Goal: Task Accomplishment & Management: Manage account settings

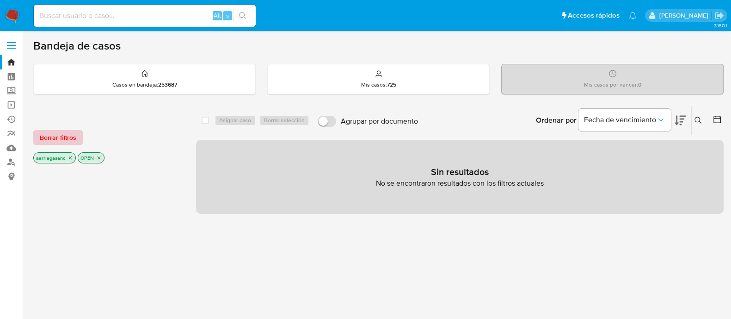
click at [63, 139] on span "Borrar filtros" at bounding box center [58, 137] width 37 height 13
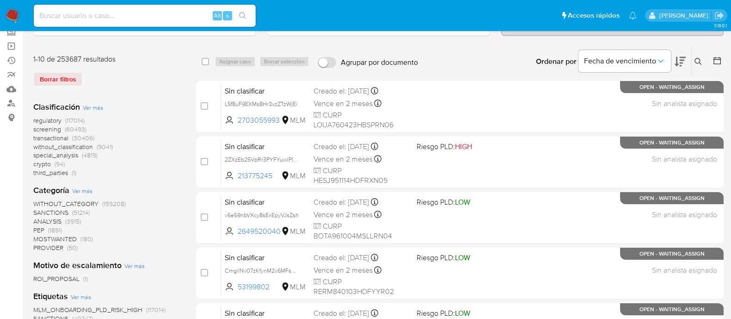
scroll to position [57, 0]
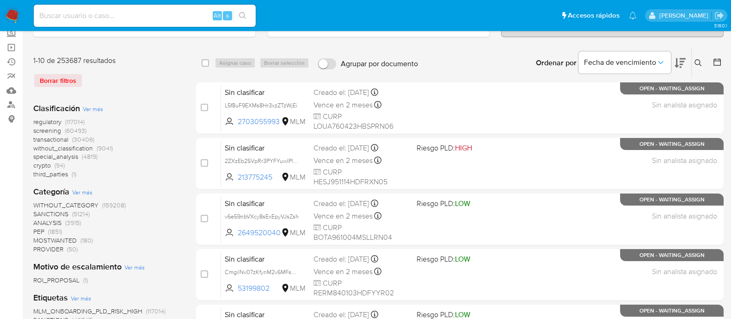
click at [53, 211] on span "SANCTIONS" at bounding box center [50, 213] width 35 height 9
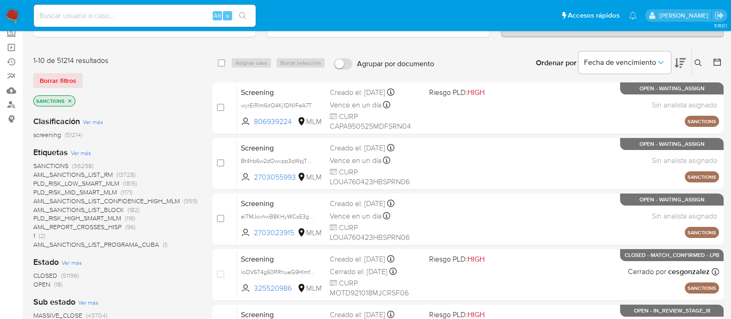
click at [44, 284] on span "OPEN" at bounding box center [41, 283] width 17 height 9
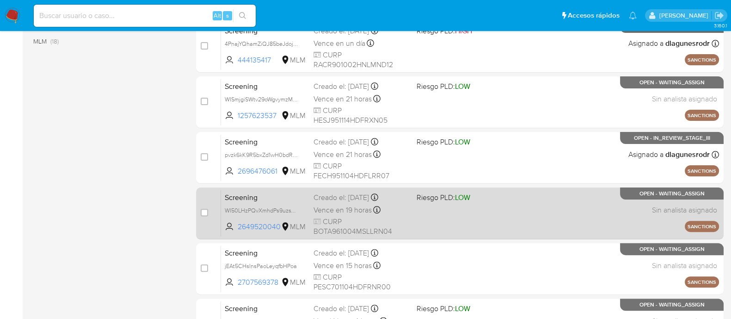
scroll to position [404, 0]
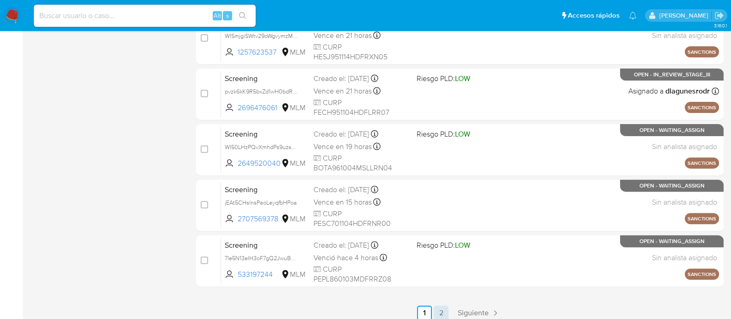
click at [443, 313] on link "2" at bounding box center [441, 312] width 15 height 15
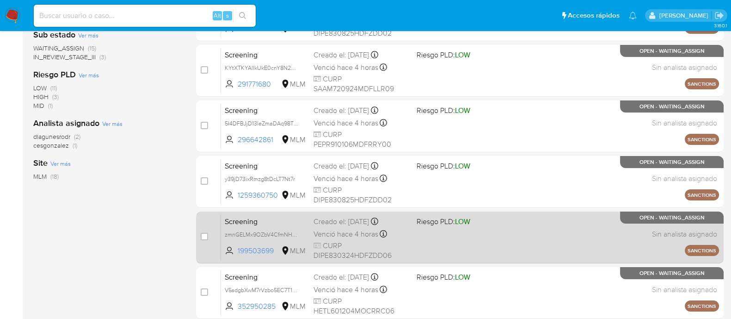
scroll to position [333, 0]
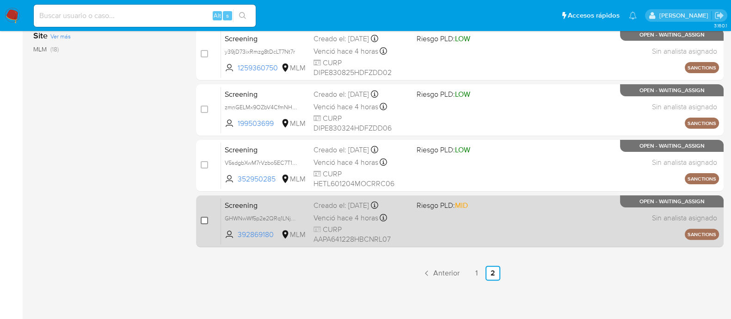
click at [204, 219] on input "checkbox" at bounding box center [204, 219] width 7 height 7
checkbox input "true"
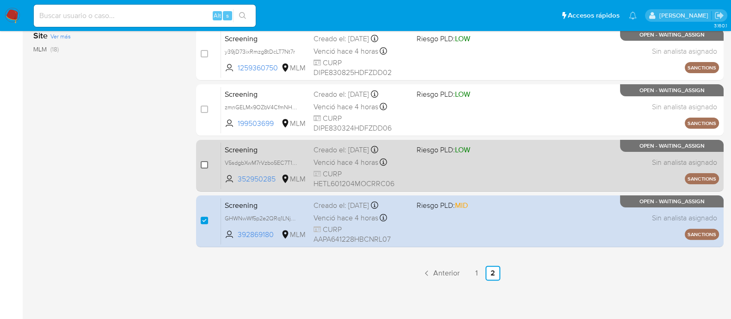
click at [205, 163] on input "checkbox" at bounding box center [204, 164] width 7 height 7
checkbox input "true"
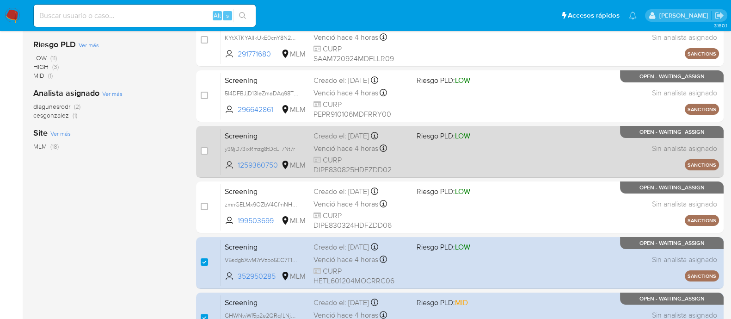
scroll to position [217, 0]
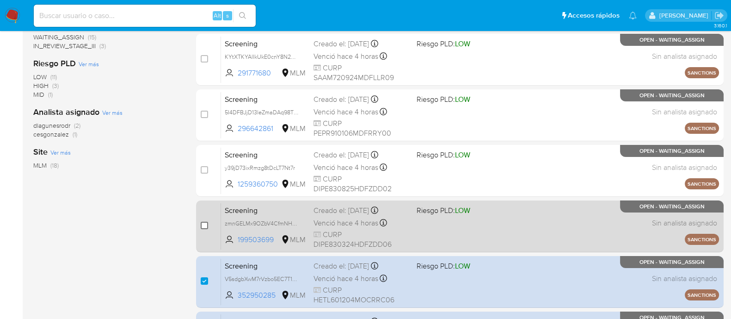
click at [207, 224] on input "checkbox" at bounding box center [204, 224] width 7 height 7
checkbox input "true"
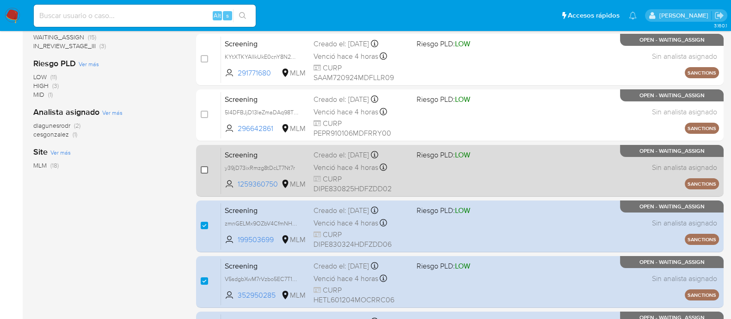
click at [204, 169] on input "checkbox" at bounding box center [204, 169] width 7 height 7
checkbox input "true"
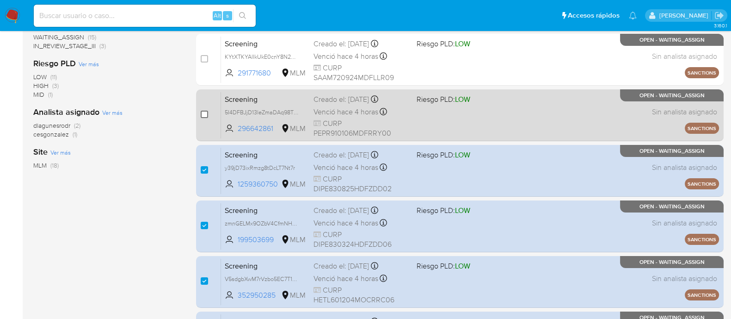
click at [202, 113] on input "checkbox" at bounding box center [204, 114] width 7 height 7
checkbox input "true"
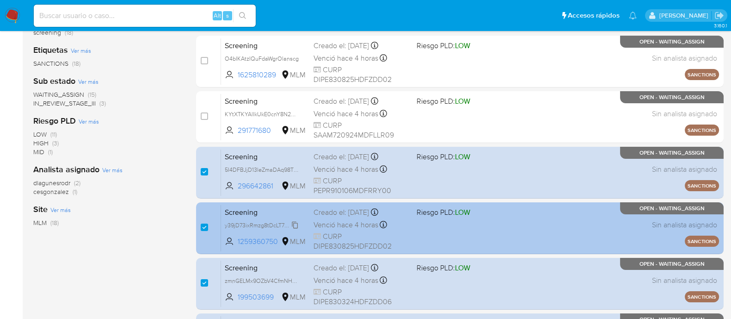
scroll to position [101, 0]
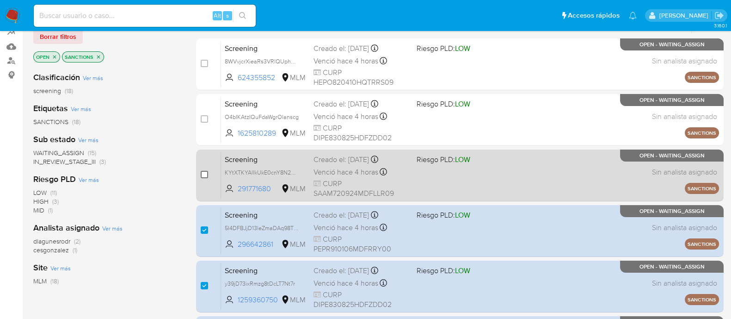
click at [203, 174] on input "checkbox" at bounding box center [204, 174] width 7 height 7
checkbox input "true"
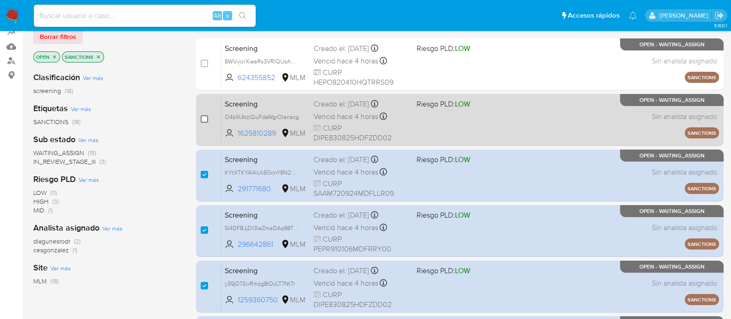
click at [203, 117] on input "checkbox" at bounding box center [204, 118] width 7 height 7
checkbox input "true"
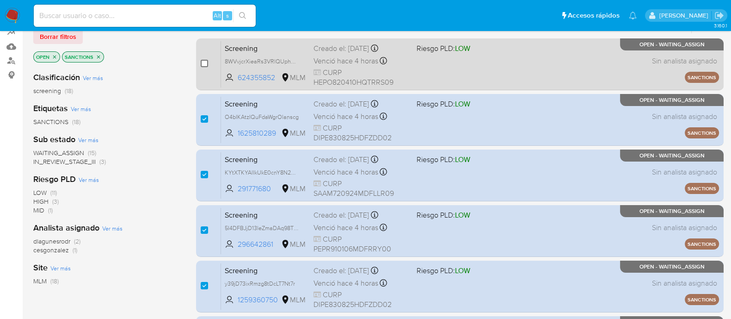
click at [203, 61] on input "checkbox" at bounding box center [204, 63] width 7 height 7
checkbox input "true"
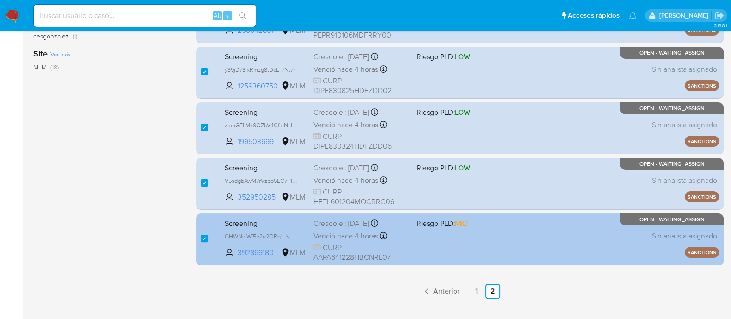
scroll to position [333, 0]
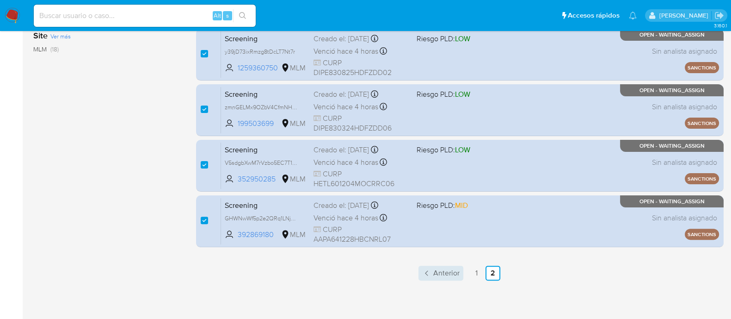
click at [457, 272] on span "Anterior" at bounding box center [446, 272] width 26 height 7
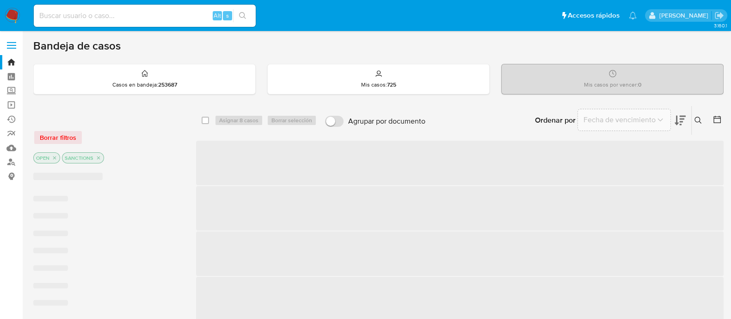
checkbox input "false"
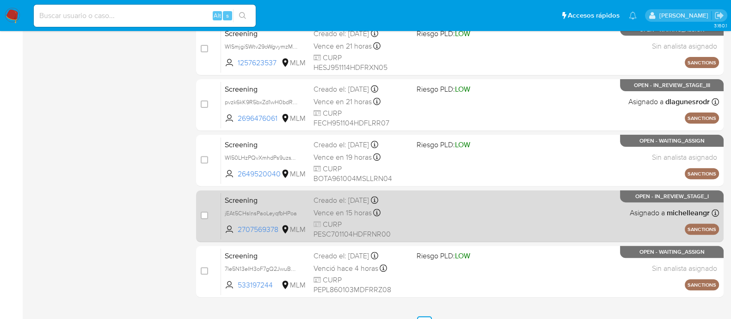
scroll to position [443, 0]
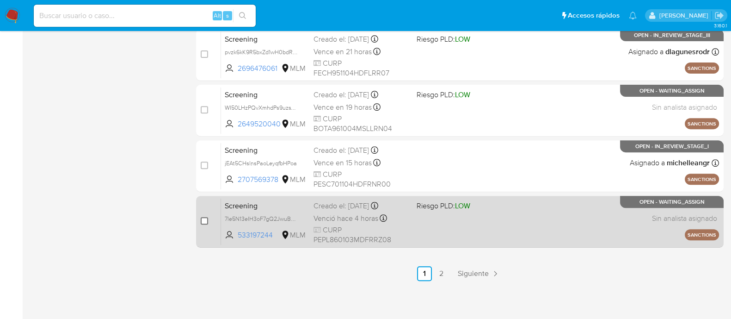
click at [205, 218] on input "checkbox" at bounding box center [204, 220] width 7 height 7
checkbox input "true"
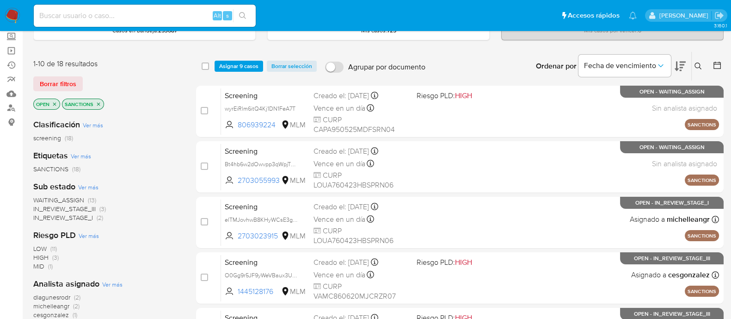
scroll to position [0, 0]
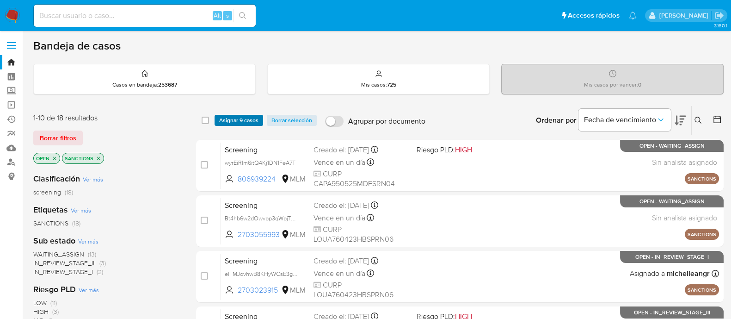
click at [232, 123] on span "Asignar 9 casos" at bounding box center [238, 120] width 39 height 9
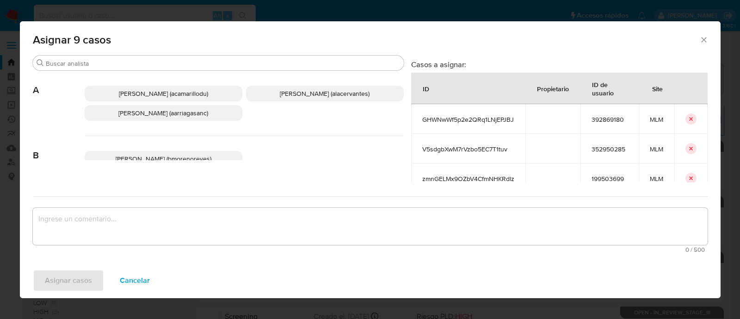
click at [180, 113] on span "Ana Maria Arriaga (aarriagasanc)" at bounding box center [163, 112] width 90 height 9
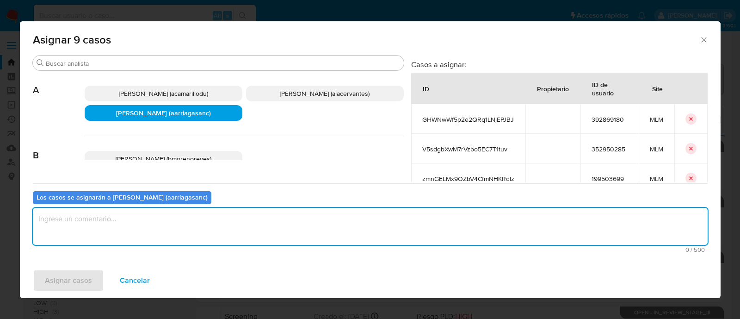
click at [166, 233] on textarea "assign-modal" at bounding box center [370, 226] width 675 height 37
type textarea "AMAS"
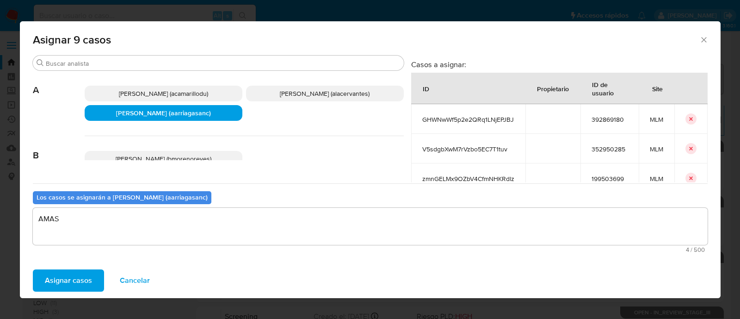
click at [61, 285] on span "Asignar casos" at bounding box center [68, 280] width 47 height 20
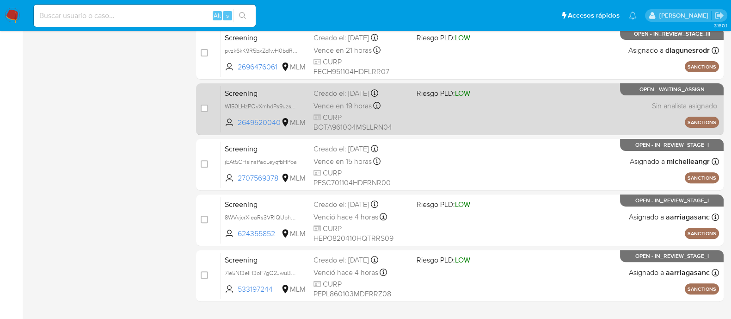
scroll to position [404, 0]
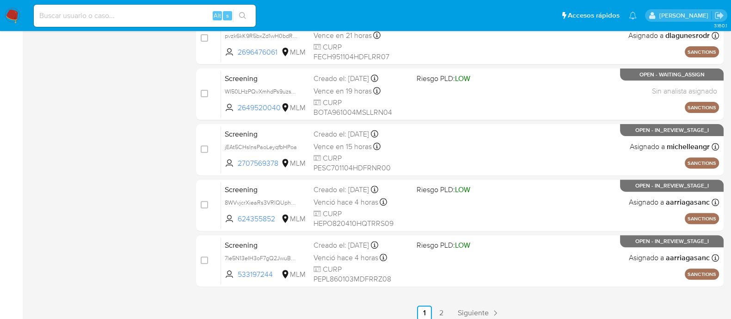
click at [461, 309] on span "Siguiente" at bounding box center [473, 312] width 31 height 7
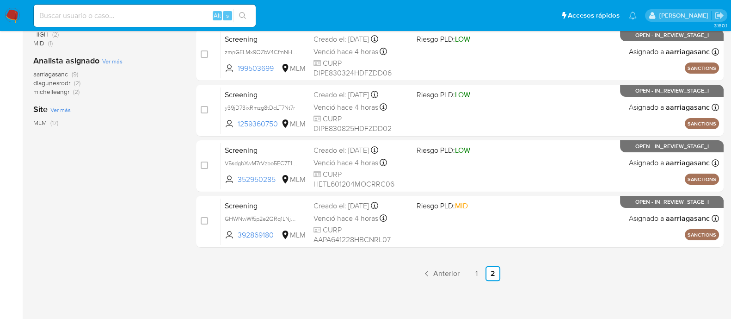
scroll to position [277, 0]
click at [476, 265] on link "1" at bounding box center [476, 272] width 15 height 15
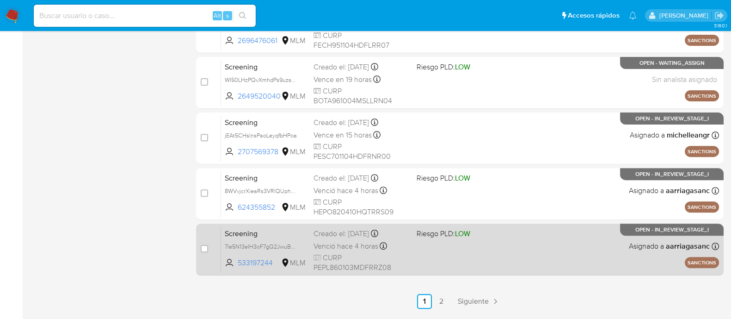
scroll to position [443, 0]
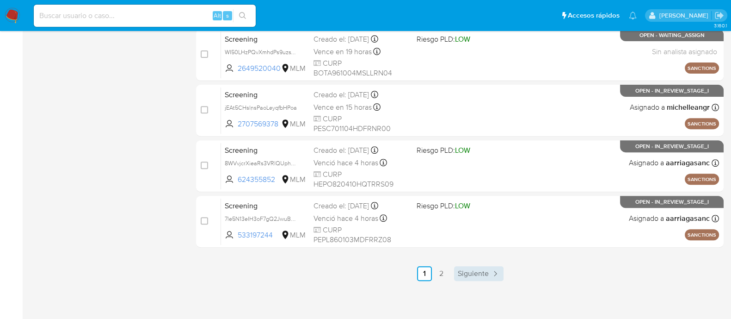
click at [467, 274] on span "Siguiente" at bounding box center [473, 273] width 31 height 7
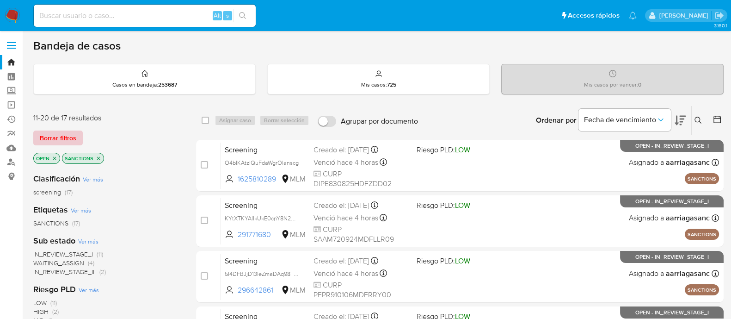
click at [71, 138] on span "Borrar filtros" at bounding box center [58, 137] width 37 height 13
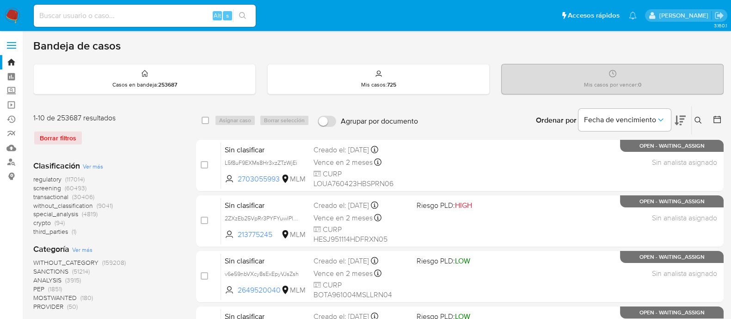
click at [15, 16] on img at bounding box center [13, 16] width 16 height 16
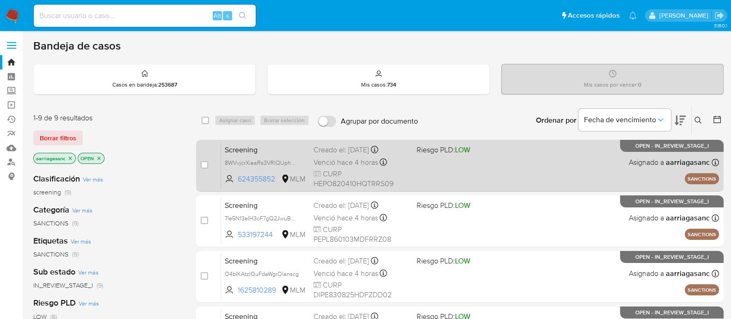
click at [482, 169] on div "Screening 8WVvjcrXieaRs3VRlQUphCfS 624355852 MLM Riesgo PLD: LOW Creado el: [DA…" at bounding box center [470, 165] width 498 height 47
click at [203, 164] on input "checkbox" at bounding box center [204, 164] width 7 height 7
checkbox input "true"
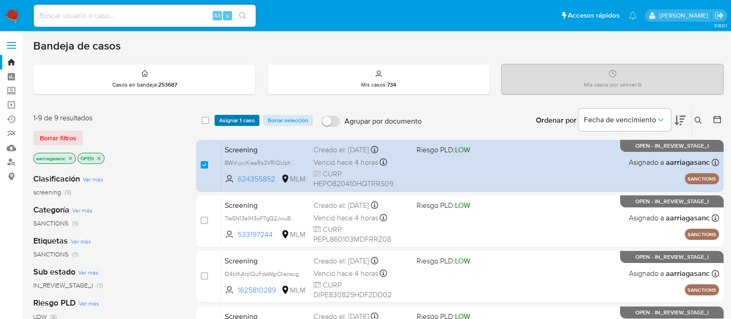
click at [228, 116] on span "Asignar 1 caso" at bounding box center [237, 120] width 36 height 9
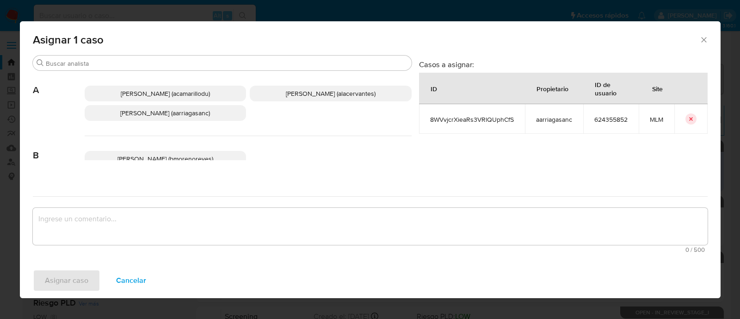
click at [194, 108] on span "Ana Maria Arriaga (aarriagasanc)" at bounding box center [165, 112] width 90 height 9
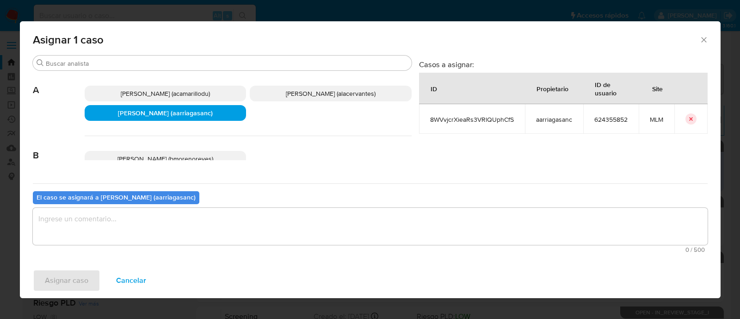
click at [159, 240] on textarea "assign-modal" at bounding box center [370, 226] width 675 height 37
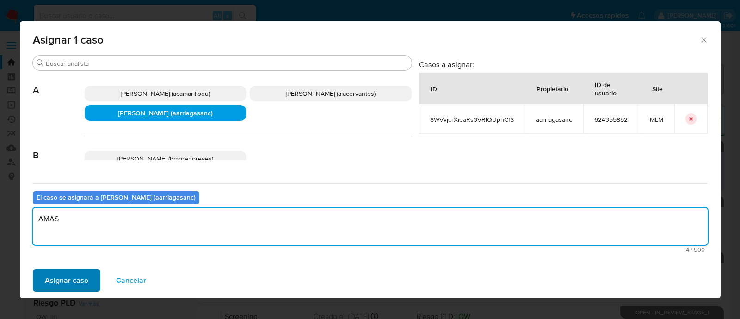
type textarea "AMAS"
click at [64, 283] on span "Asignar caso" at bounding box center [66, 280] width 43 height 20
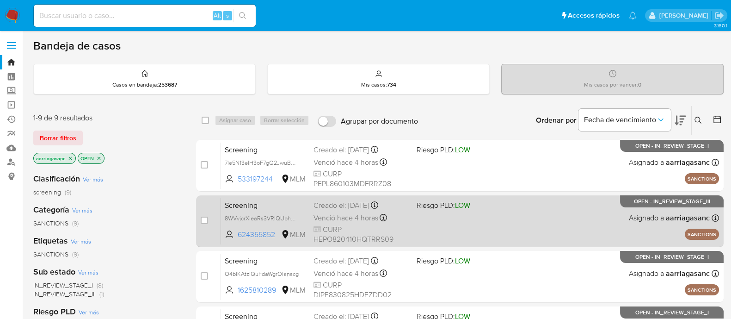
click at [473, 221] on div "Screening 8WVvjcrXieaRs3VRlQUphCfS 624355852 MLM Riesgo PLD: LOW Creado el: 19/…" at bounding box center [470, 220] width 498 height 47
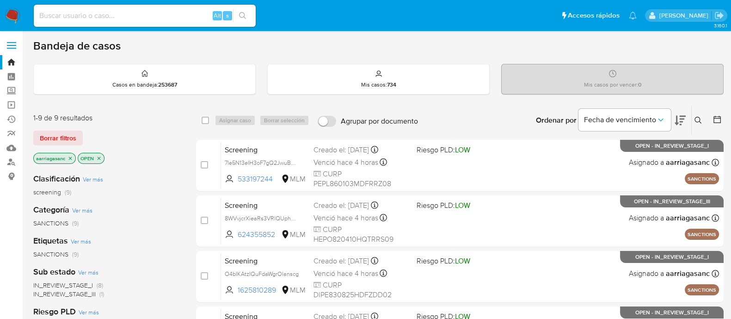
click at [10, 12] on img at bounding box center [13, 16] width 16 height 16
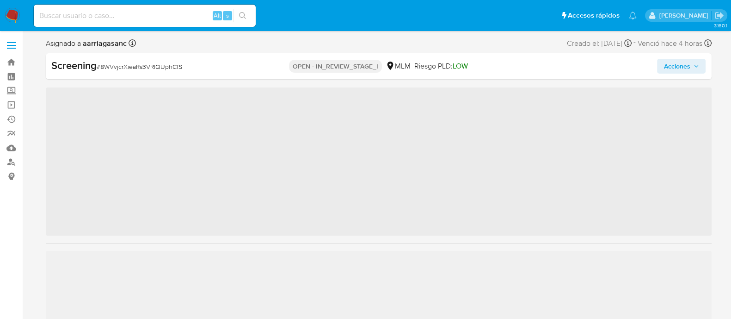
scroll to position [435, 0]
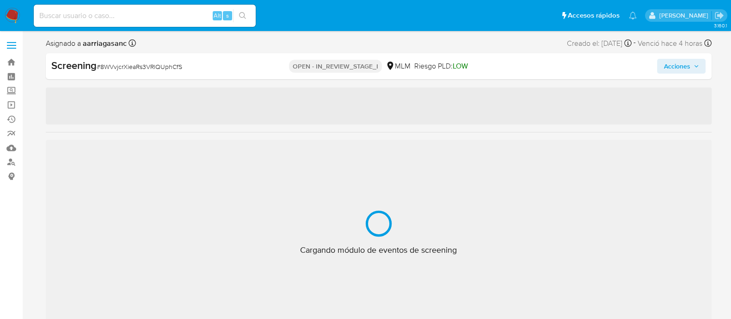
select select "10"
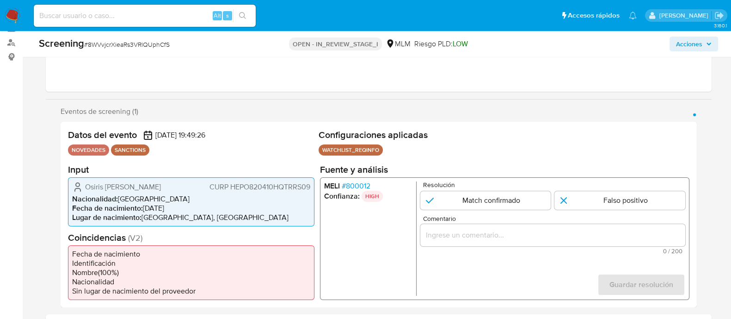
scroll to position [173, 0]
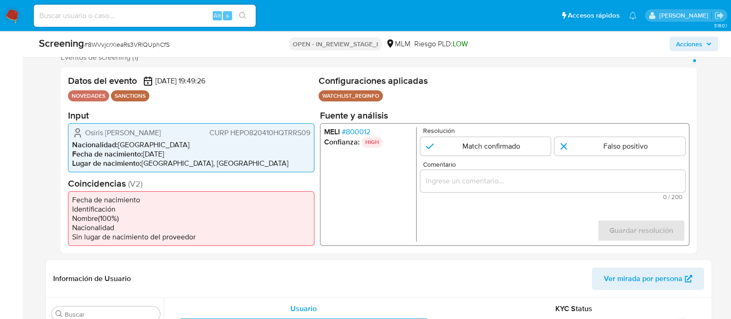
click at [444, 157] on form "Resolución Match confirmado Falso positivo Comentario 0 / 200 200 caracteres re…" at bounding box center [552, 184] width 265 height 114
click at [448, 150] on input "1 de 1" at bounding box center [485, 145] width 131 height 18
radio input "true"
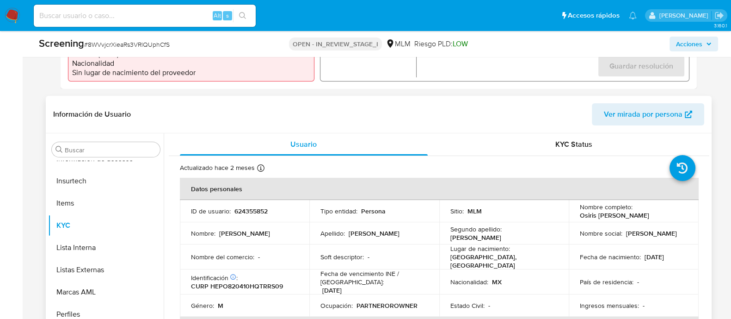
scroll to position [347, 0]
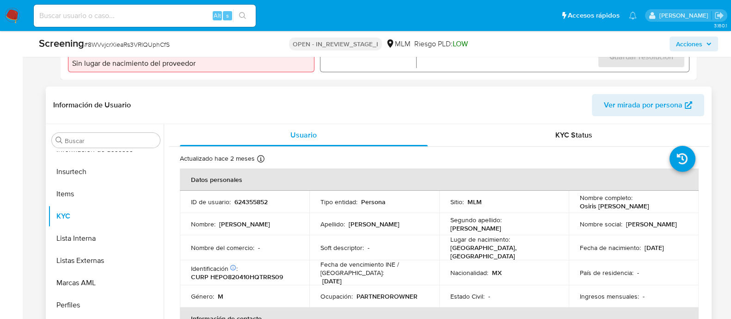
click at [429, 239] on td "Soft descriptor : -" at bounding box center [374, 247] width 130 height 25
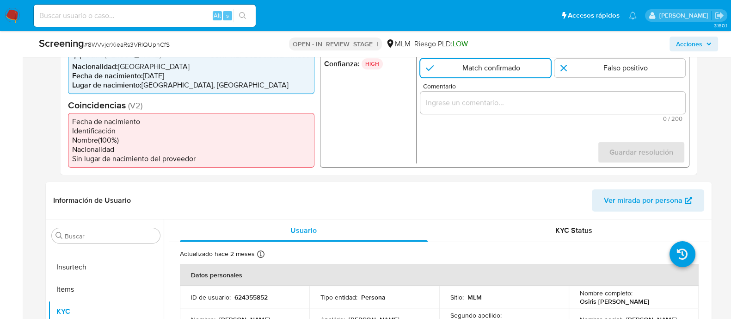
scroll to position [173, 0]
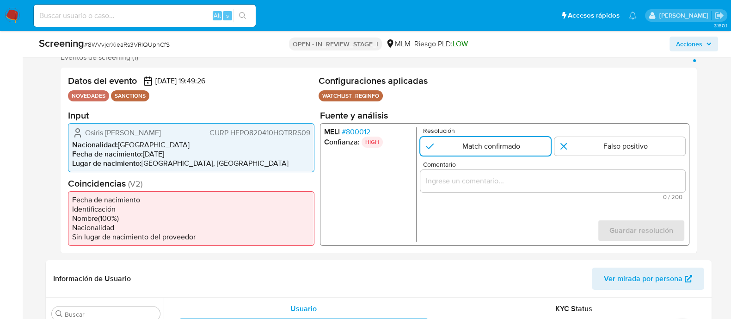
click at [481, 171] on div "1 de 1" at bounding box center [552, 180] width 265 height 22
click at [479, 184] on input "Comentario" at bounding box center [552, 180] width 265 height 12
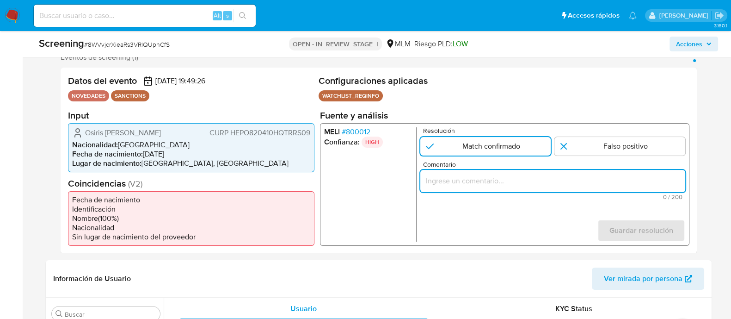
paste input "SE CONFIRMA COINCIDENCIA CON PERSONA FISICA EN LISTA REQUINFO POR NOMBRE COMPLE…"
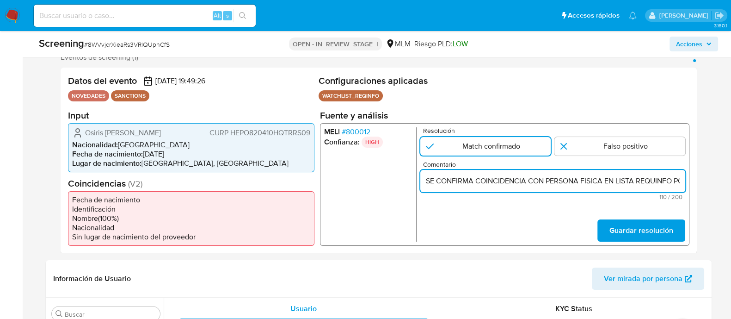
scroll to position [0, 193]
type input "SE CONFIRMA COINCIDENCIA CON PERSONA FISICA EN LISTA REQUINFO POR NOMBRE COMPLE…"
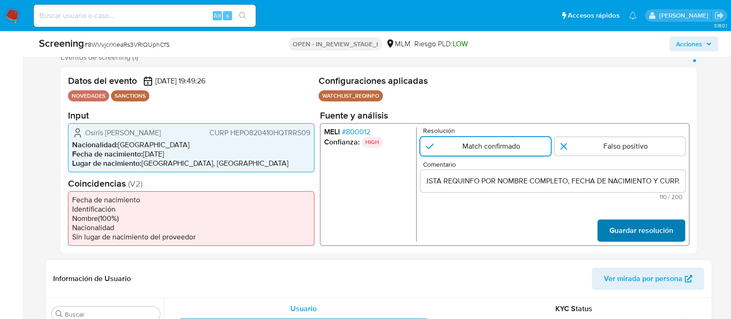
click at [639, 229] on span "Guardar resolución" at bounding box center [641, 230] width 64 height 20
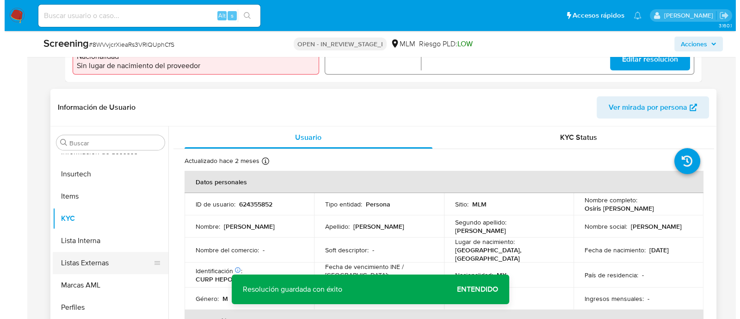
scroll to position [347, 0]
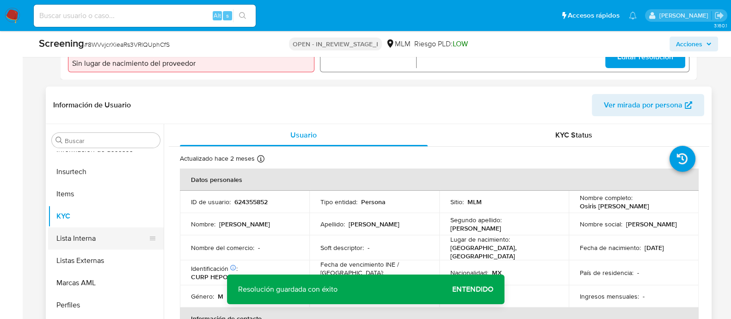
click at [103, 243] on button "Lista Interna" at bounding box center [102, 238] width 108 height 22
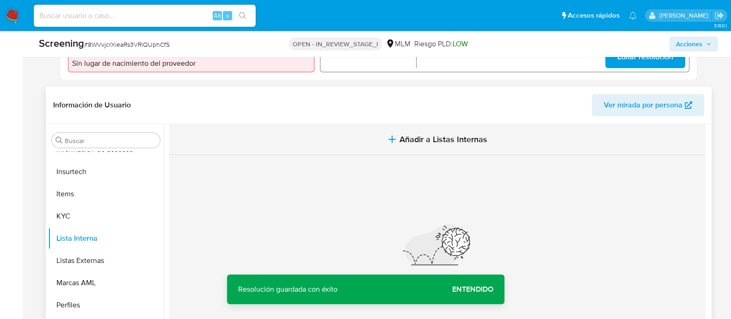
click at [432, 138] on span "Añadir a Listas Internas" at bounding box center [443, 139] width 88 height 10
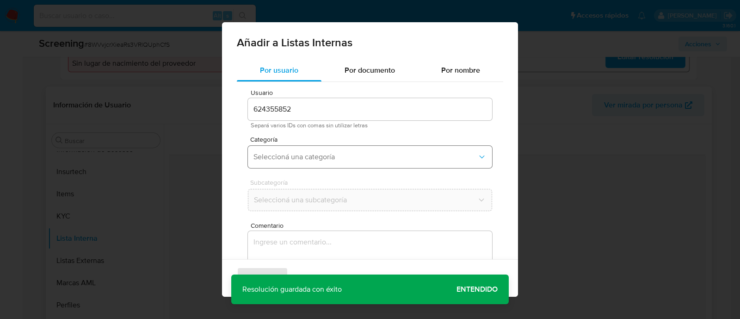
click at [280, 164] on button "Seleccioná una categoría" at bounding box center [370, 157] width 244 height 22
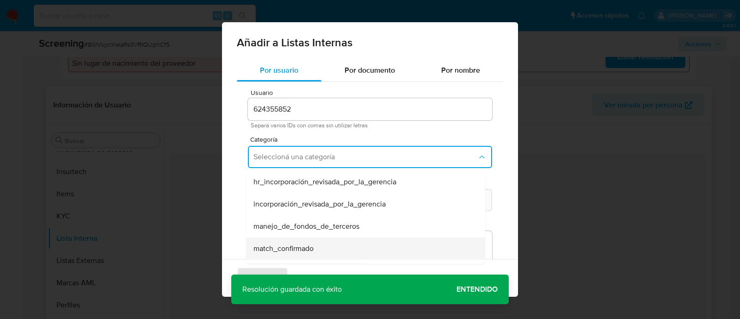
click at [290, 246] on span "match_confirmado" at bounding box center [283, 248] width 60 height 9
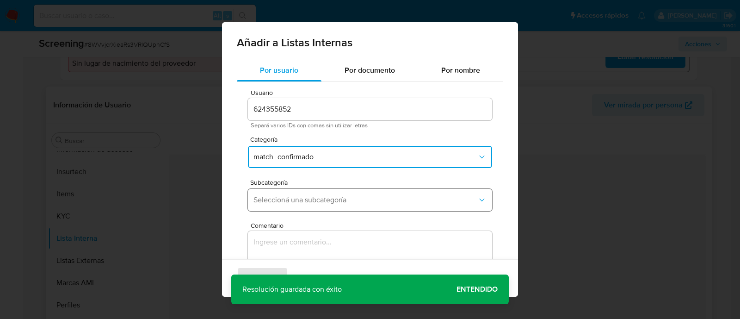
click at [304, 190] on button "Seleccioná una subcategoría" at bounding box center [370, 200] width 244 height 22
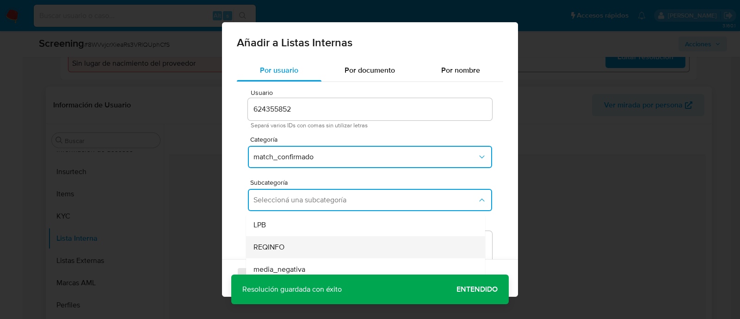
click at [267, 249] on span "REQINFO" at bounding box center [268, 246] width 31 height 9
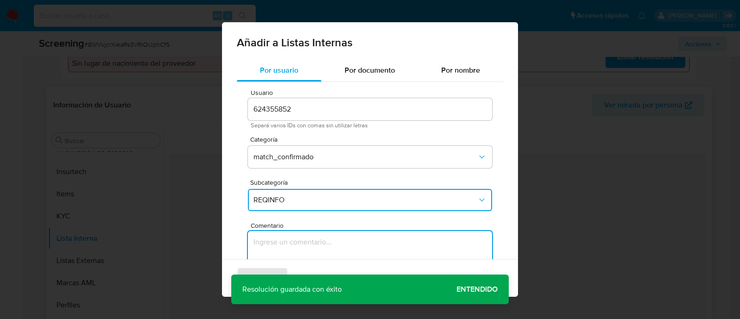
click at [267, 244] on textarea "Comentario" at bounding box center [370, 275] width 244 height 89
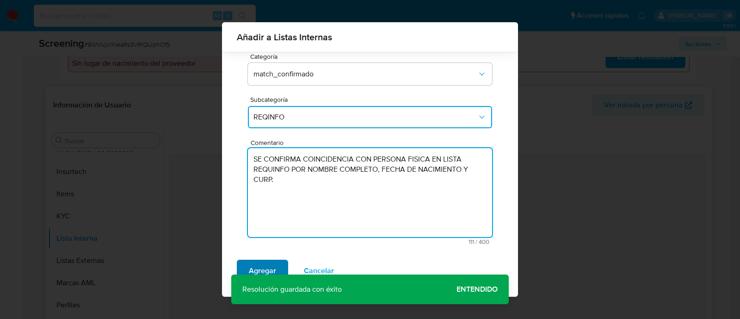
type textarea "SE CONFIRMA COINCIDENCIA CON PERSONA FISICA EN LISTA REQUINFO POR NOMBRE COMPLE…"
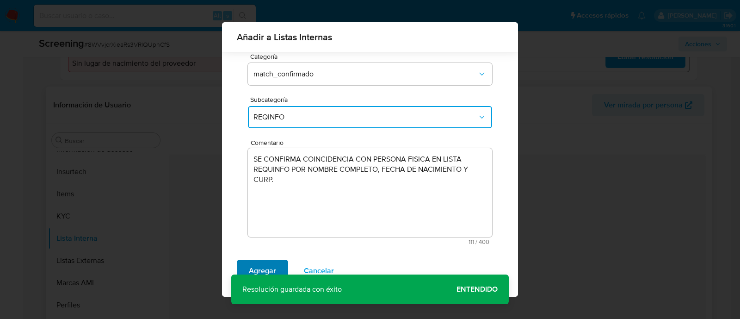
click at [267, 271] on span "Agregar" at bounding box center [262, 270] width 27 height 20
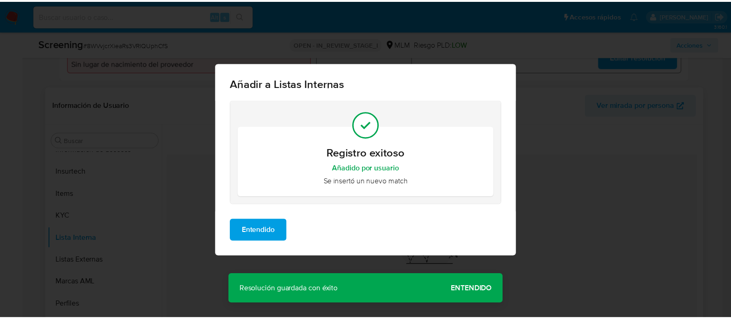
scroll to position [0, 0]
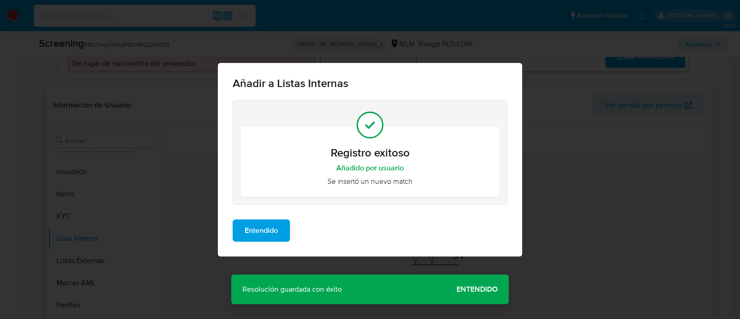
click at [484, 287] on div "Añadir a Listas Internas Registro exitoso Añadido por usuario Se insertó un nue…" at bounding box center [370, 159] width 740 height 319
click at [255, 222] on span "Entendido" at bounding box center [261, 230] width 33 height 20
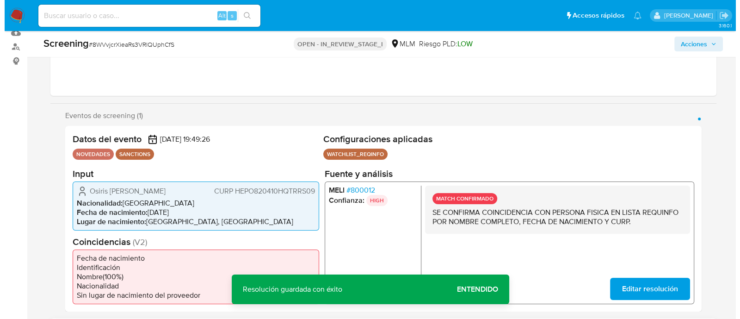
scroll to position [173, 0]
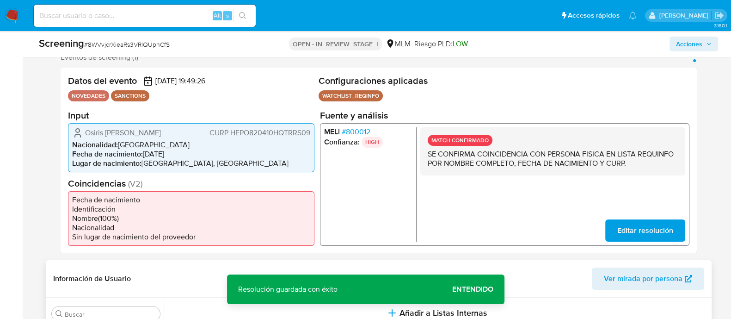
drag, startPoint x: 85, startPoint y: 134, endPoint x: 190, endPoint y: 132, distance: 105.0
click at [190, 132] on div "Osiris Samael Hernandez Perez CURP HEPO820410HQTRRS09" at bounding box center [191, 132] width 238 height 11
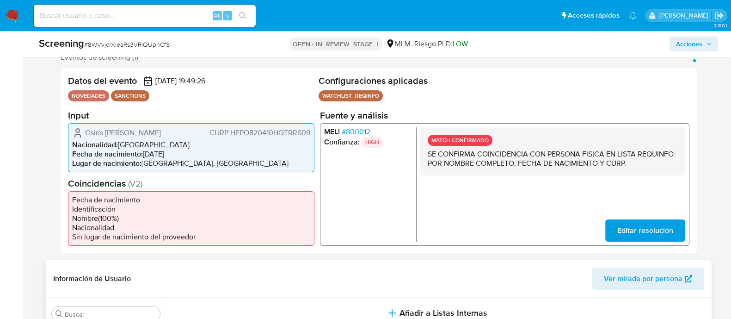
click at [244, 132] on span "CURP HEPO820410HQTRRS09" at bounding box center [259, 132] width 101 height 9
drag, startPoint x: 147, startPoint y: 153, endPoint x: 187, endPoint y: 148, distance: 40.9
click at [187, 148] on ul "Nacionalidad : México Fecha de nacimiento : 10/04/1982 Lugar de nacimiento : ME…" at bounding box center [191, 154] width 238 height 28
click at [144, 156] on li "Fecha de nacimiento : 10/04/1982" at bounding box center [191, 153] width 238 height 9
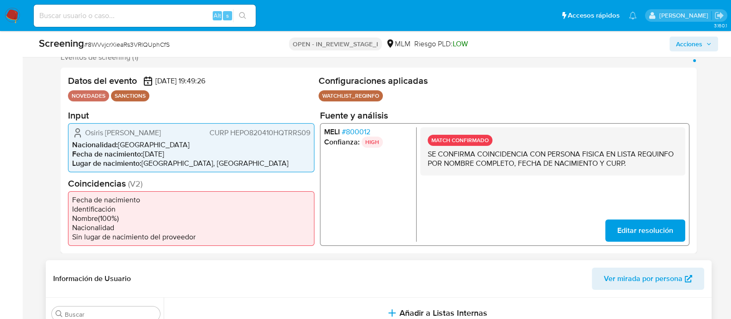
drag, startPoint x: 145, startPoint y: 156, endPoint x: 184, endPoint y: 153, distance: 39.4
click at [184, 153] on li "Fecha de nacimiento : 10/04/1982" at bounding box center [191, 153] width 238 height 9
click at [694, 42] on span "Acciones" at bounding box center [689, 44] width 26 height 15
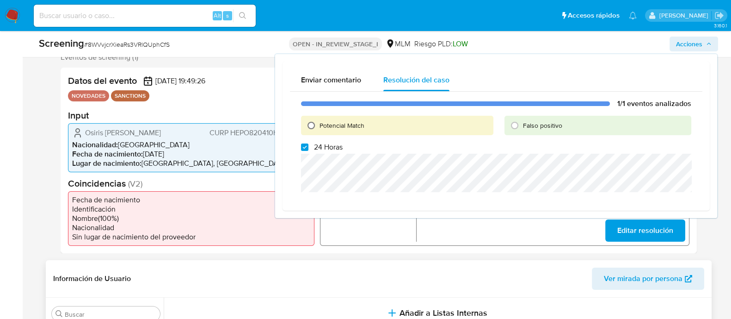
click at [307, 128] on input "Potencial Match" at bounding box center [311, 125] width 15 height 15
radio input "true"
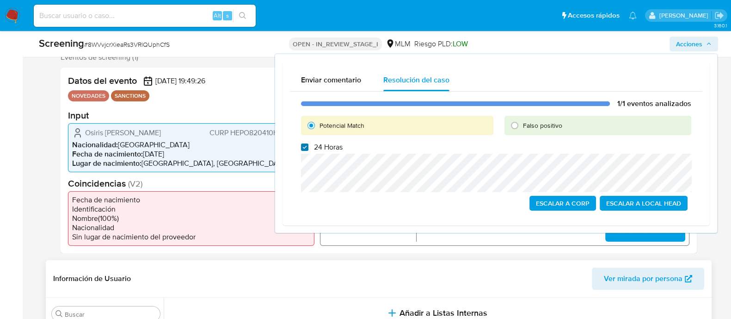
click at [303, 145] on input "24 Horas" at bounding box center [304, 146] width 7 height 7
checkbox input "false"
click at [319, 207] on div "Escalar a Corp Escalar a Local Head" at bounding box center [496, 203] width 390 height 15
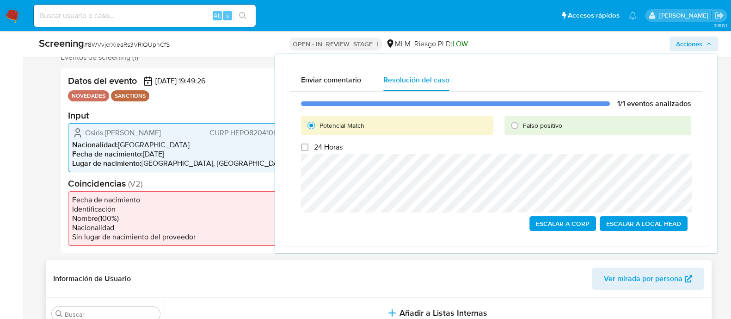
click at [623, 226] on span "Escalar a Local Head" at bounding box center [643, 223] width 75 height 13
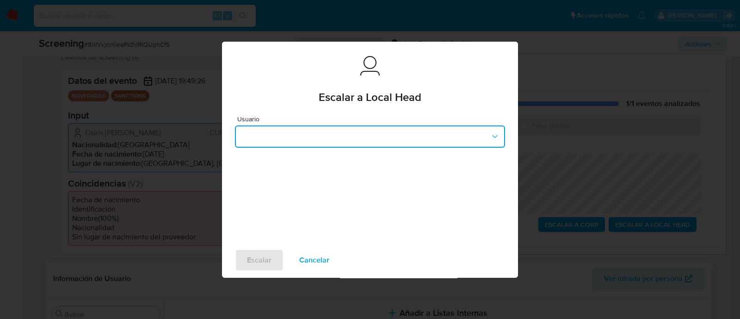
click at [292, 135] on button "button" at bounding box center [370, 136] width 270 height 22
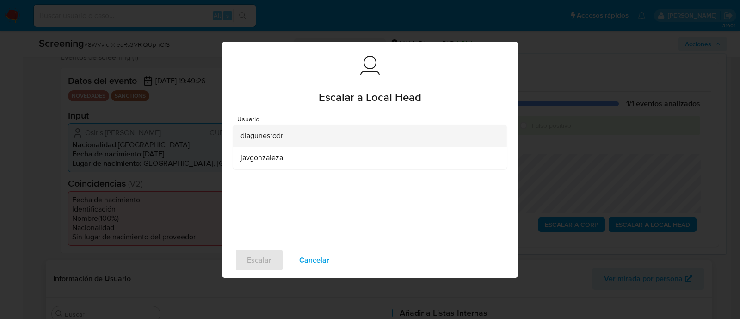
click at [289, 135] on div "dlagunesrodr" at bounding box center [366, 135] width 253 height 22
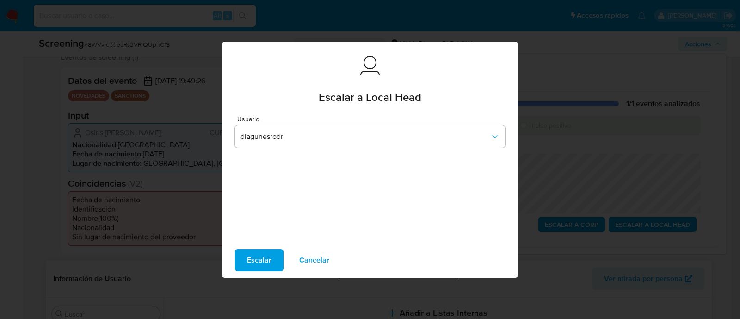
click at [269, 263] on span "Escalar" at bounding box center [259, 260] width 25 height 20
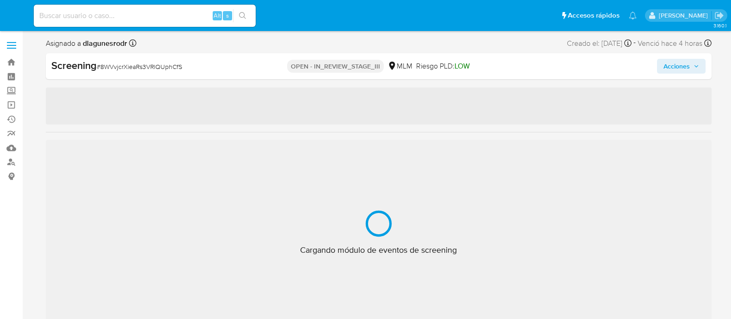
select select "10"
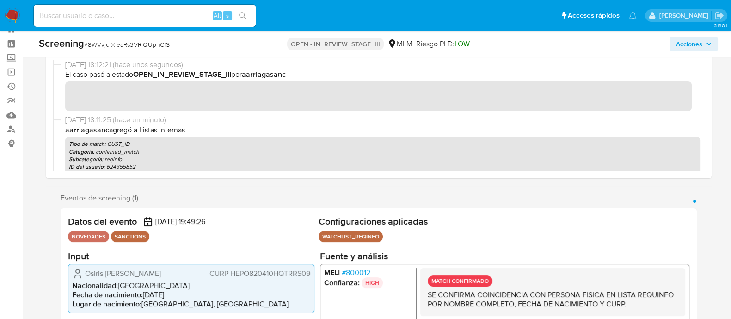
scroll to position [435, 0]
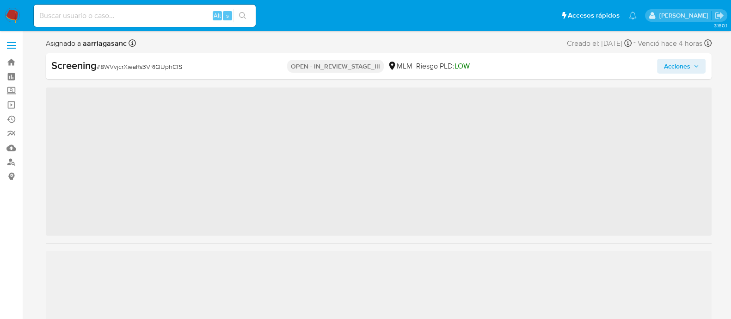
scroll to position [435, 0]
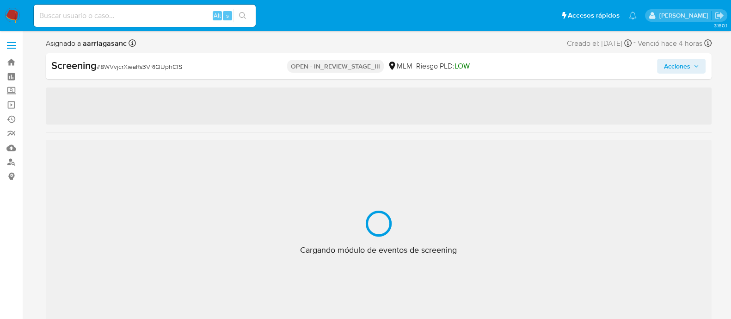
select select "10"
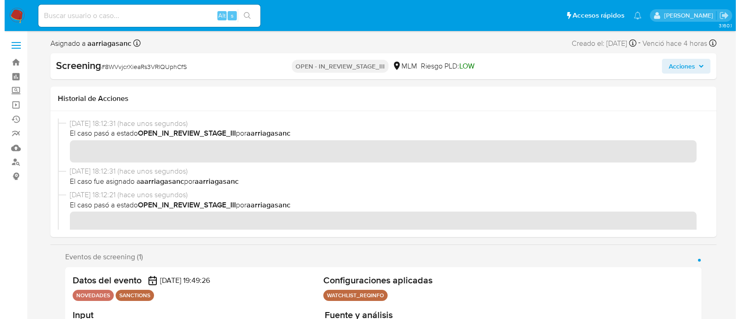
scroll to position [57, 0]
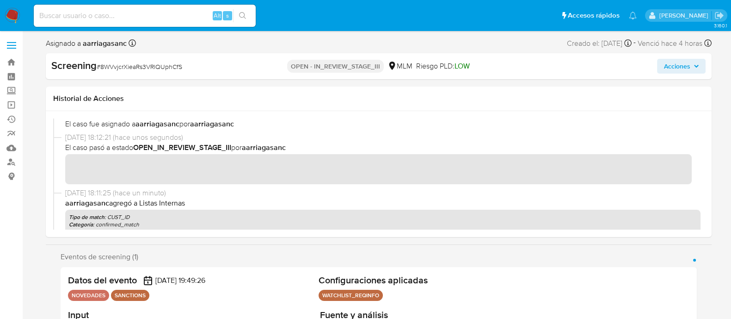
click at [681, 60] on span "Acciones" at bounding box center [676, 66] width 26 height 15
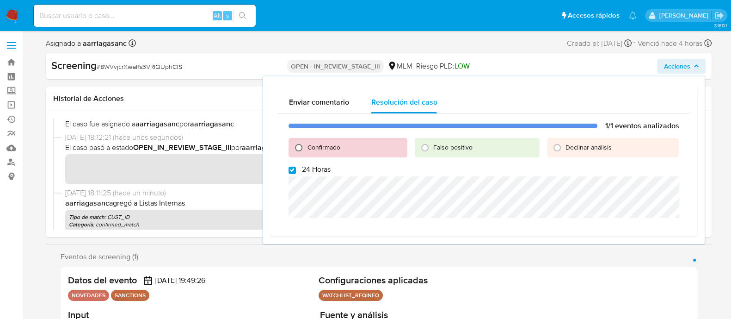
click at [298, 153] on input "Confirmado" at bounding box center [298, 147] width 15 height 15
radio input "true"
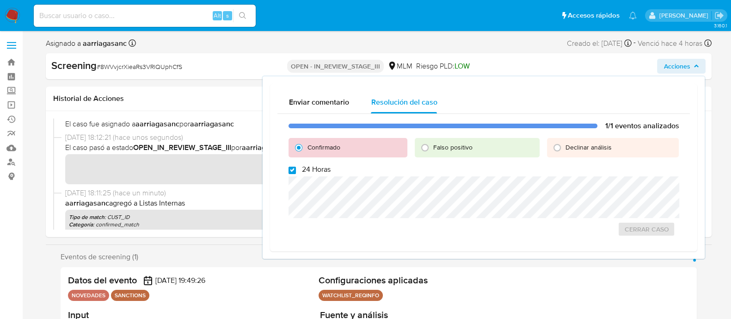
click at [289, 169] on input "24 Horas" at bounding box center [292, 169] width 7 height 7
checkbox input "false"
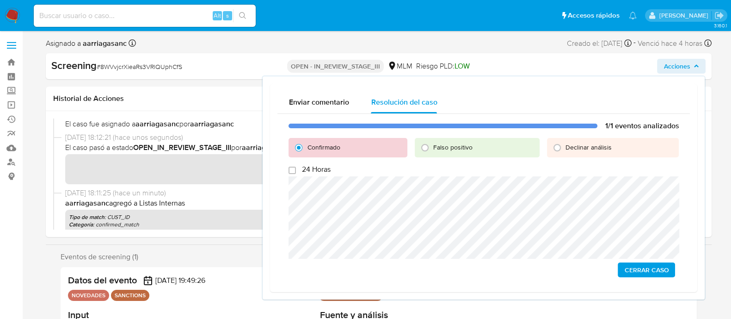
click at [640, 267] on span "Cerrar Caso" at bounding box center [646, 269] width 44 height 13
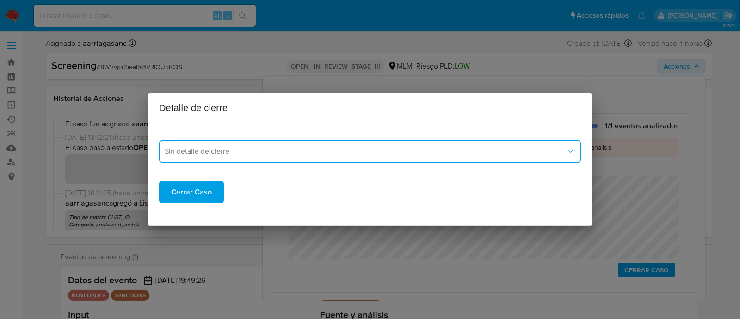
click at [244, 156] on button "Sin detalle de cierre" at bounding box center [370, 151] width 422 height 22
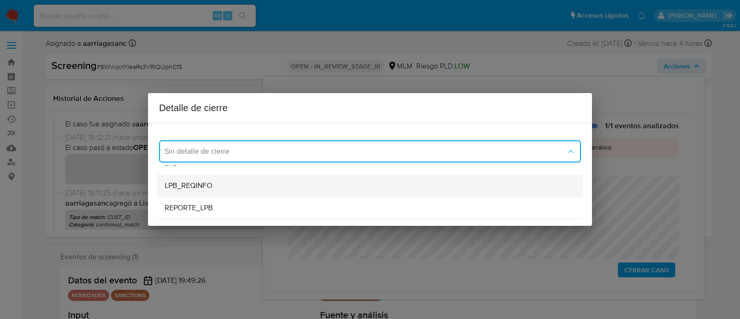
click at [202, 182] on span "LPB_REQINFO" at bounding box center [189, 185] width 48 height 9
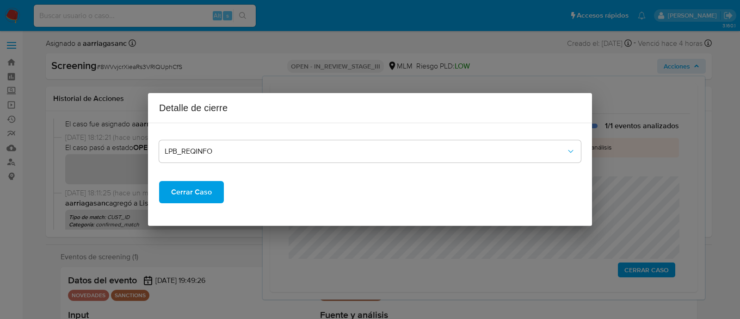
click at [191, 194] on span "Cerrar Caso" at bounding box center [191, 192] width 41 height 20
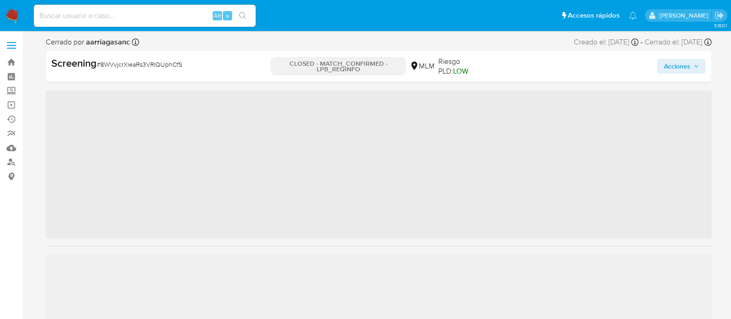
scroll to position [435, 0]
select select "10"
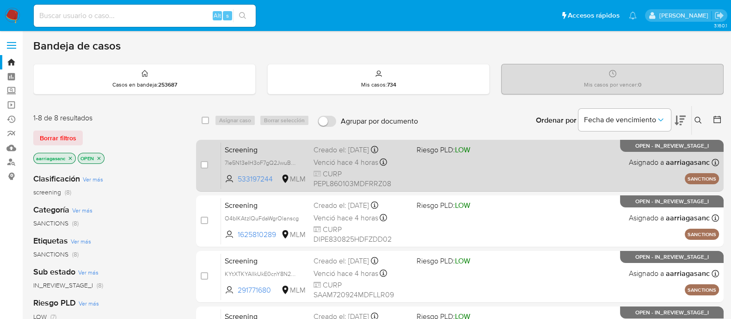
click at [447, 172] on div "Screening 7le5N13eIH3oF7gQ2JwuBNWS 533197244 MLM Riesgo PLD: LOW Creado el: [DA…" at bounding box center [470, 165] width 498 height 47
click at [202, 164] on input "checkbox" at bounding box center [204, 164] width 7 height 7
checkbox input "true"
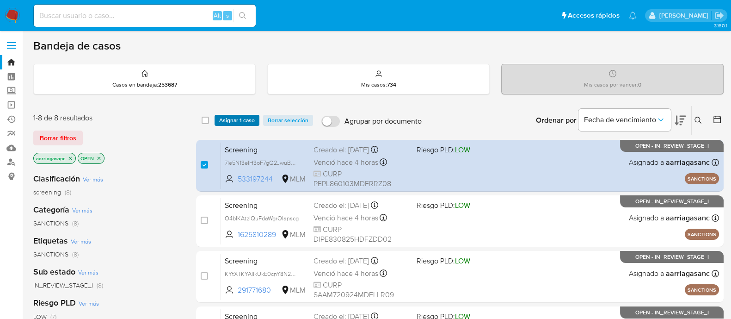
click at [228, 123] on span "Asignar 1 caso" at bounding box center [237, 120] width 36 height 9
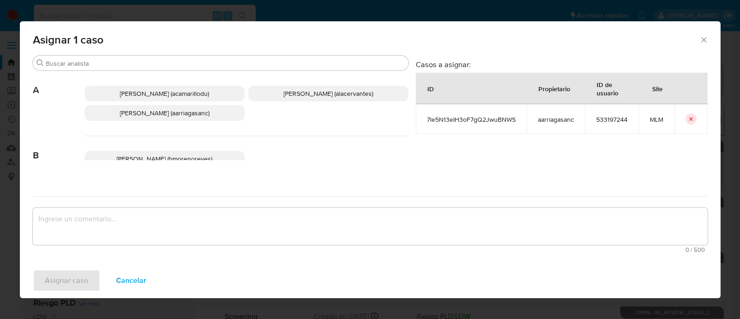
click at [200, 114] on span "Ana Maria Arriaga (aarriagasanc)" at bounding box center [165, 112] width 90 height 9
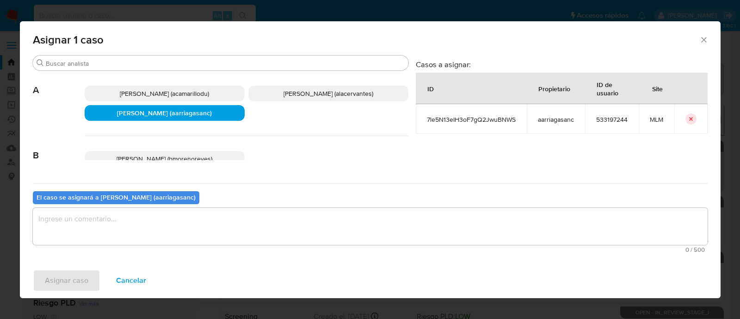
click at [209, 224] on textarea "assign-modal" at bounding box center [370, 226] width 675 height 37
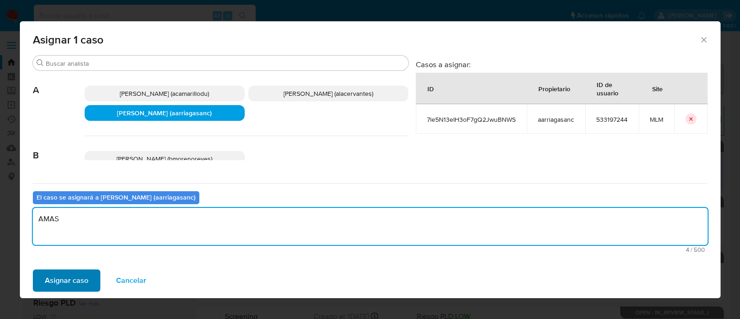
type textarea "AMAS"
click at [72, 282] on span "Asignar caso" at bounding box center [66, 280] width 43 height 20
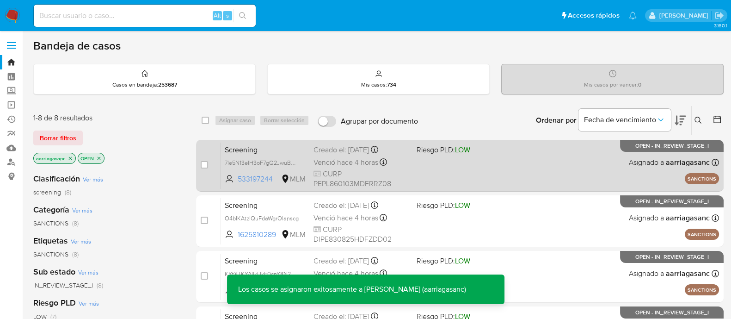
click at [491, 163] on div "Screening 7le5N13eIH3oF7gQ2JwuBNWS 533197244 MLM Riesgo PLD: LOW Creado el: 19/…" at bounding box center [470, 165] width 498 height 47
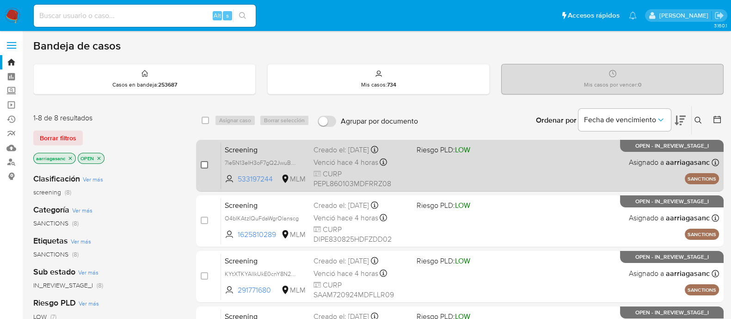
click at [204, 163] on input "checkbox" at bounding box center [204, 164] width 7 height 7
checkbox input "true"
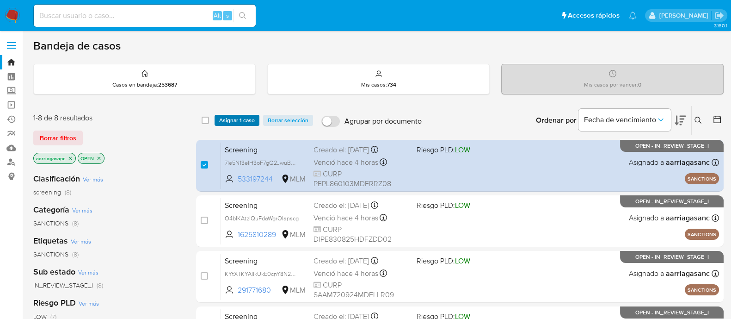
click at [228, 116] on span "Asignar 1 caso" at bounding box center [237, 120] width 36 height 9
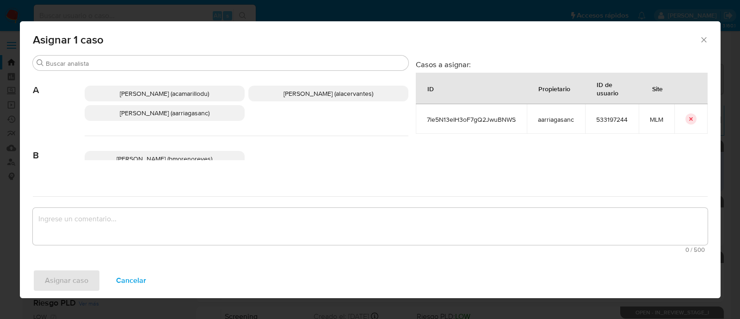
click at [186, 110] on span "Ana Maria Arriaga (aarriagasanc)" at bounding box center [165, 112] width 90 height 9
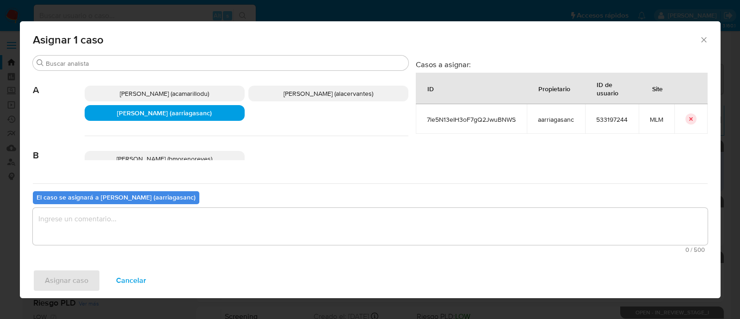
click at [173, 230] on textarea "assign-modal" at bounding box center [370, 226] width 675 height 37
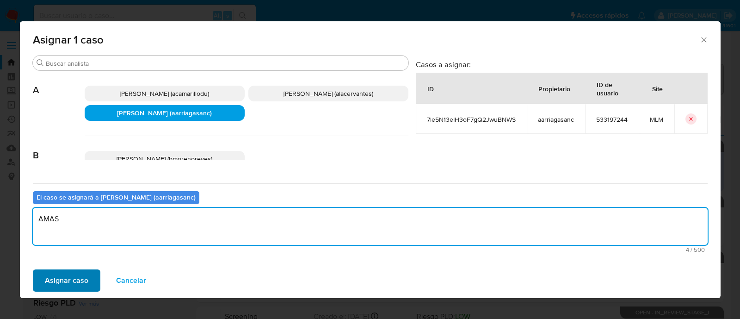
type textarea "AMAS"
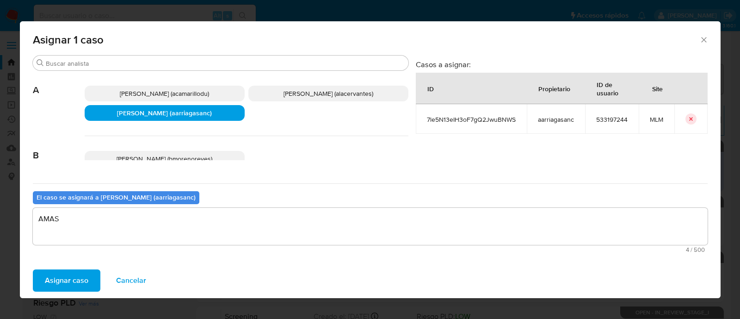
click at [69, 277] on span "Asignar caso" at bounding box center [66, 280] width 43 height 20
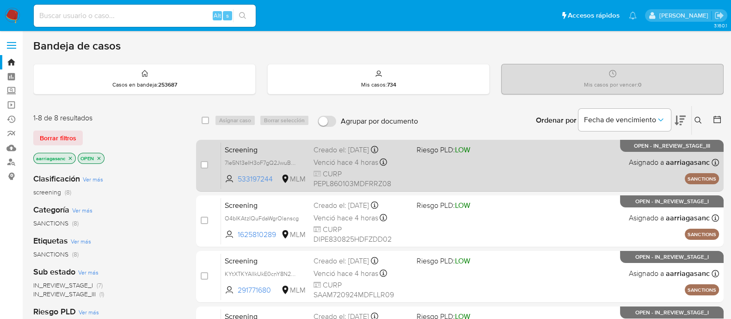
click at [468, 170] on div "Screening 7le5N13eIH3oF7gQ2JwuBNWS 533197244 MLM Riesgo PLD: LOW Creado el: 19/…" at bounding box center [470, 165] width 498 height 47
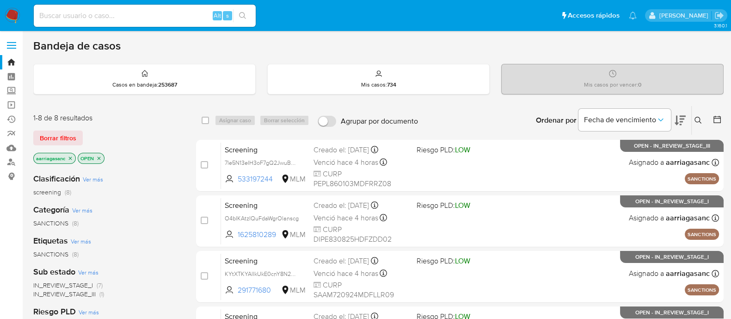
click at [13, 12] on img at bounding box center [13, 16] width 16 height 16
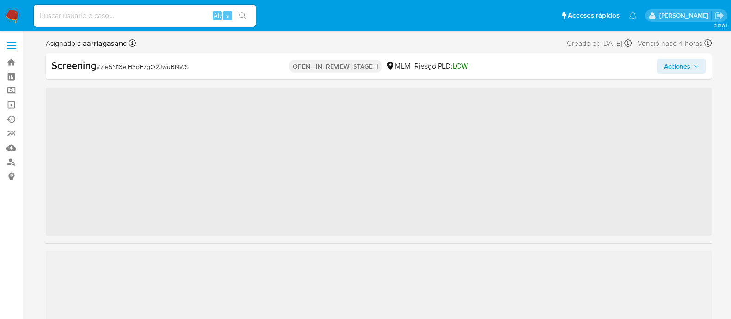
scroll to position [435, 0]
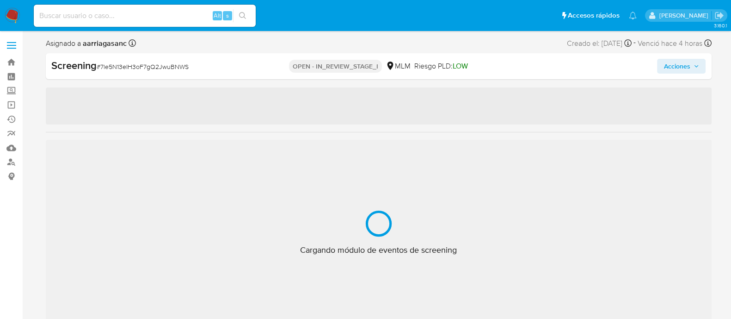
select select "10"
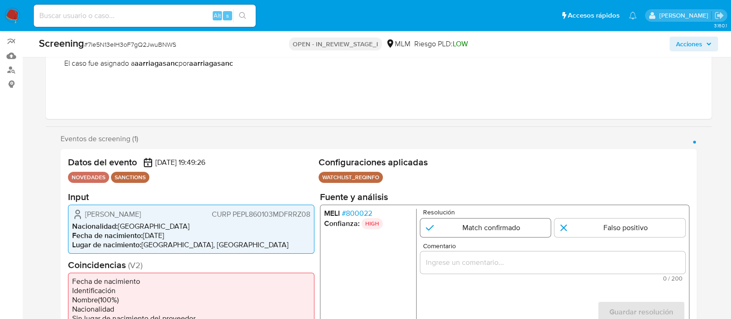
scroll to position [115, 0]
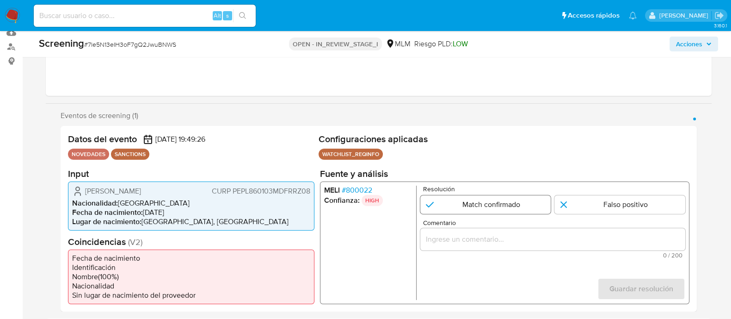
click at [488, 199] on input "1 de 1" at bounding box center [485, 204] width 131 height 18
radio input "true"
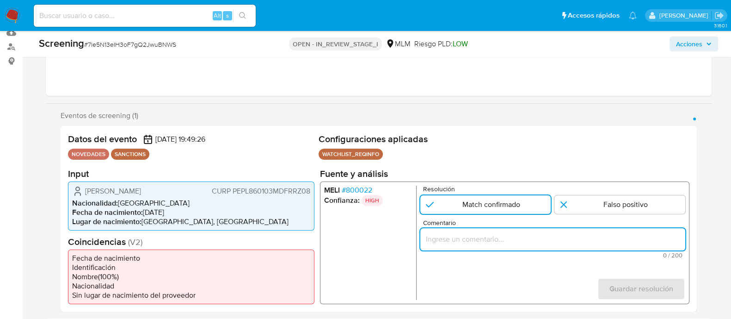
click at [438, 241] on input "Comentario" at bounding box center [552, 239] width 265 height 12
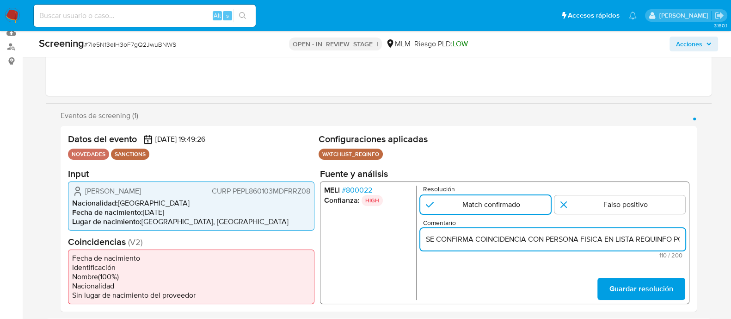
scroll to position [0, 193]
type input "SE CONFIRMA COINCIDENCIA CON PERSONA FISICA EN LISTA REQUINFO POR NOMBRE COMPLE…"
click at [656, 282] on span "Guardar resolución" at bounding box center [641, 288] width 64 height 20
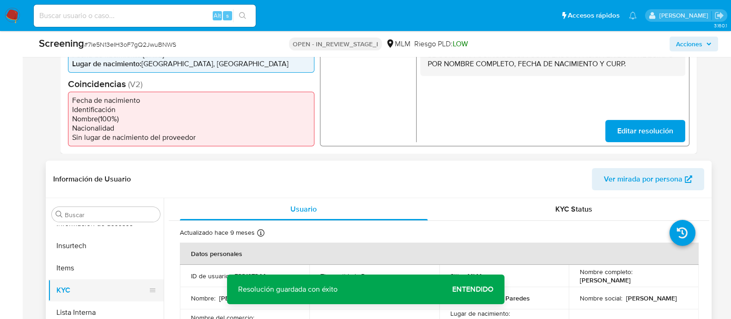
scroll to position [289, 0]
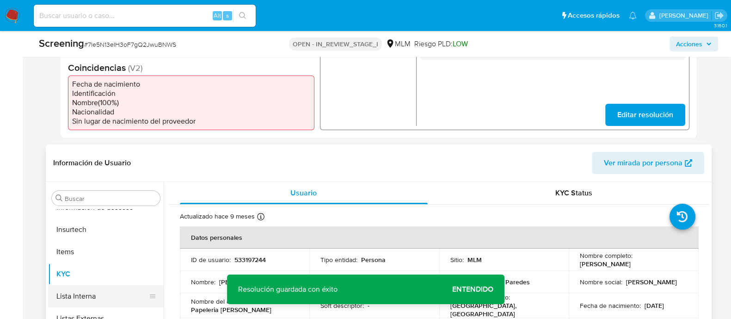
click at [62, 298] on button "Lista Interna" at bounding box center [102, 296] width 108 height 22
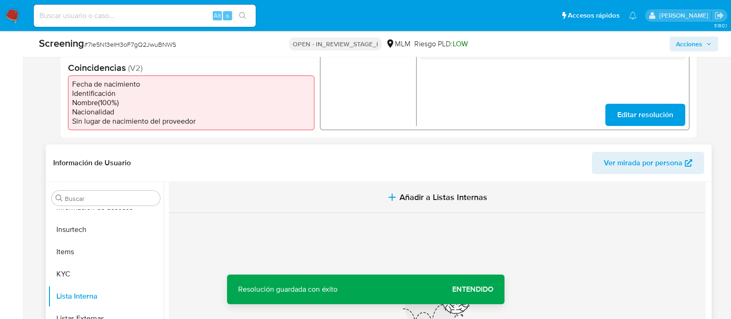
click at [443, 195] on span "Añadir a Listas Internas" at bounding box center [443, 197] width 88 height 10
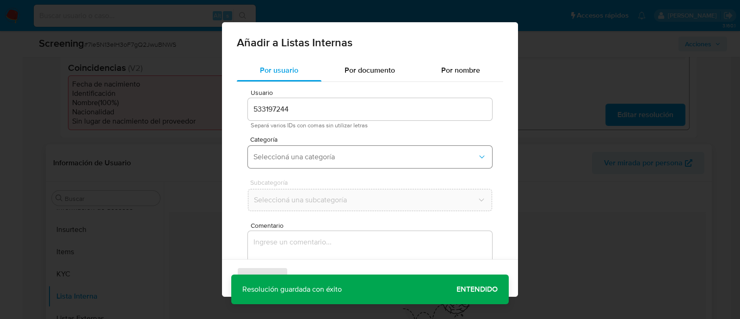
click at [312, 165] on button "Seleccioná una categoría" at bounding box center [370, 157] width 244 height 22
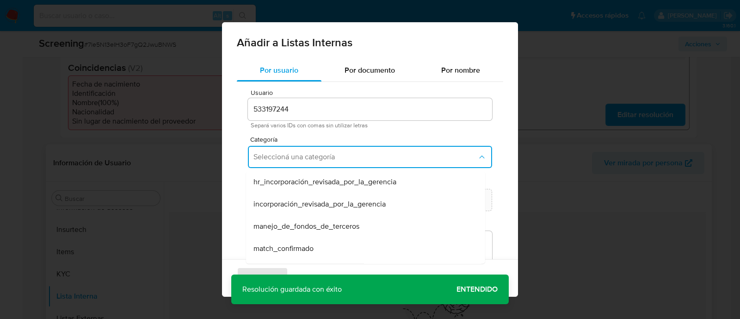
drag, startPoint x: 300, startPoint y: 241, endPoint x: 299, endPoint y: 221, distance: 19.9
click at [299, 241] on div "match_confirmado" at bounding box center [362, 248] width 219 height 22
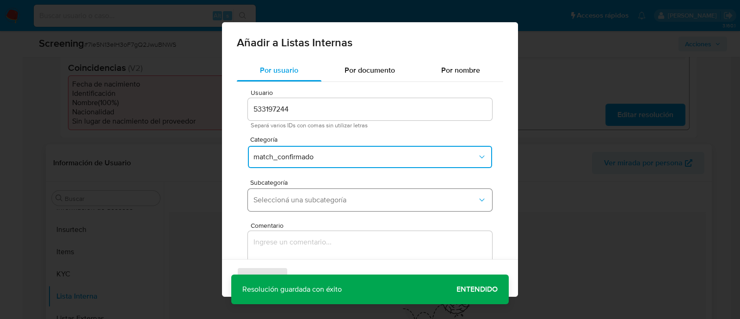
click at [298, 204] on button "Seleccioná una subcategoría" at bounding box center [370, 200] width 244 height 22
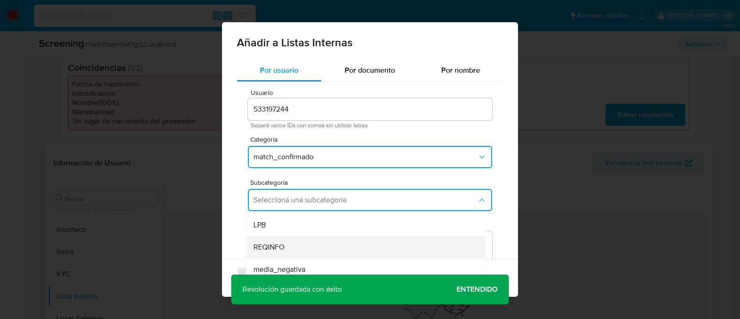
click at [278, 246] on span "REQINFO" at bounding box center [268, 246] width 31 height 9
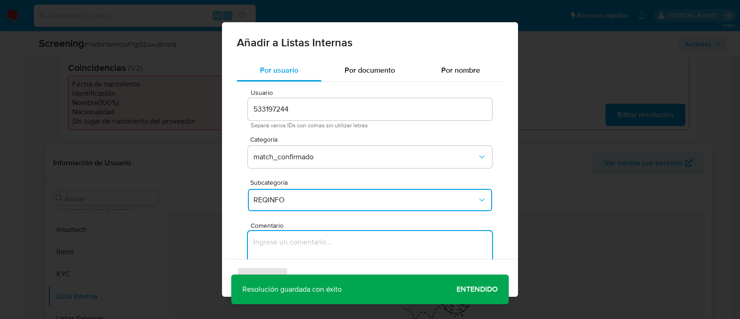
click at [278, 246] on textarea "Comentario" at bounding box center [370, 275] width 244 height 89
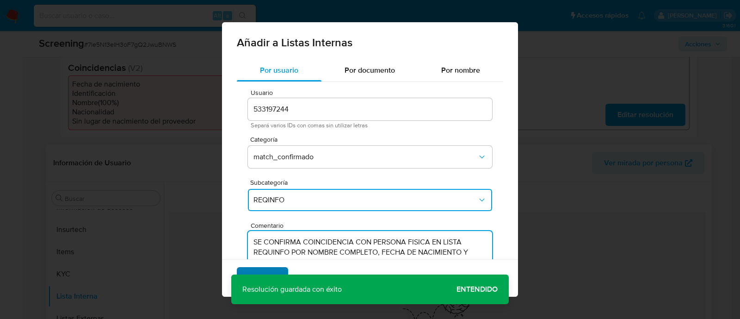
type textarea "SE CONFIRMA COINCIDENCIA CON PERSONA FISICA EN LISTA REQUINFO POR NOMBRE COMPLE…"
click at [264, 269] on span "Agregar" at bounding box center [262, 278] width 27 height 20
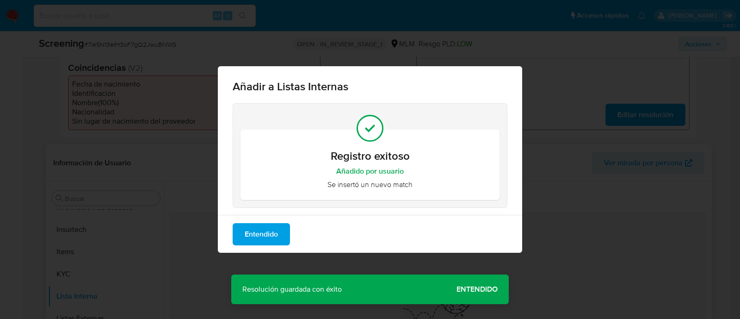
click at [490, 289] on div "Añadir a Listas Internas Registro exitoso Añadido por usuario Se insertó un nue…" at bounding box center [370, 159] width 740 height 319
click at [299, 238] on div "Entendido" at bounding box center [370, 233] width 304 height 37
click at [279, 237] on button "Entendido" at bounding box center [261, 234] width 57 height 22
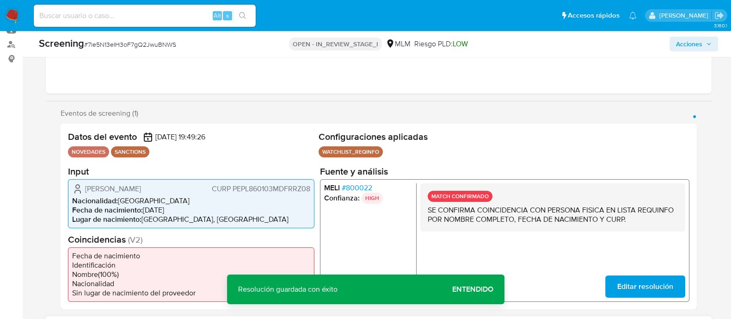
scroll to position [115, 0]
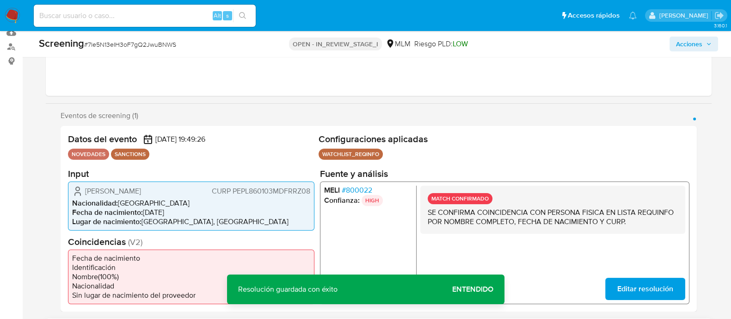
drag, startPoint x: 103, startPoint y: 189, endPoint x: 185, endPoint y: 193, distance: 82.4
click at [186, 190] on div "[PERSON_NAME] CURP PEPL860103MDFRRZ08" at bounding box center [191, 190] width 238 height 11
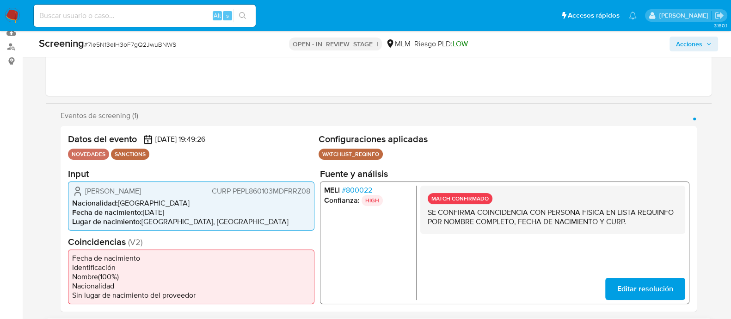
drag, startPoint x: 144, startPoint y: 210, endPoint x: 188, endPoint y: 208, distance: 44.0
click at [188, 208] on li "Fecha de nacimiento : [DEMOGRAPHIC_DATA]" at bounding box center [191, 211] width 238 height 9
click at [253, 190] on span "CURP PEPL860103MDFRRZ08" at bounding box center [260, 190] width 98 height 9
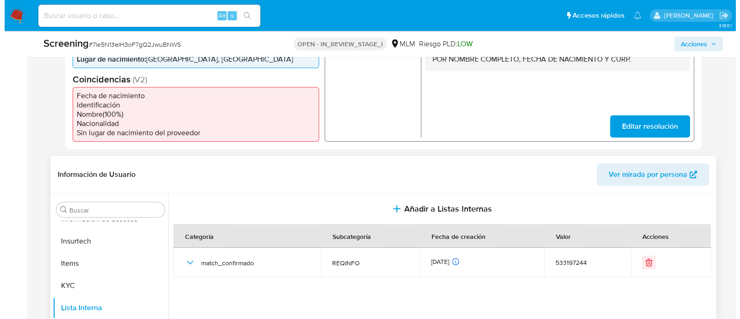
scroll to position [173, 0]
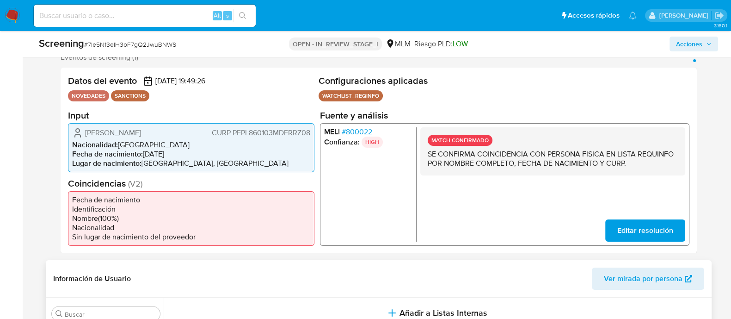
click at [712, 31] on nav "Pausado Ver notificaciones Alt s Accesos rápidos Presiona las siguientes teclas…" at bounding box center [365, 15] width 731 height 31
click at [709, 39] on span "Acciones" at bounding box center [694, 43] width 36 height 13
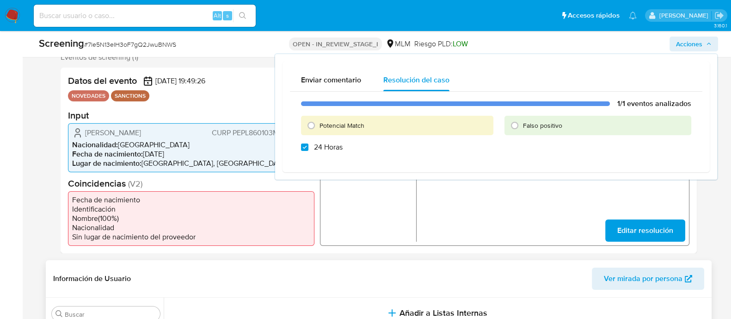
checkbox input "true"
click at [315, 129] on input "Potencial Match" at bounding box center [311, 125] width 15 height 15
radio input "true"
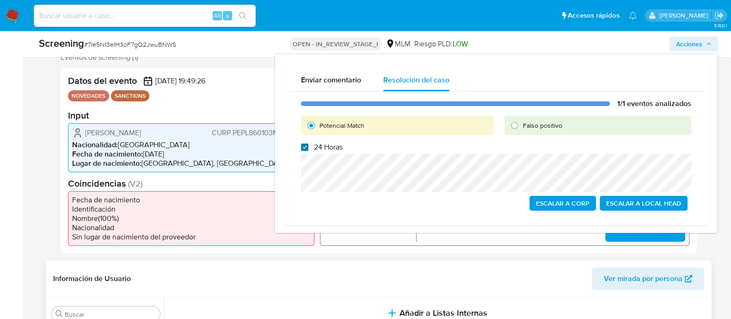
click at [303, 142] on label "24 Horas" at bounding box center [322, 146] width 42 height 9
click at [303, 143] on input "24 Horas" at bounding box center [304, 146] width 7 height 7
checkbox input "false"
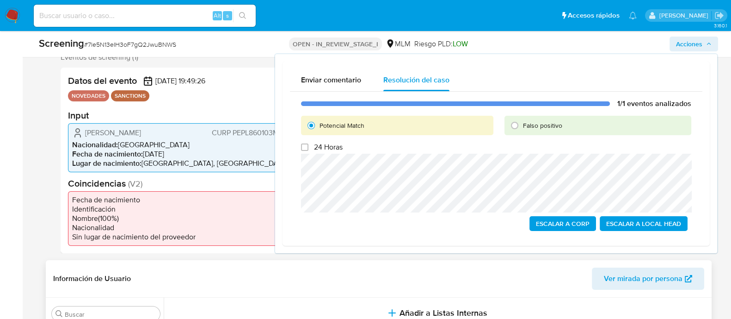
click at [631, 226] on span "Escalar a Local Head" at bounding box center [643, 223] width 75 height 13
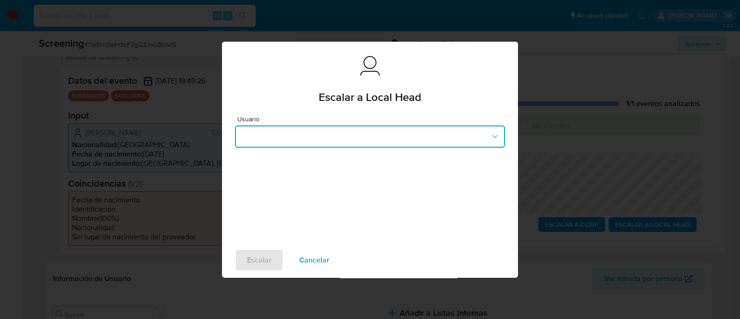
click at [301, 135] on button "button" at bounding box center [370, 136] width 270 height 22
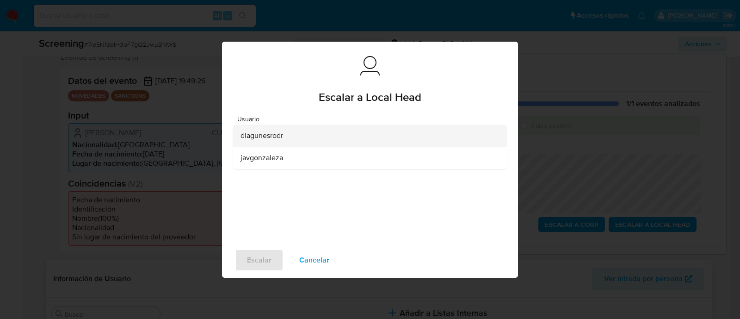
click at [266, 141] on div "dlagunesrodr" at bounding box center [366, 135] width 253 height 22
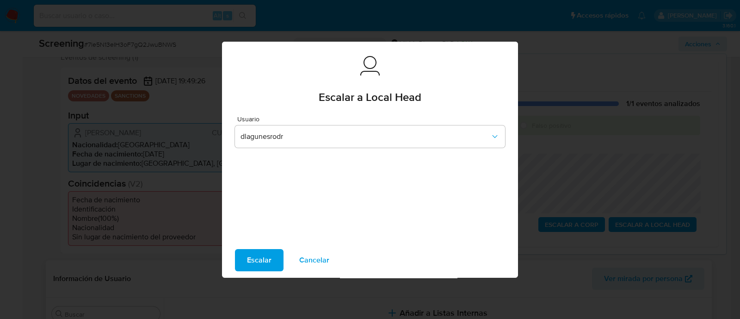
click at [257, 247] on div "Escalar Cancelar" at bounding box center [370, 259] width 296 height 35
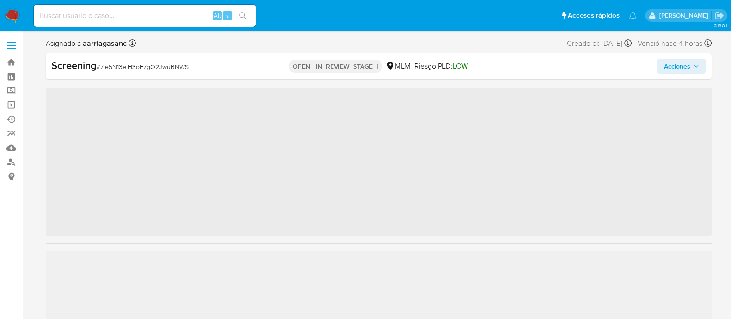
scroll to position [435, 0]
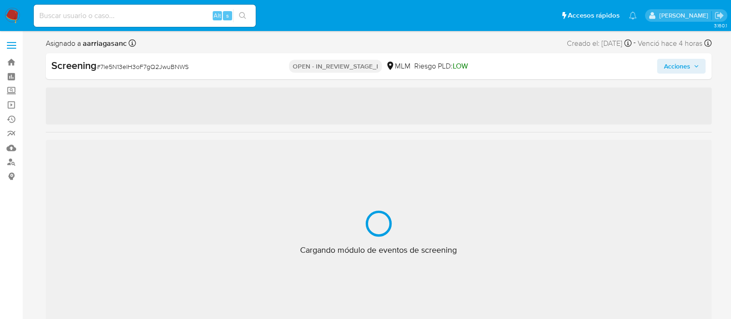
select select "10"
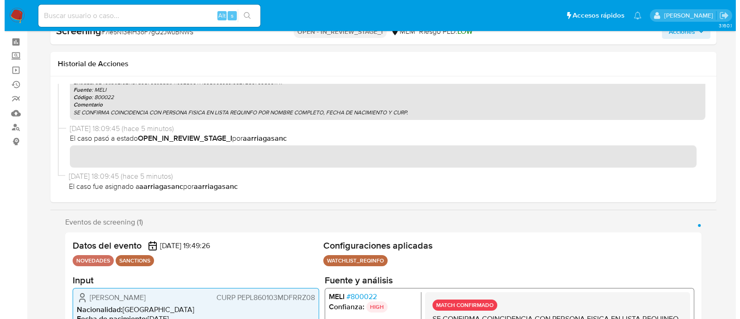
scroll to position [57, 0]
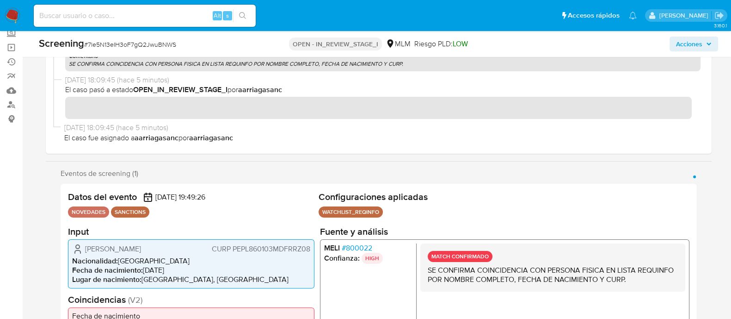
click at [691, 46] on span "Acciones" at bounding box center [689, 44] width 26 height 15
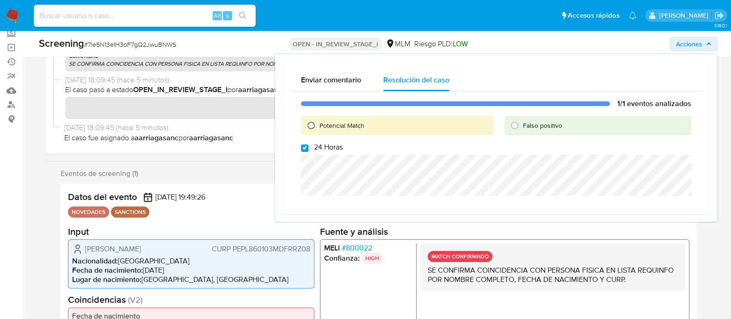
click at [307, 125] on input "Potencial Match" at bounding box center [311, 125] width 15 height 15
radio input "true"
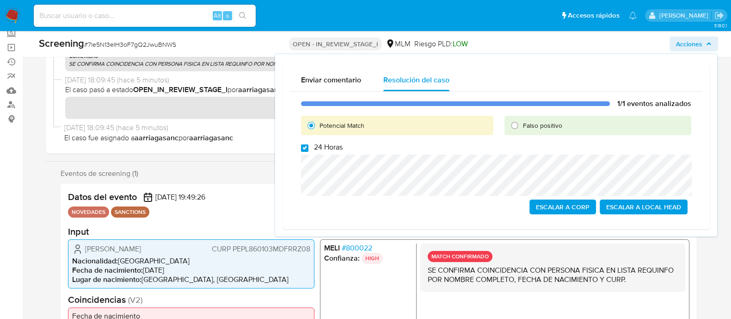
click at [304, 145] on input "24 Horas" at bounding box center [304, 147] width 7 height 7
checkbox input "false"
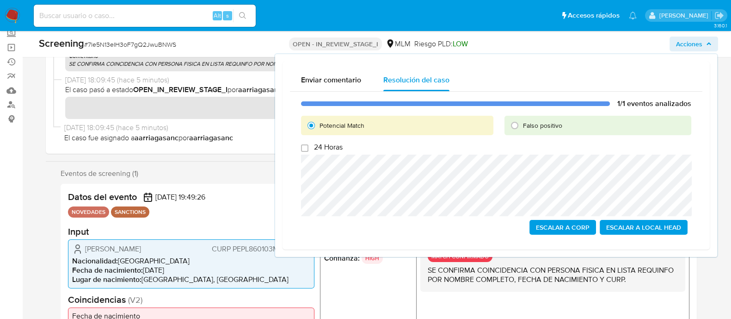
click at [655, 223] on span "Escalar a Local Head" at bounding box center [643, 227] width 75 height 13
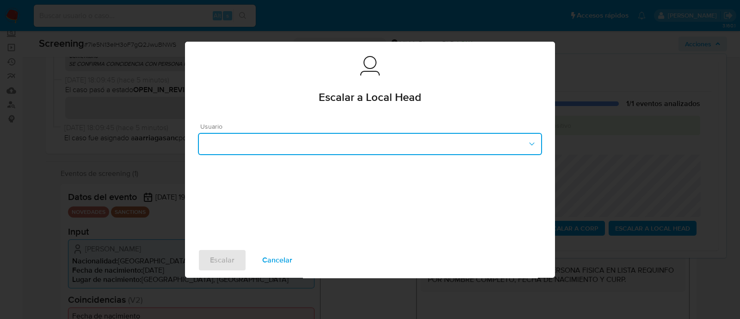
click at [220, 139] on button "button" at bounding box center [370, 144] width 344 height 22
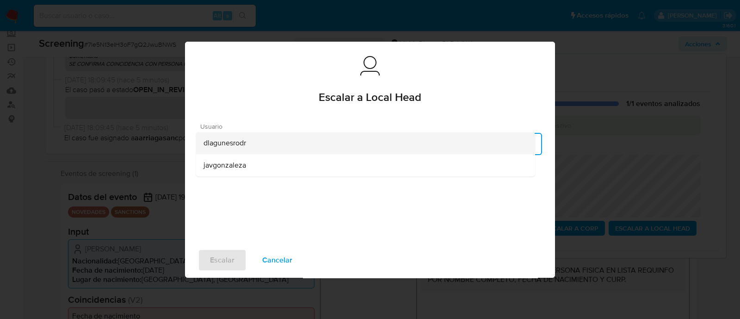
click at [214, 142] on span "dlagunesrodr" at bounding box center [224, 142] width 43 height 9
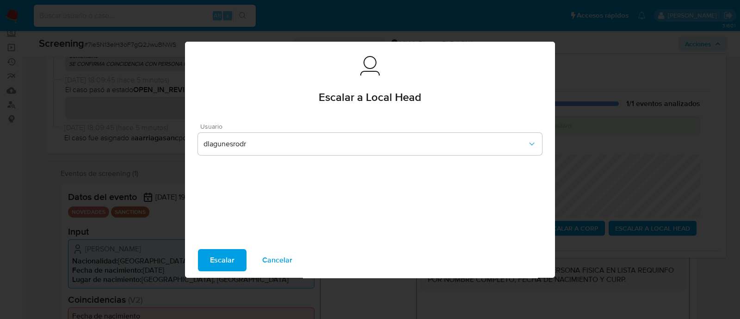
click at [227, 260] on span "Escalar" at bounding box center [222, 260] width 25 height 20
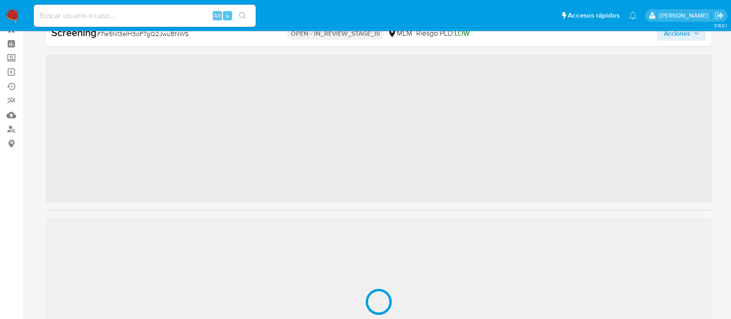
scroll to position [435, 0]
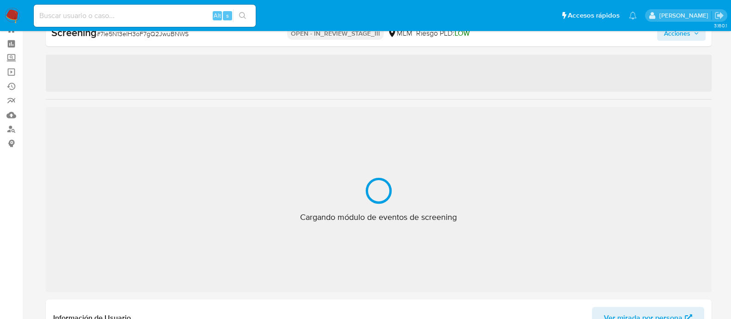
select select "10"
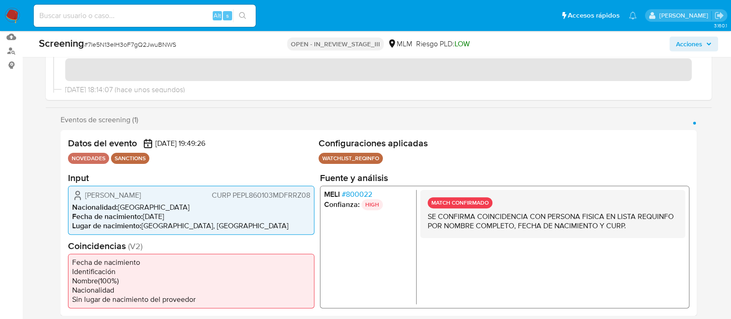
scroll to position [0, 0]
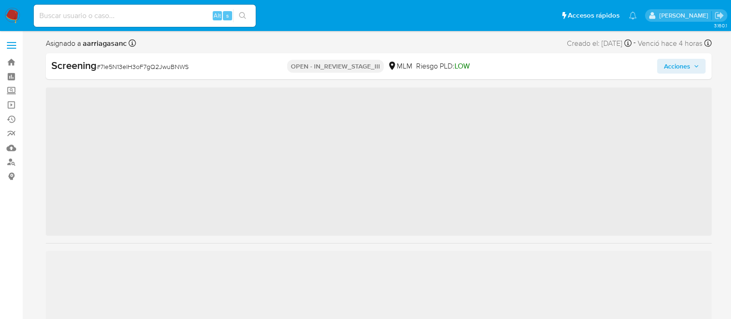
scroll to position [435, 0]
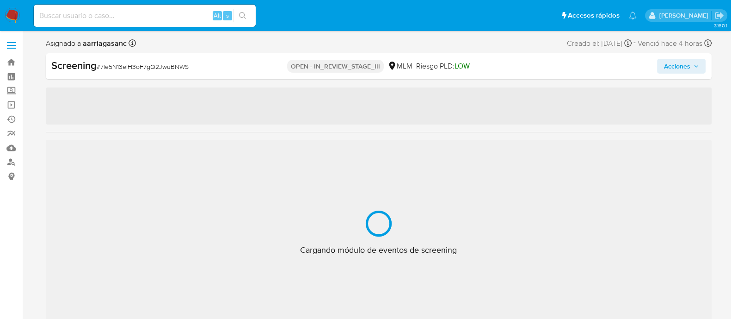
select select "10"
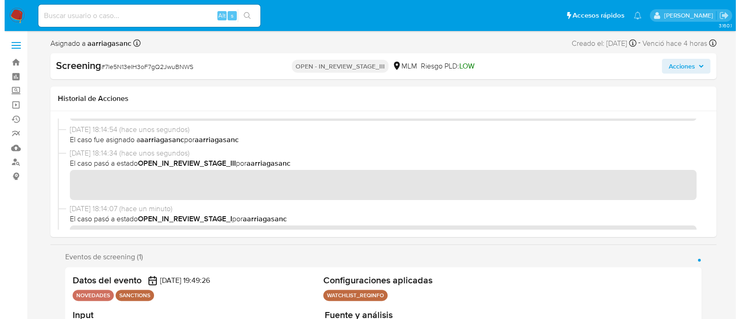
scroll to position [57, 0]
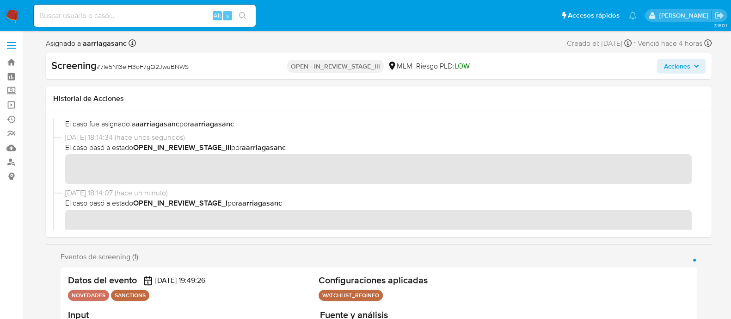
click at [681, 65] on span "Acciones" at bounding box center [676, 66] width 26 height 15
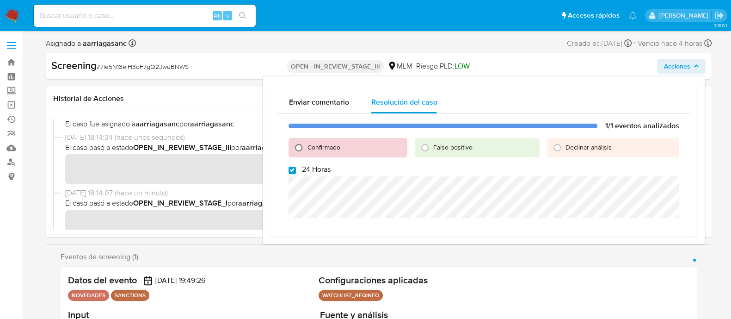
click at [295, 150] on input "Confirmado" at bounding box center [298, 147] width 15 height 15
radio input "true"
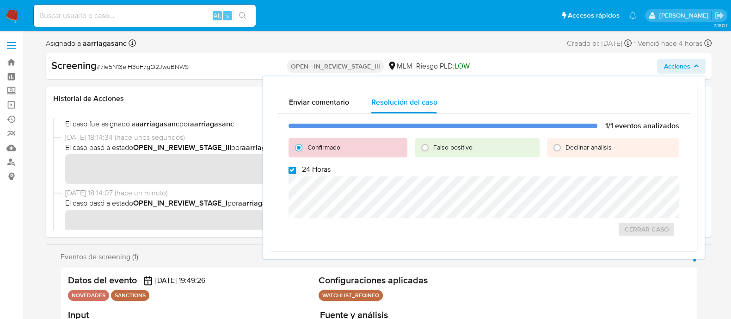
click at [289, 169] on input "24 Horas" at bounding box center [292, 169] width 7 height 7
checkbox input "false"
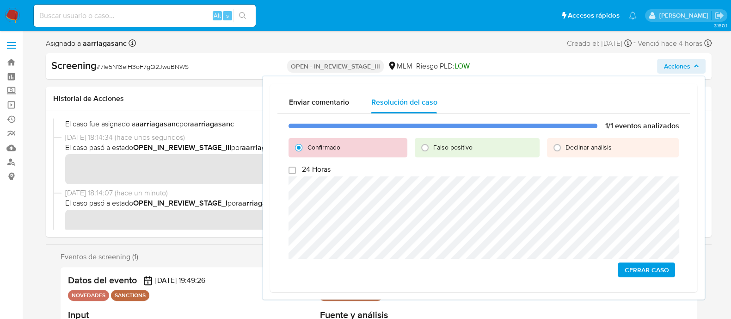
click at [646, 277] on div "1/1 eventos analizados Confirmado Falso positivo Declinar análisis 24 Horas Cer…" at bounding box center [483, 199] width 412 height 171
click at [639, 270] on span "Cerrar Caso" at bounding box center [646, 269] width 44 height 13
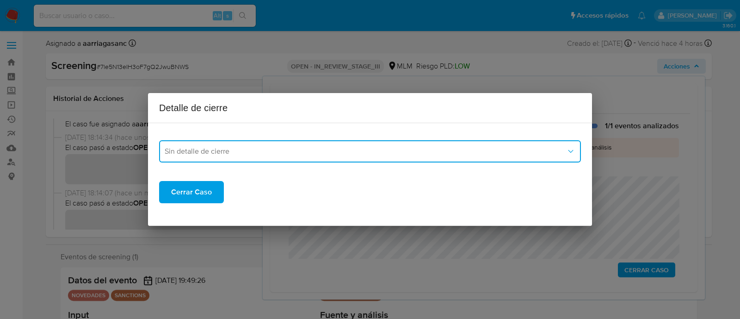
click at [216, 154] on span "Sin detalle de cierre" at bounding box center [365, 151] width 401 height 9
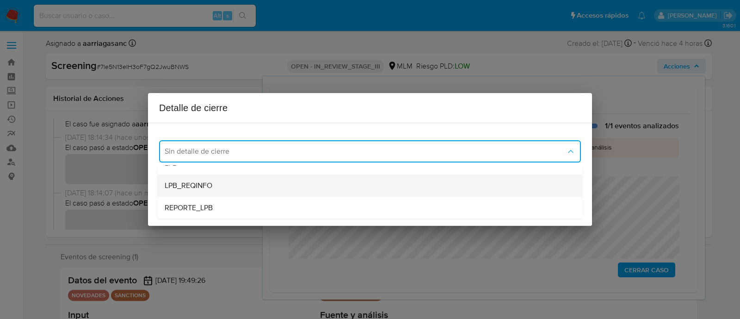
click at [213, 191] on div "LPB_REQINFO" at bounding box center [370, 185] width 411 height 22
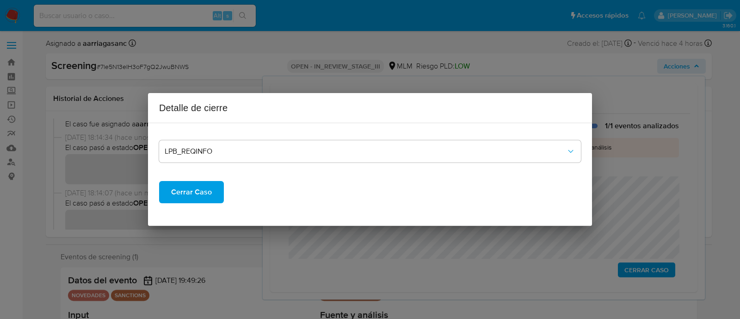
click at [207, 201] on span "Cerrar Caso" at bounding box center [191, 192] width 41 height 20
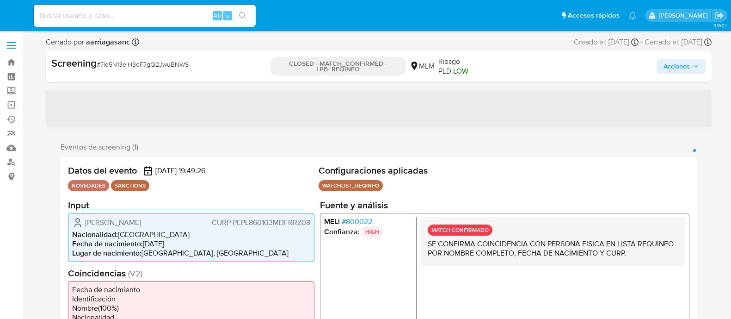
select select "10"
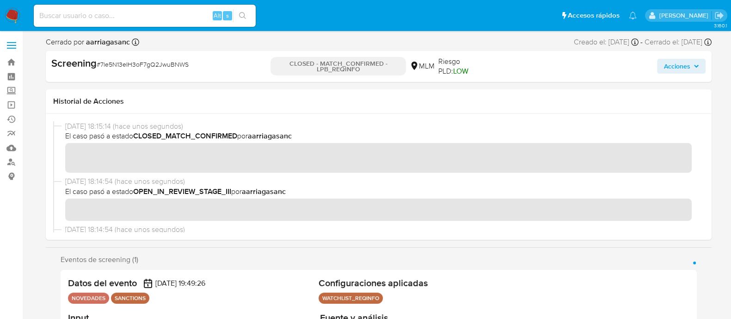
scroll to position [435, 0]
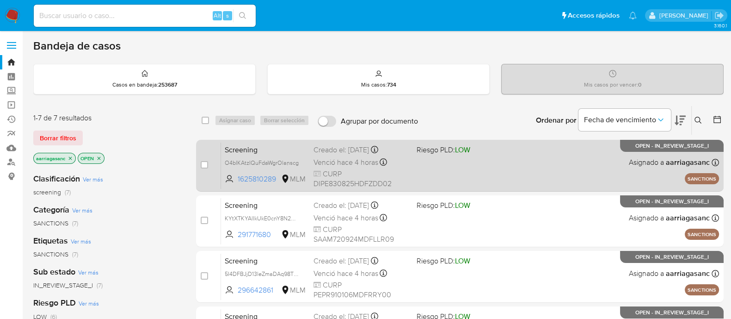
click at [488, 158] on div "Screening O4bIKAtzIQuFdaWgrOlanscg 1625810289 MLM Riesgo PLD: LOW Creado el: [D…" at bounding box center [470, 165] width 498 height 47
click at [204, 164] on input "checkbox" at bounding box center [204, 164] width 7 height 7
checkbox input "true"
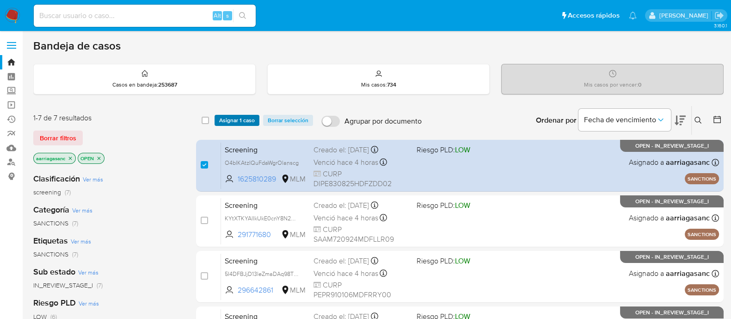
click at [236, 117] on span "Asignar 1 caso" at bounding box center [237, 120] width 36 height 9
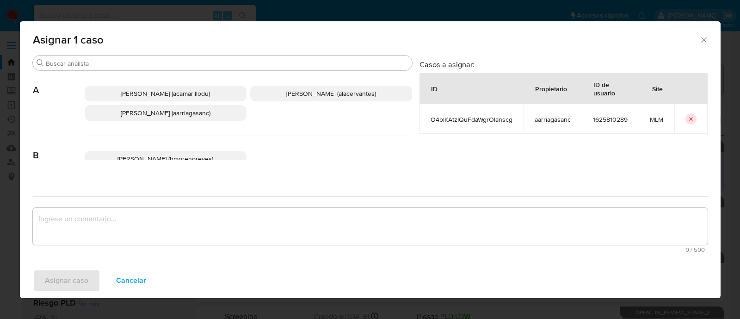
click at [212, 117] on p "[PERSON_NAME] (aarriagasanc)" at bounding box center [166, 113] width 162 height 16
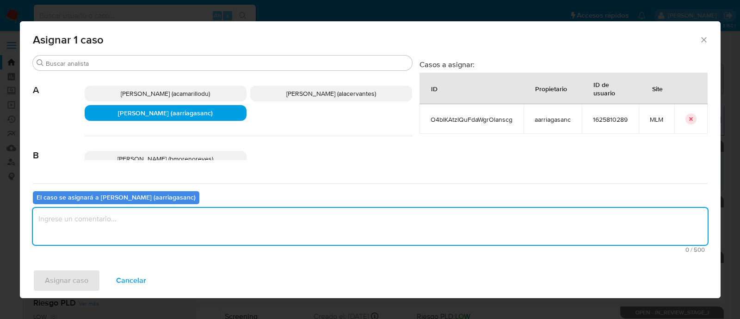
click at [213, 211] on textarea "assign-modal" at bounding box center [370, 226] width 675 height 37
type textarea "AMAS"
click at [55, 274] on span "Asignar caso" at bounding box center [66, 280] width 43 height 20
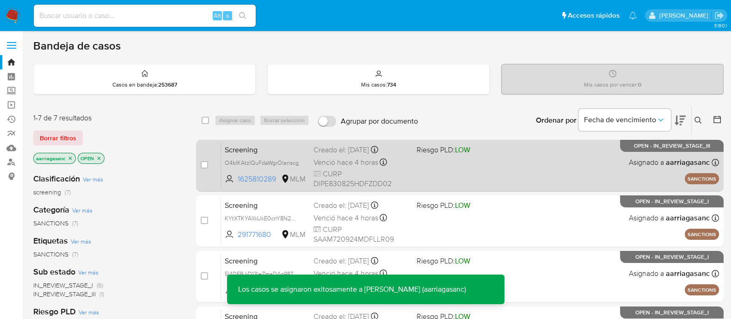
click at [490, 168] on div "Screening O4bIKAtzIQuFdaWgrOlanscg 1625810289 MLM Riesgo PLD: LOW Creado el: 19…" at bounding box center [470, 165] width 498 height 47
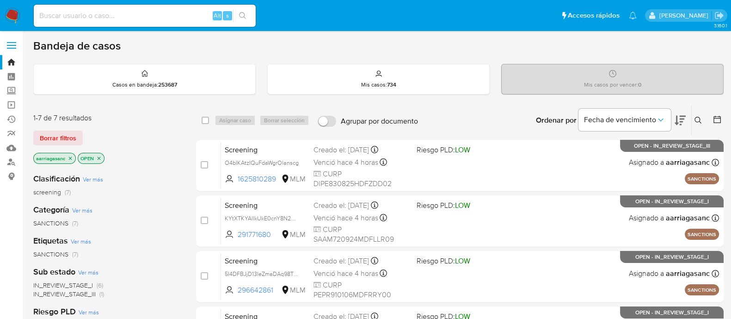
click at [6, 10] on img at bounding box center [13, 16] width 16 height 16
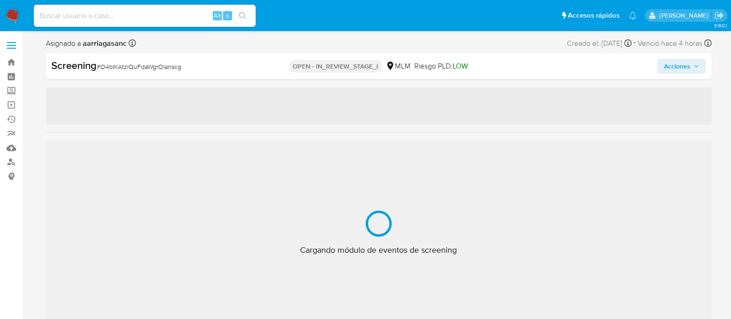
scroll to position [57, 0]
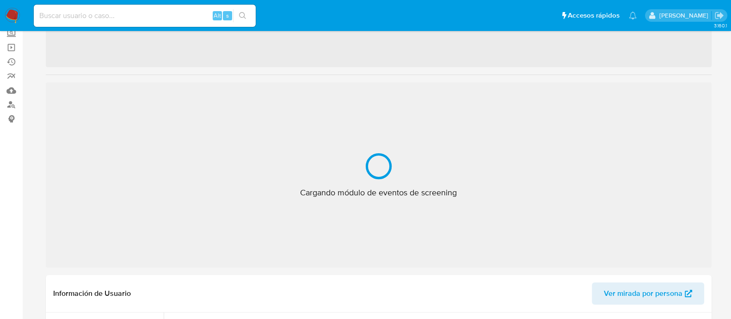
select select "10"
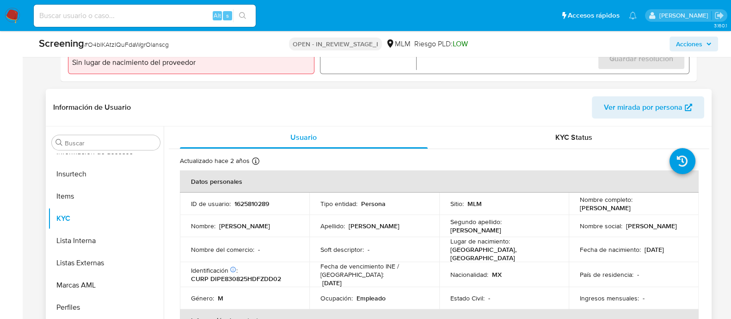
scroll to position [347, 0]
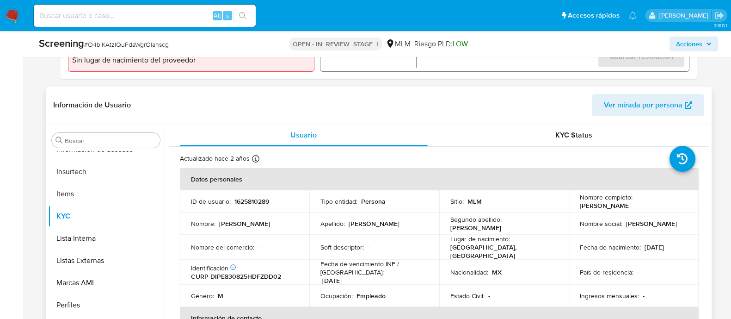
click at [421, 221] on div "Apellido : [PERSON_NAME]" at bounding box center [374, 223] width 108 height 8
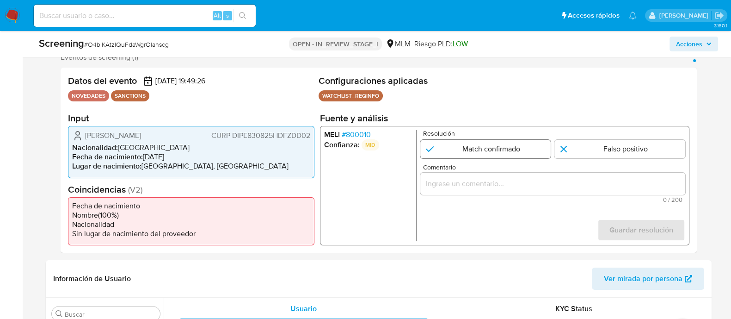
click at [477, 144] on input "1 de 1" at bounding box center [485, 149] width 131 height 18
radio input "true"
click at [436, 189] on input "Comentario" at bounding box center [552, 184] width 265 height 12
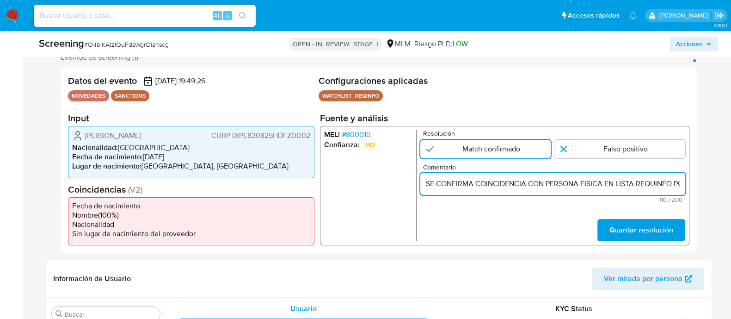
scroll to position [0, 193]
type input "SE CONFIRMA COINCIDENCIA CON PERSONA FISICA EN LISTA REQUINFO POR NOMBRE COMPLE…"
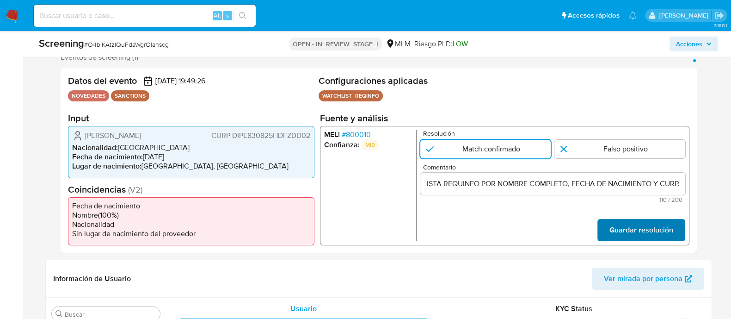
scroll to position [0, 0]
click at [628, 220] on span "Guardar resolución" at bounding box center [641, 230] width 64 height 20
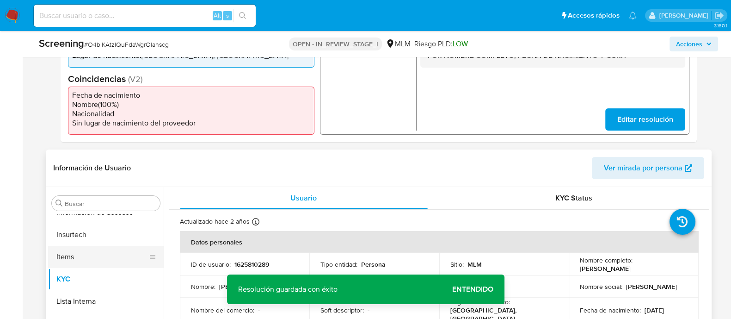
scroll to position [347, 0]
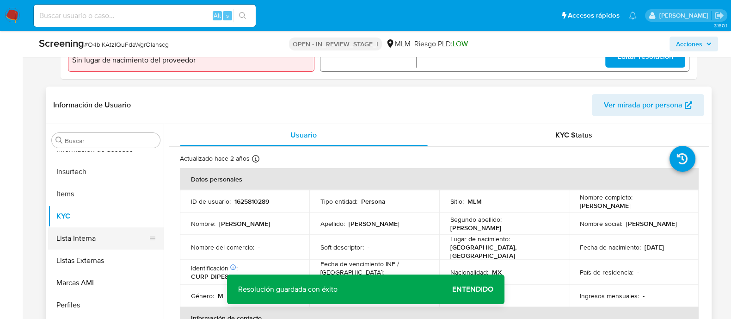
click at [93, 229] on button "Lista Interna" at bounding box center [102, 238] width 108 height 22
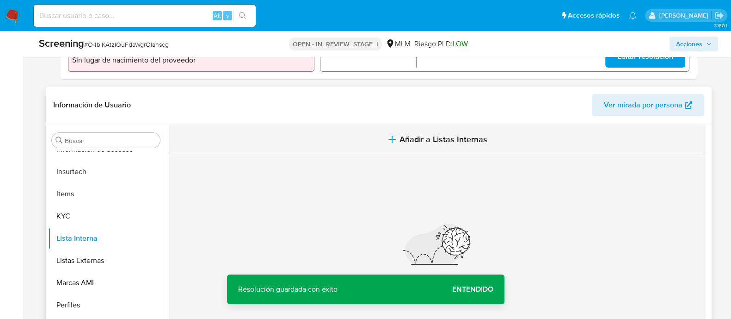
click at [421, 145] on button "Añadir a Listas Internas" at bounding box center [437, 139] width 537 height 31
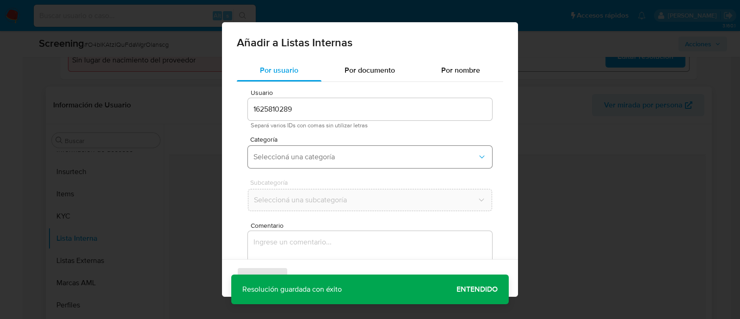
click at [289, 155] on span "Seleccioná una categoría" at bounding box center [365, 156] width 224 height 9
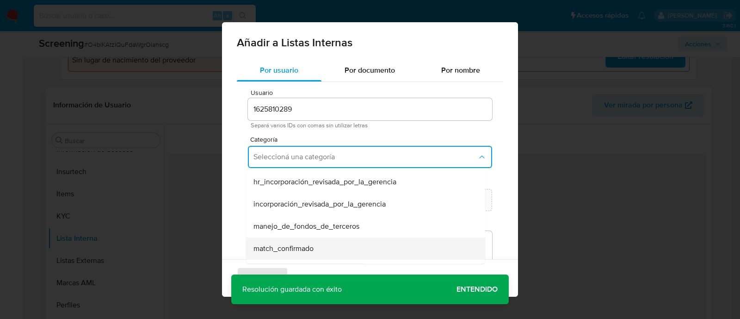
click at [280, 251] on span "match_confirmado" at bounding box center [283, 248] width 60 height 9
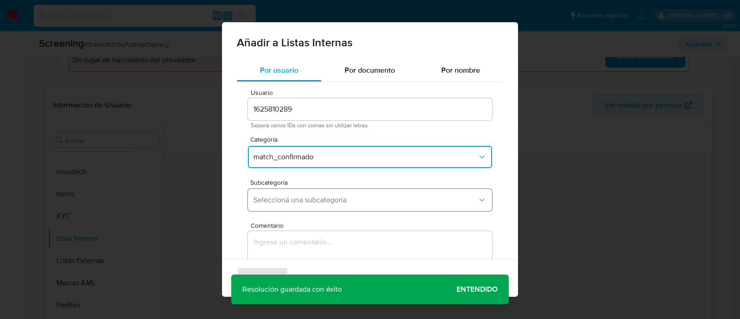
click at [285, 204] on button "Seleccioná una subcategoría" at bounding box center [370, 200] width 244 height 22
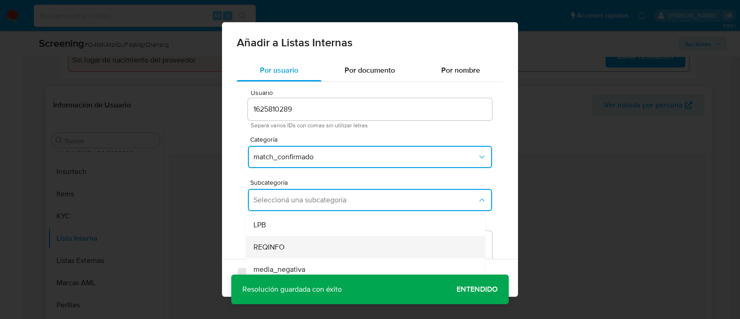
click at [283, 248] on span "REQINFO" at bounding box center [268, 246] width 31 height 9
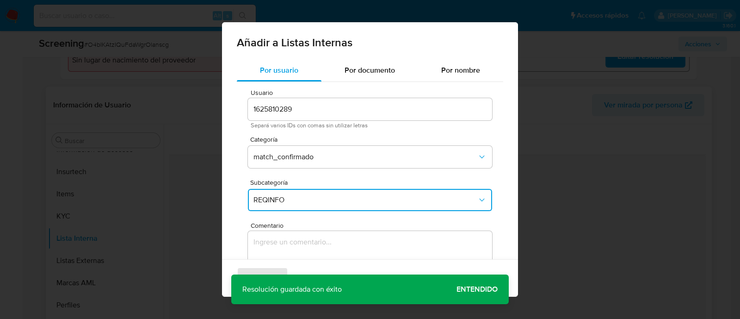
click at [283, 248] on textarea "Comentario" at bounding box center [370, 275] width 244 height 89
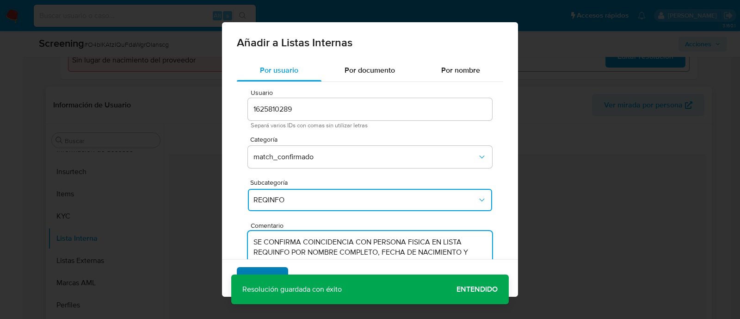
type textarea "SE CONFIRMA COINCIDENCIA CON PERSONA FISICA EN LISTA REQUINFO POR NOMBRE COMPLE…"
click at [257, 272] on span "Agregar" at bounding box center [262, 278] width 27 height 20
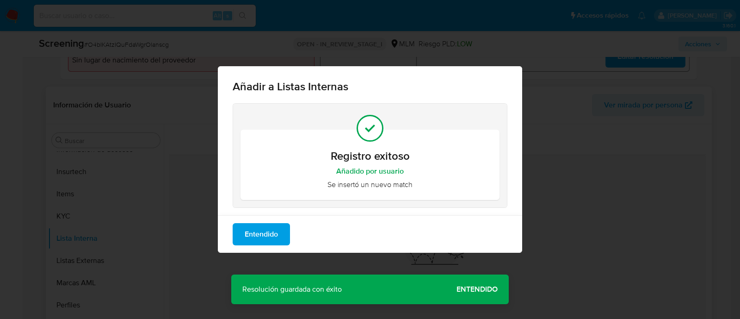
click at [247, 231] on span "Entendido" at bounding box center [261, 234] width 33 height 20
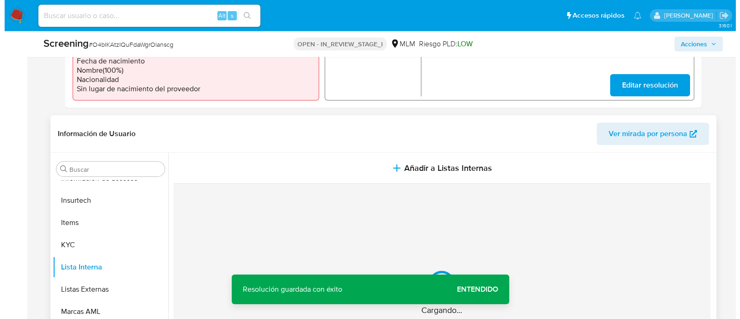
scroll to position [231, 0]
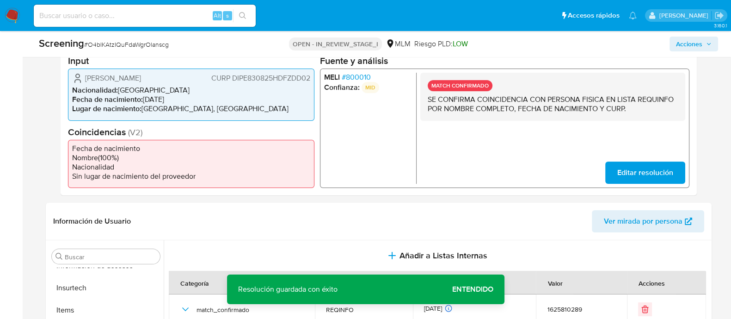
drag, startPoint x: 83, startPoint y: 80, endPoint x: 155, endPoint y: 74, distance: 72.4
click at [155, 74] on div "Eduardo Diaz Padilla CURP DIPE830825HDFZDD02" at bounding box center [191, 78] width 238 height 11
drag, startPoint x: 144, startPoint y: 99, endPoint x: 190, endPoint y: 95, distance: 46.4
click at [190, 95] on li "Fecha de nacimiento : 25/08/1983" at bounding box center [191, 99] width 238 height 9
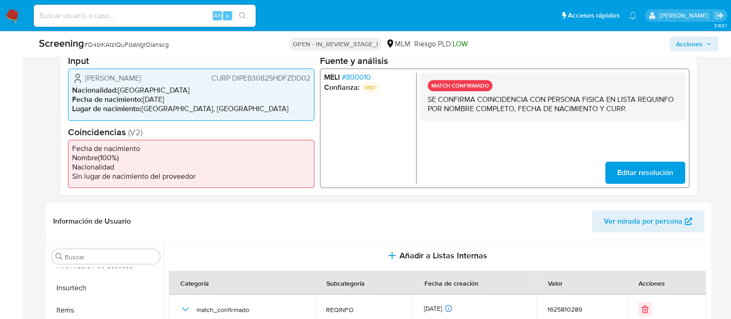
click at [273, 82] on span "CURP DIPE830825HDFZDD02" at bounding box center [260, 78] width 99 height 9
click at [696, 41] on span "Acciones" at bounding box center [689, 44] width 26 height 15
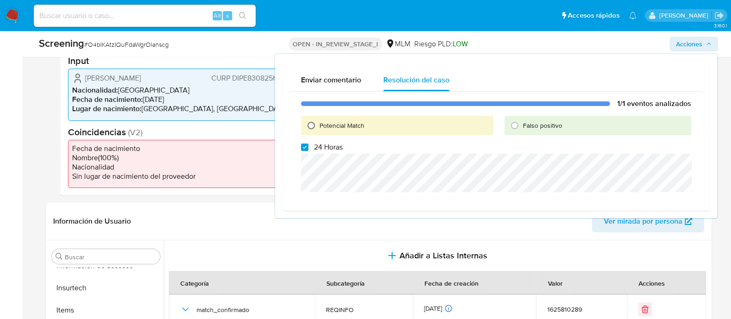
click at [312, 123] on input "Potencial Match" at bounding box center [311, 125] width 15 height 15
radio input "true"
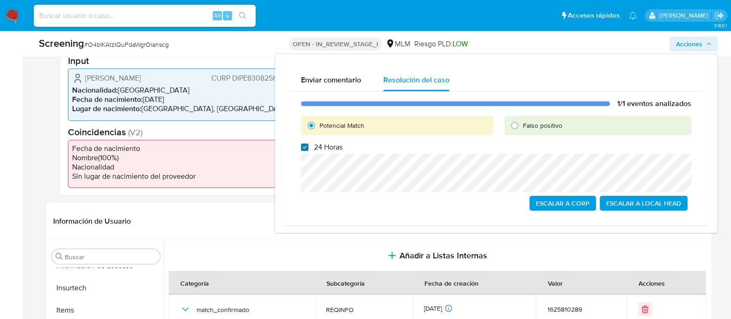
click at [303, 147] on input "24 Horas" at bounding box center [304, 146] width 7 height 7
checkbox input "false"
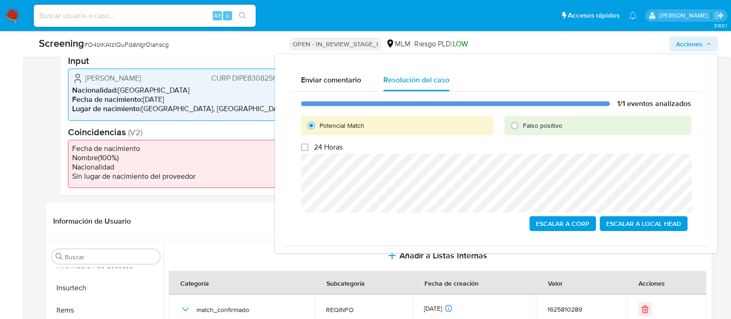
click at [630, 223] on span "Escalar a Local Head" at bounding box center [643, 223] width 75 height 13
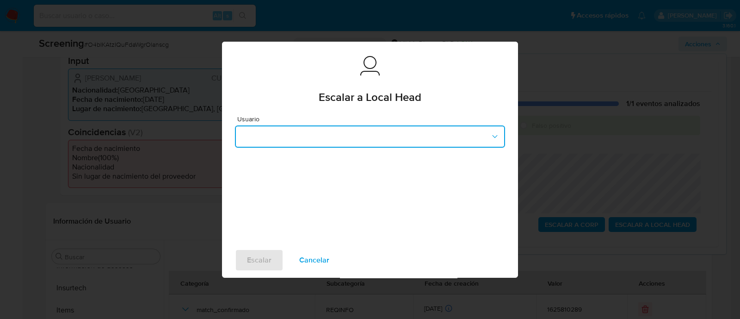
click at [315, 128] on button "button" at bounding box center [370, 136] width 270 height 22
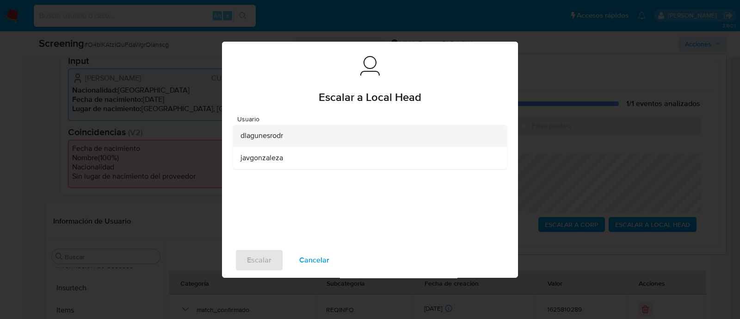
click at [272, 129] on div "dlagunesrodr" at bounding box center [366, 135] width 253 height 22
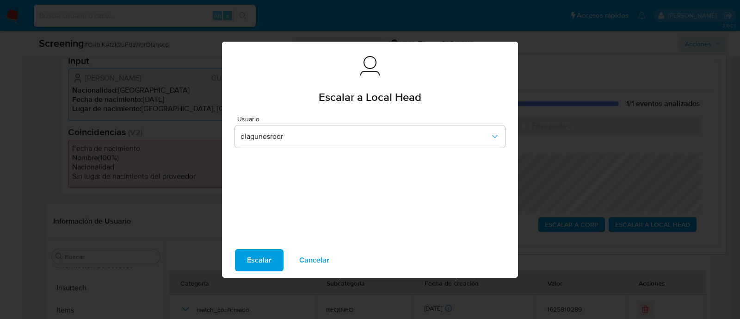
click at [268, 258] on span "Escalar" at bounding box center [259, 260] width 25 height 20
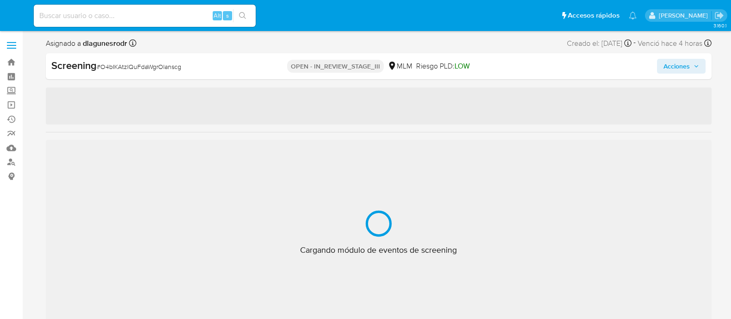
select select "10"
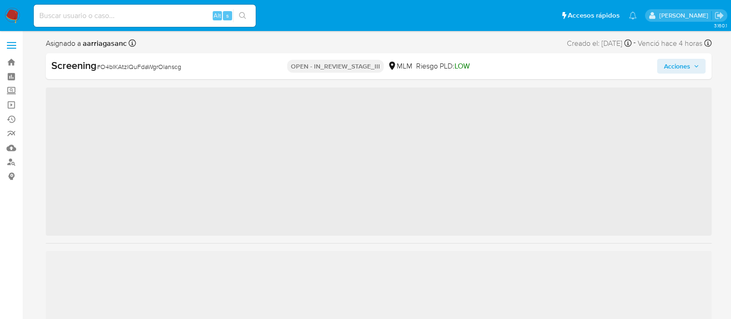
scroll to position [435, 0]
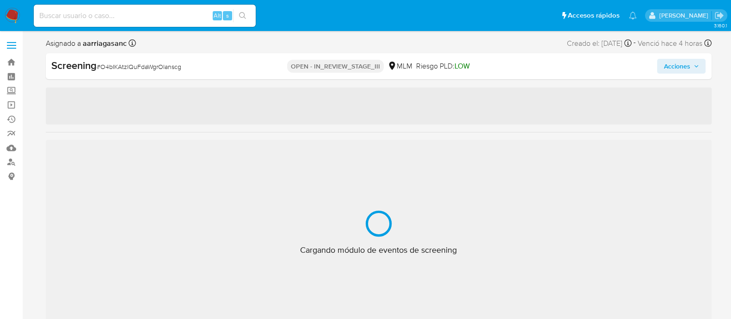
select select "10"
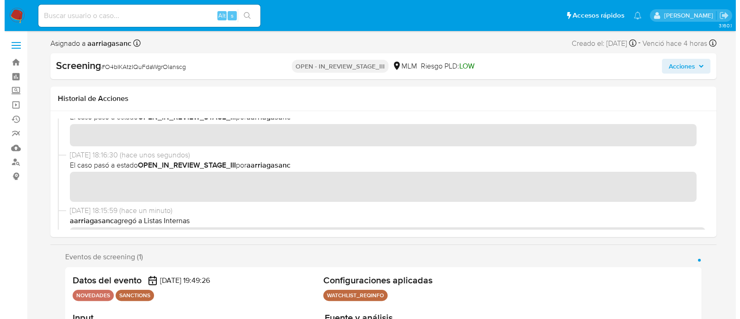
scroll to position [57, 0]
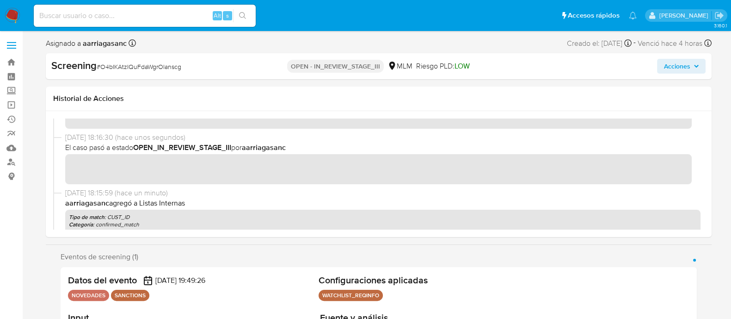
click at [677, 64] on span "Acciones" at bounding box center [676, 66] width 26 height 15
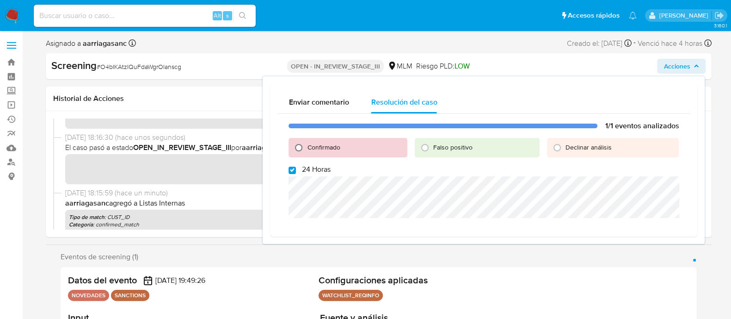
click at [297, 146] on input "Confirmado" at bounding box center [298, 147] width 15 height 15
radio input "true"
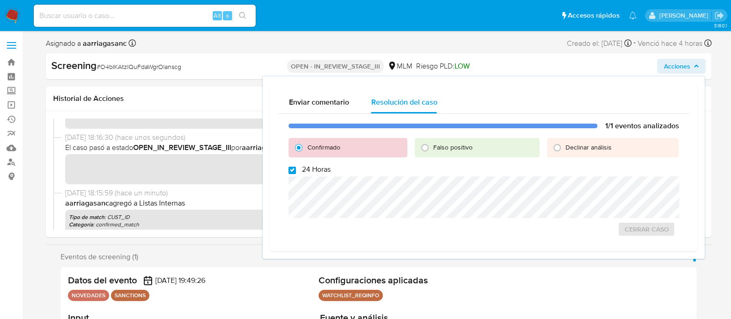
click at [294, 167] on input "24 Horas" at bounding box center [292, 169] width 7 height 7
checkbox input "false"
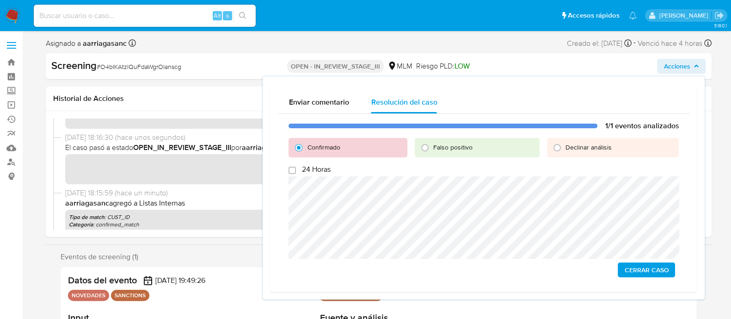
click at [657, 264] on span "Cerrar Caso" at bounding box center [646, 269] width 44 height 13
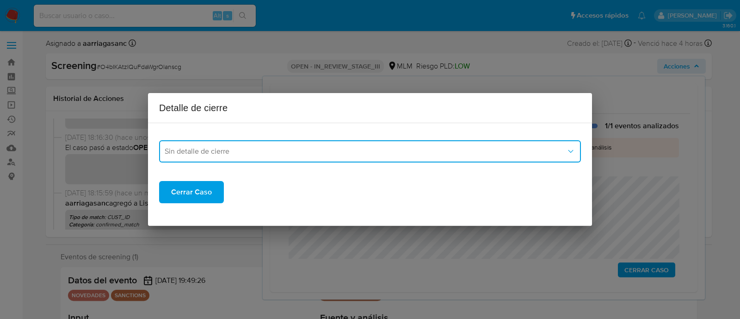
click at [174, 150] on span "Sin detalle de cierre" at bounding box center [365, 151] width 401 height 9
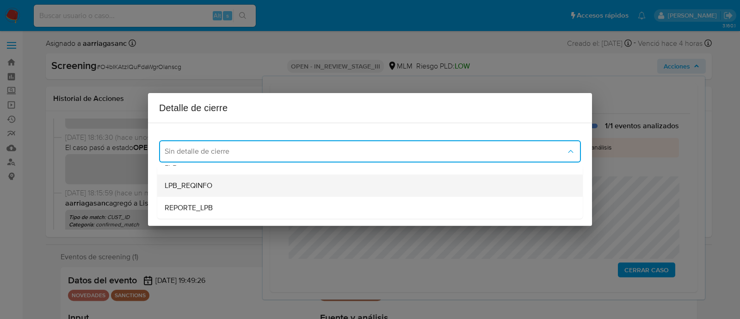
click at [217, 185] on div "LPB_REQINFO" at bounding box center [370, 185] width 411 height 22
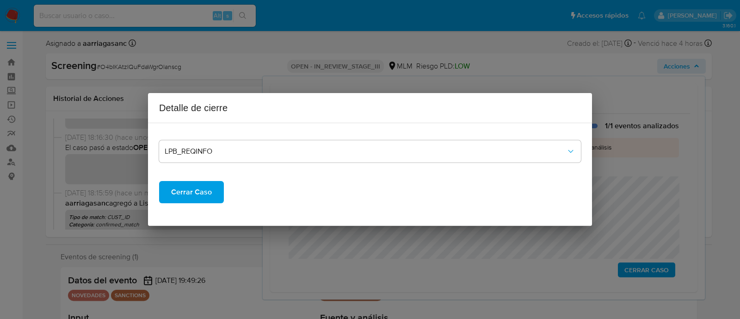
click at [190, 190] on span "Cerrar Caso" at bounding box center [191, 192] width 41 height 20
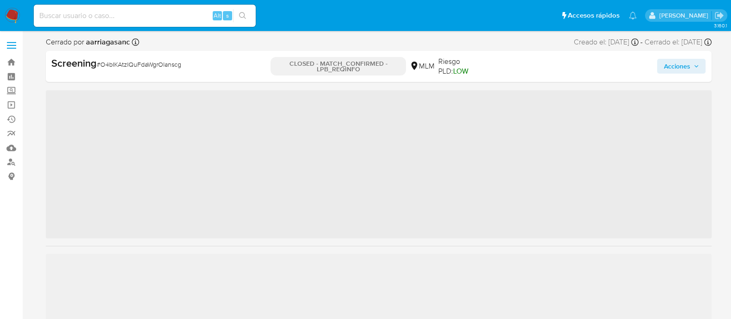
scroll to position [435, 0]
select select "10"
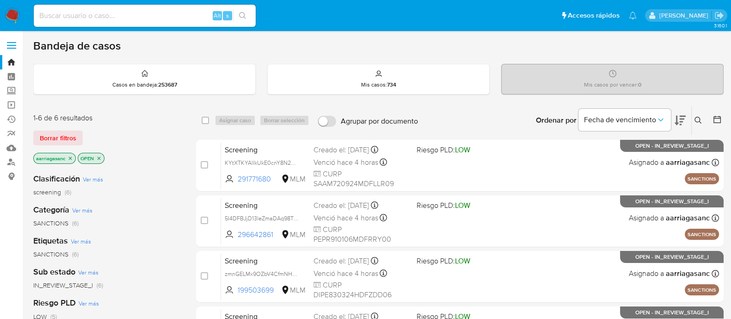
click at [12, 18] on img at bounding box center [13, 16] width 16 height 16
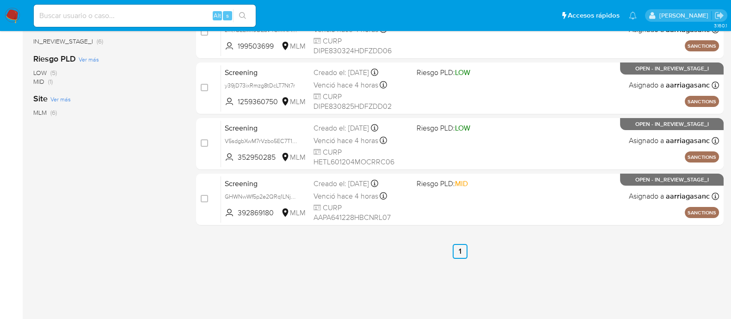
scroll to position [12, 0]
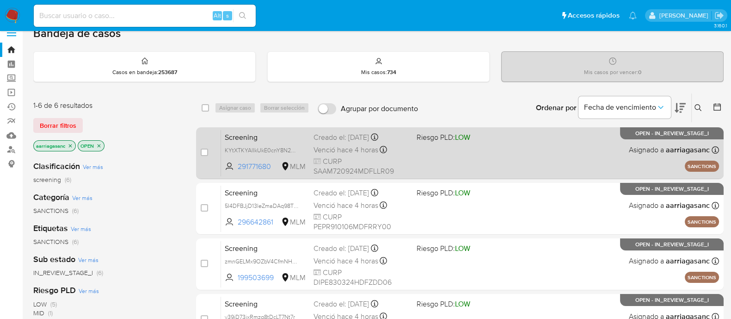
click at [473, 164] on div "Screening KYtXTKYAlIkUkE0cnY8N2o7F 291771680 MLM Riesgo PLD: LOW Creado el: 19/…" at bounding box center [470, 152] width 498 height 47
click at [205, 149] on input "checkbox" at bounding box center [204, 151] width 7 height 7
checkbox input "true"
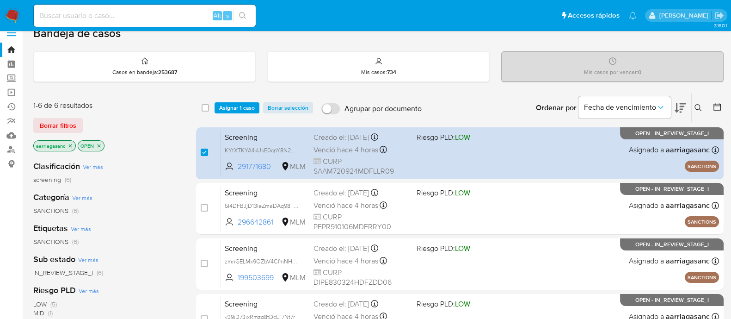
click at [224, 98] on div "select-all-cases-checkbox Asignar 1 caso Borrar selección Agrupar por documento…" at bounding box center [460, 107] width 528 height 29
click at [226, 103] on span "Asignar 1 caso" at bounding box center [237, 107] width 36 height 9
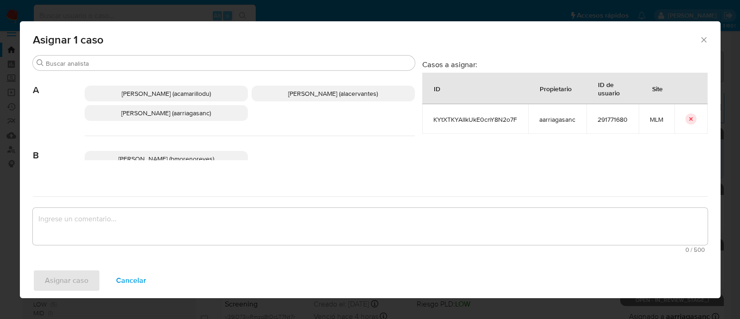
click at [201, 118] on p "Ana Maria Arriaga (aarriagasanc)" at bounding box center [166, 113] width 163 height 16
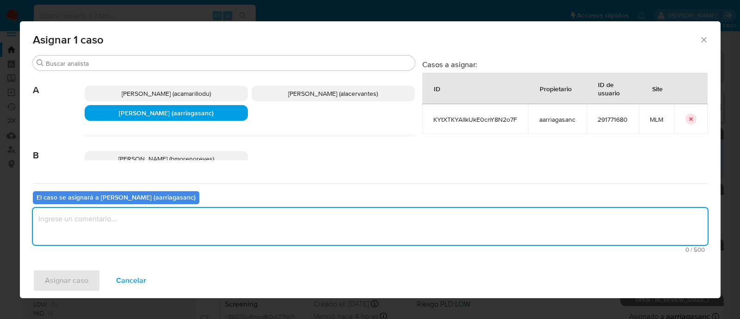
click at [197, 234] on textarea "assign-modal" at bounding box center [370, 226] width 675 height 37
type textarea "AMAS"
click at [52, 286] on span "Asignar caso" at bounding box center [66, 280] width 43 height 20
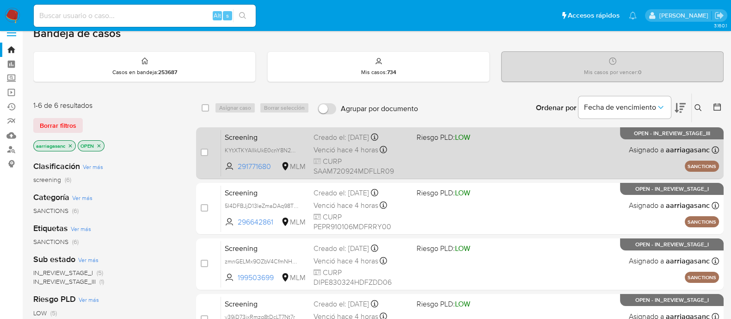
click at [441, 162] on div "Screening KYtXTKYAlIkUkE0cnY8N2o7F 291771680 MLM Riesgo PLD: LOW Creado el: 19/…" at bounding box center [470, 152] width 498 height 47
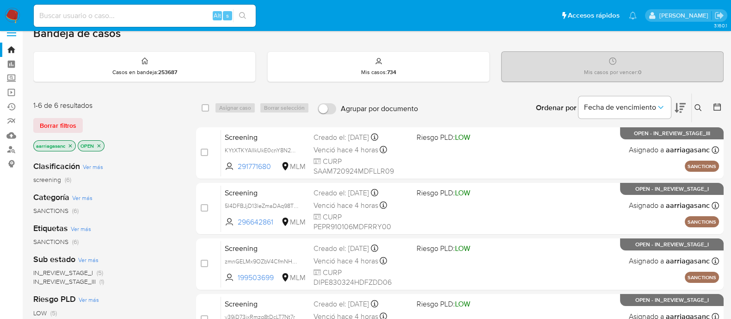
click at [7, 15] on img at bounding box center [13, 16] width 16 height 16
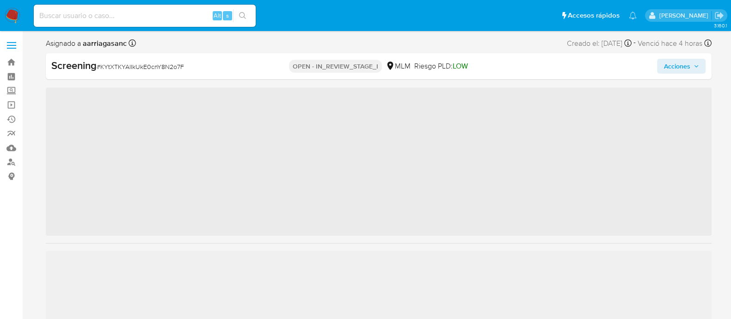
scroll to position [435, 0]
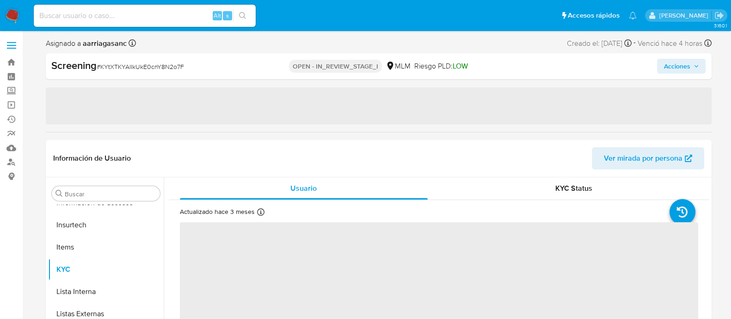
select select "10"
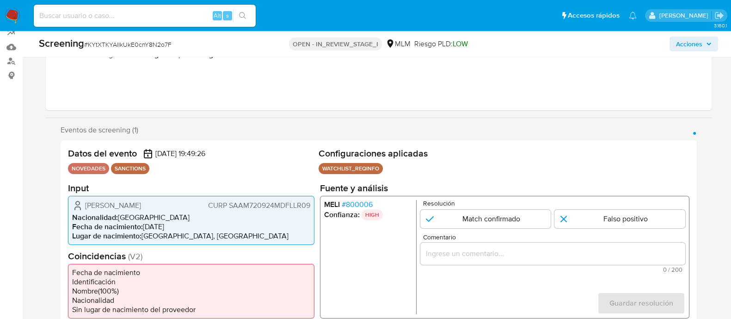
scroll to position [115, 0]
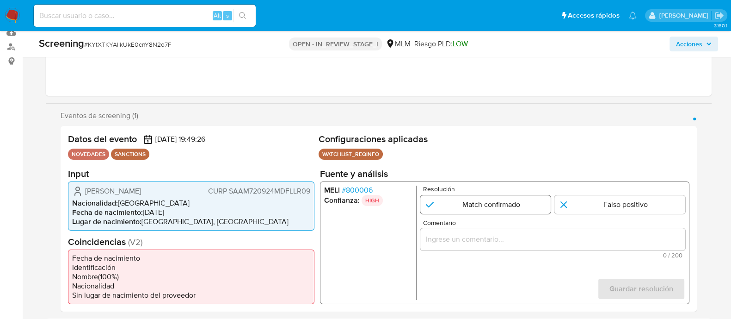
click at [506, 205] on input "1 de 1" at bounding box center [485, 204] width 131 height 18
radio input "true"
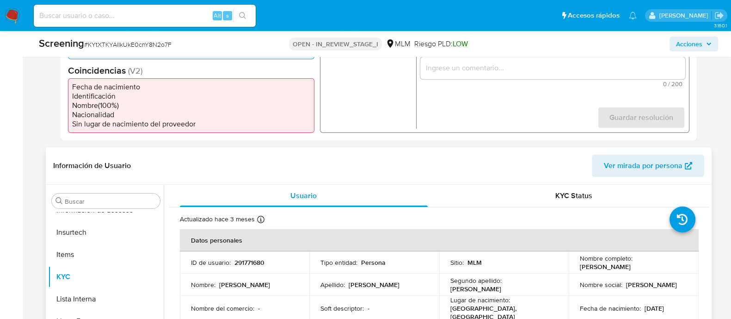
scroll to position [289, 0]
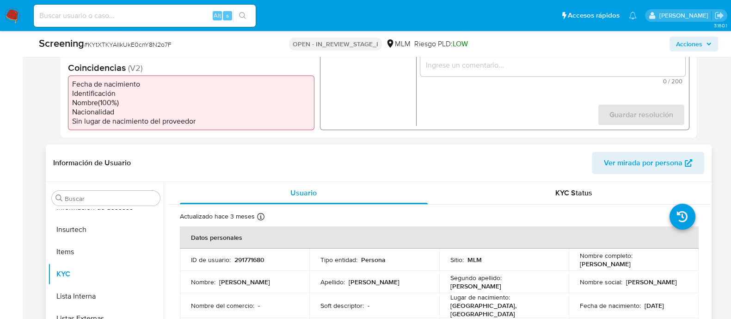
click at [302, 247] on th "Datos personales" at bounding box center [439, 237] width 519 height 22
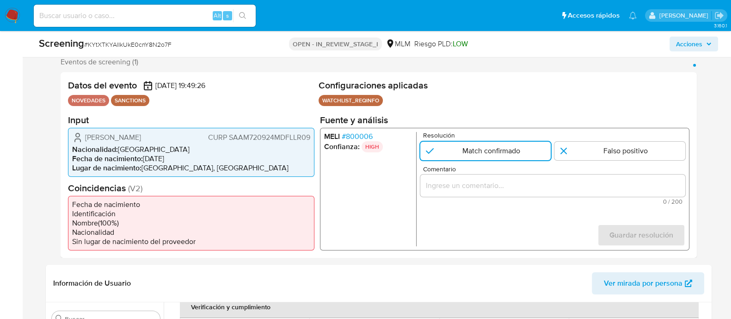
scroll to position [173, 0]
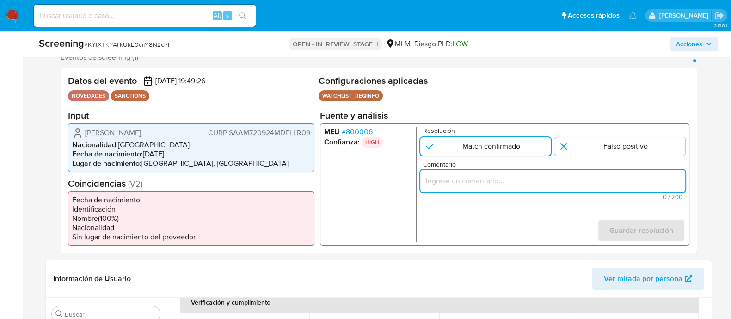
click at [445, 184] on input "Comentario" at bounding box center [552, 180] width 265 height 12
paste input "SE CONFIRMA COINCIDENCIA CON PERSONA FISICA EN LISTA REQUINFO POR NOMBRE COMPLE…"
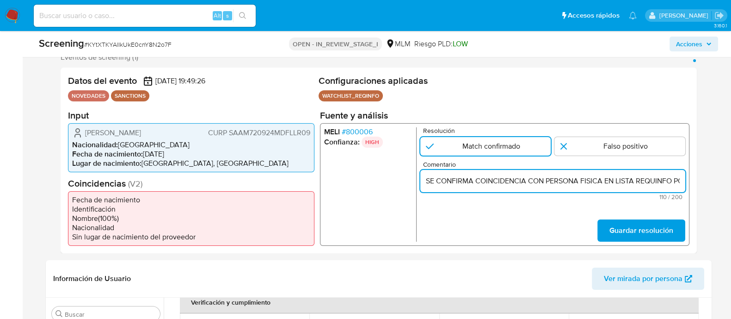
scroll to position [0, 193]
type input "SE CONFIRMA COINCIDENCIA CON PERSONA FISICA EN LISTA REQUINFO POR NOMBRE COMPLE…"
click at [681, 229] on button "Guardar resolución" at bounding box center [641, 230] width 88 height 22
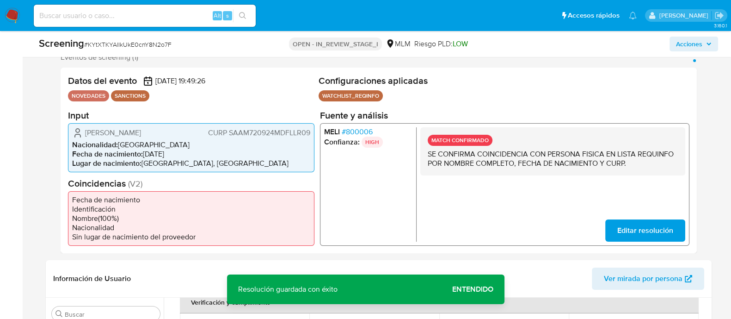
scroll to position [289, 0]
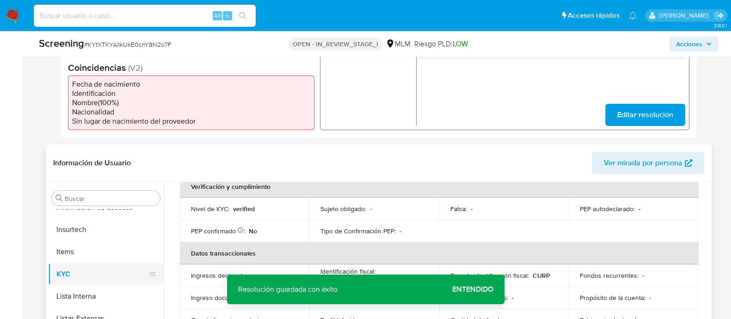
click at [81, 280] on button "KYC" at bounding box center [102, 274] width 108 height 22
click at [91, 292] on button "Lista Interna" at bounding box center [102, 296] width 108 height 22
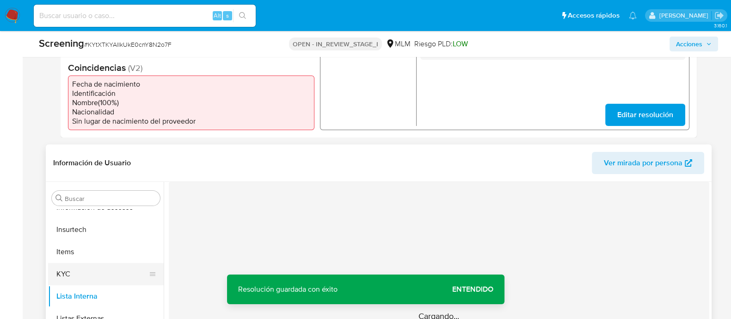
scroll to position [0, 0]
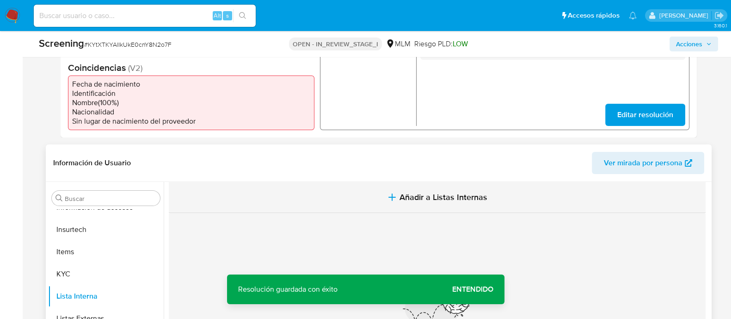
click at [425, 192] on span "Añadir a Listas Internas" at bounding box center [443, 197] width 88 height 10
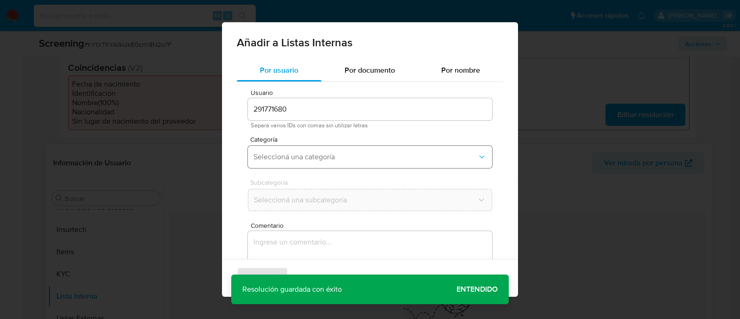
click at [286, 154] on span "Seleccioná una categoría" at bounding box center [365, 156] width 224 height 9
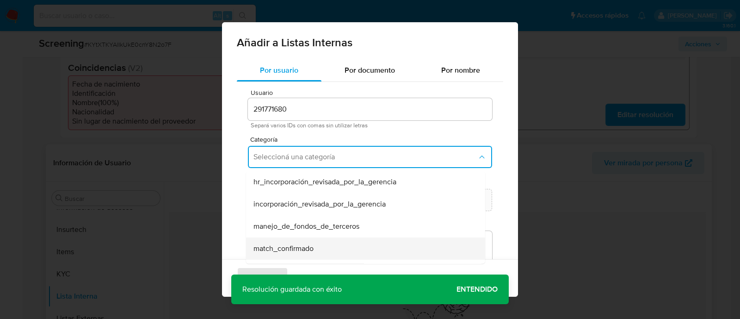
click at [278, 244] on span "match_confirmado" at bounding box center [283, 248] width 60 height 9
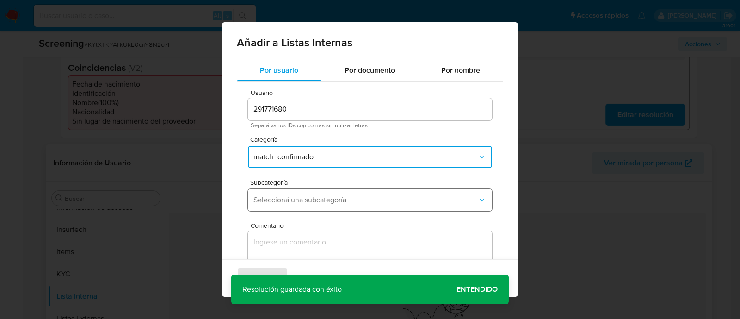
click at [282, 209] on button "Seleccioná una subcategoría" at bounding box center [370, 200] width 244 height 22
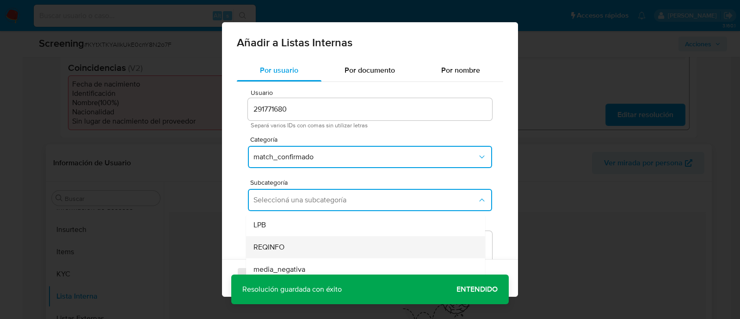
click at [278, 249] on span "REQINFO" at bounding box center [268, 246] width 31 height 9
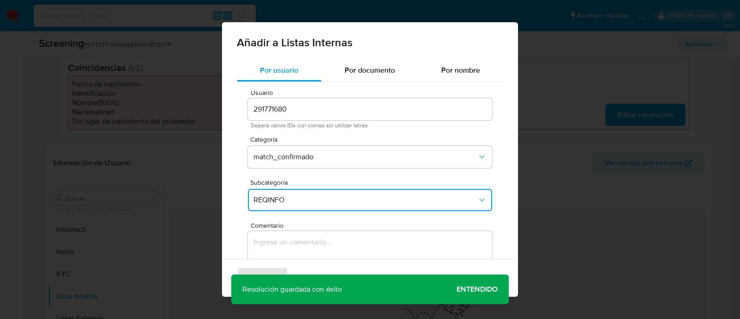
click at [276, 262] on div "Agregar Cancelar" at bounding box center [370, 277] width 296 height 37
click at [276, 255] on textarea "Comentario" at bounding box center [370, 275] width 244 height 89
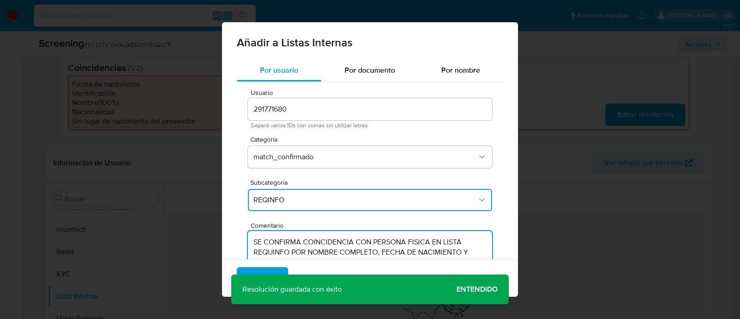
type textarea "SE CONFIRMA COINCIDENCIA CON PERSONA FISICA EN LISTA REQUINFO POR NOMBRE COMPLE…"
click at [268, 271] on span "Agregar" at bounding box center [262, 278] width 27 height 20
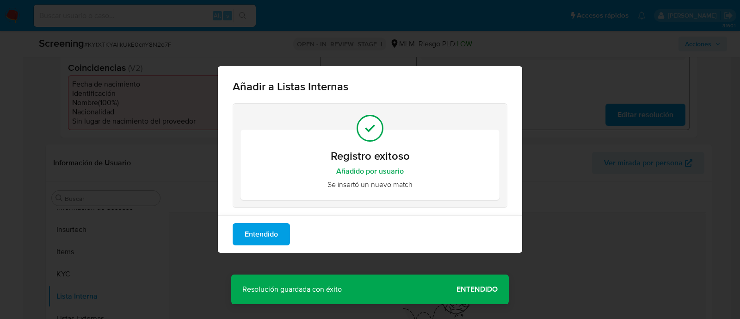
click at [496, 290] on div "Añadir a Listas Internas Registro exitoso Añadido por usuario Se insertó un nue…" at bounding box center [370, 159] width 740 height 319
click at [258, 234] on span "Entendido" at bounding box center [261, 234] width 33 height 20
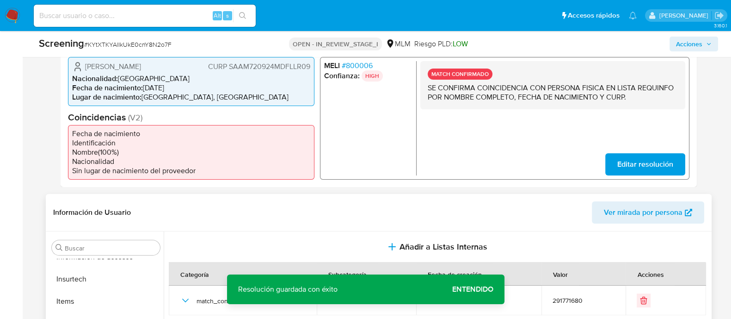
scroll to position [173, 0]
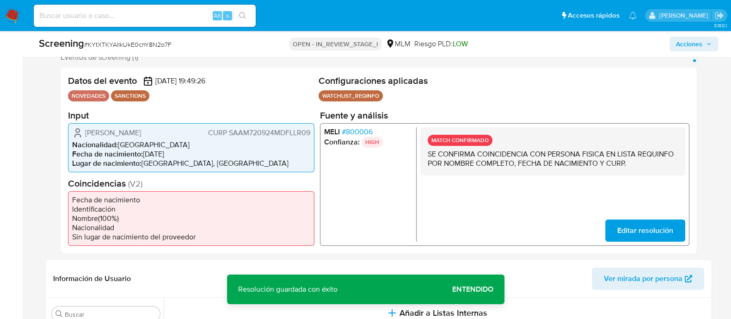
drag, startPoint x: 84, startPoint y: 133, endPoint x: 194, endPoint y: 132, distance: 110.0
click at [194, 131] on div "Mercedes Noemi Salazar Alvarez CURP SAAM720924MDFLLR09" at bounding box center [191, 132] width 238 height 11
click at [254, 135] on span "CURP SAAM720924MDFLLR09" at bounding box center [259, 132] width 102 height 9
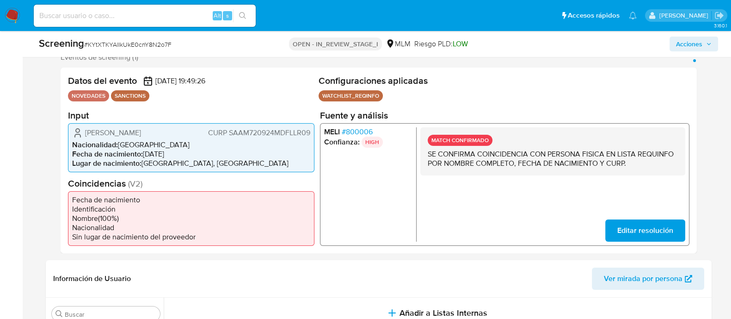
drag, startPoint x: 145, startPoint y: 156, endPoint x: 186, endPoint y: 150, distance: 41.6
click at [186, 150] on li "Fecha de nacimiento : 24/09/1972" at bounding box center [191, 153] width 238 height 9
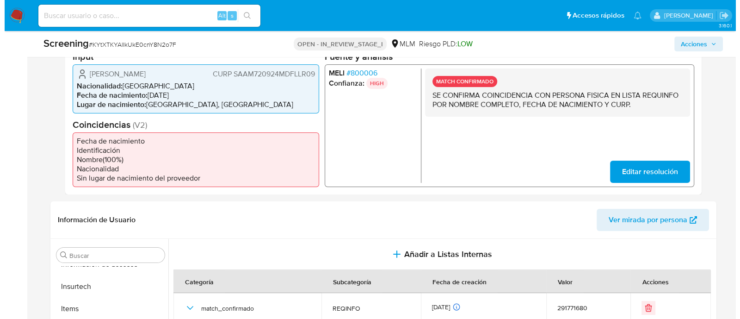
scroll to position [115, 0]
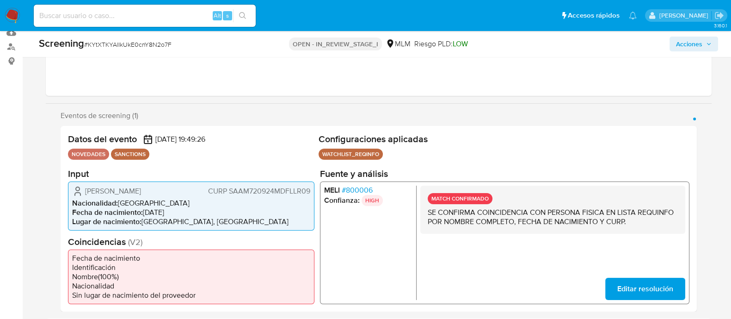
click at [688, 39] on span "Acciones" at bounding box center [689, 44] width 26 height 15
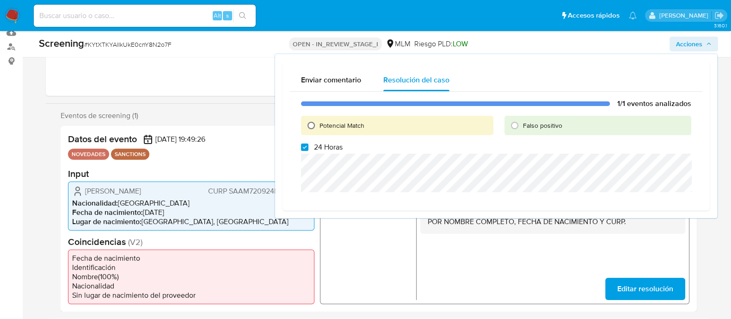
click at [313, 123] on input "Potencial Match" at bounding box center [311, 125] width 15 height 15
radio input "true"
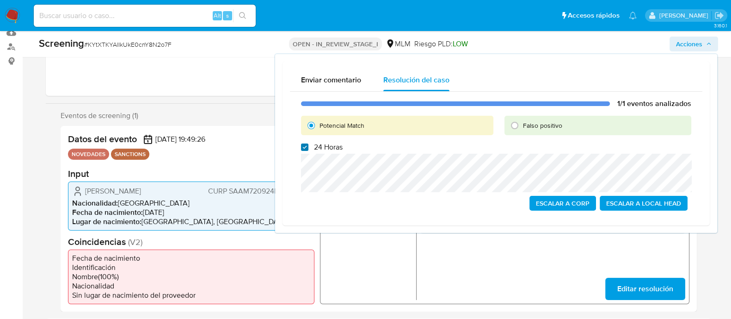
click at [305, 147] on input "24 Horas" at bounding box center [304, 146] width 7 height 7
checkbox input "false"
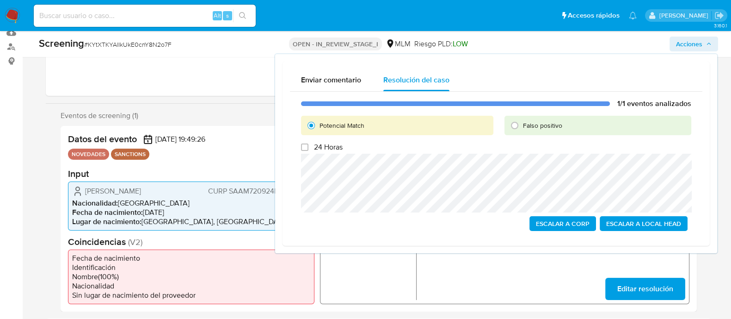
click at [666, 230] on span "Escalar a Local Head" at bounding box center [643, 223] width 75 height 13
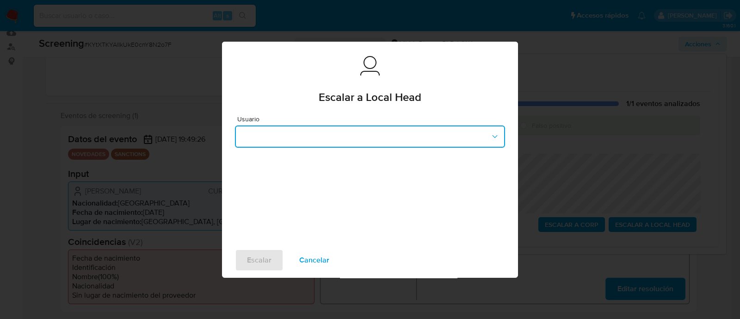
click at [351, 126] on button "button" at bounding box center [370, 136] width 270 height 22
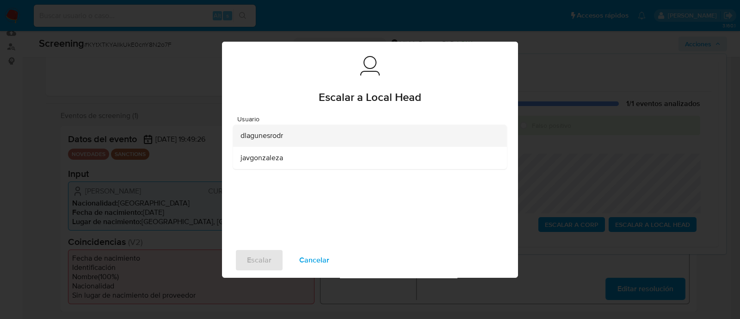
click at [259, 136] on span "dlagunesrodr" at bounding box center [261, 135] width 43 height 9
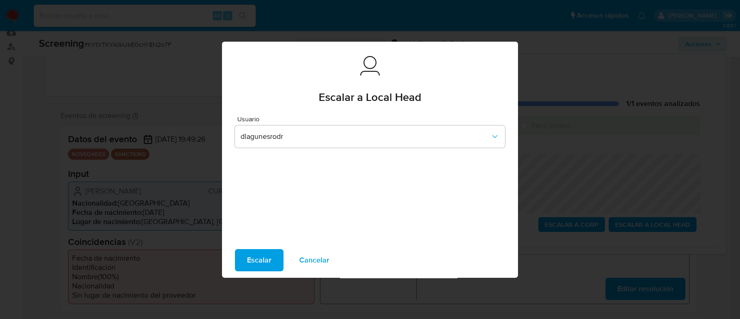
click at [273, 253] on button "Escalar" at bounding box center [259, 260] width 49 height 22
click at [264, 253] on span "Escalar" at bounding box center [259, 260] width 25 height 20
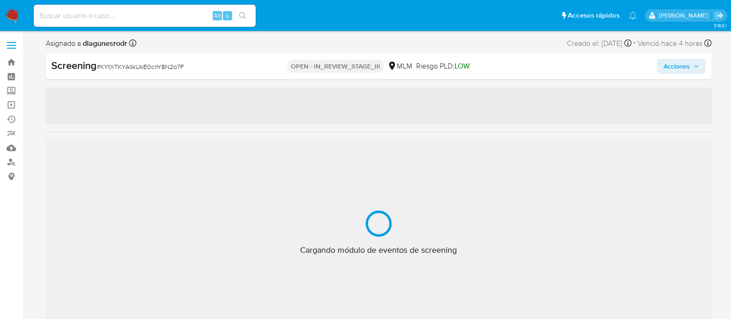
select select "10"
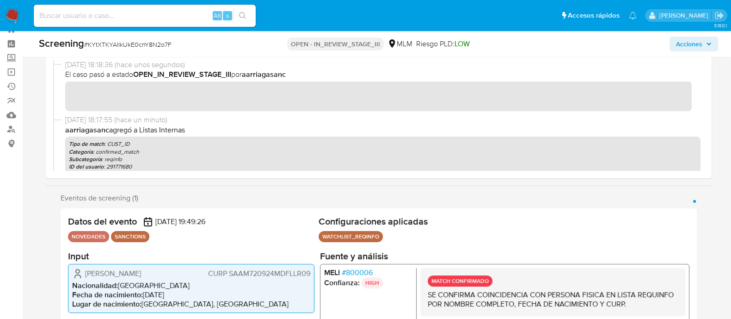
scroll to position [435, 0]
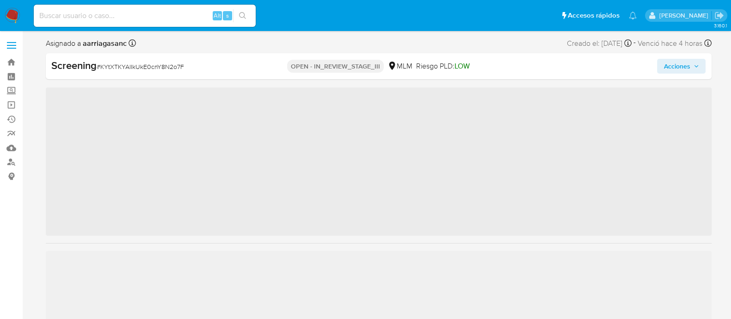
scroll to position [435, 0]
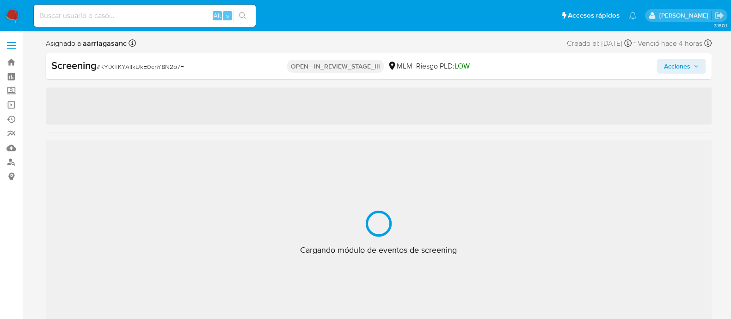
select select "10"
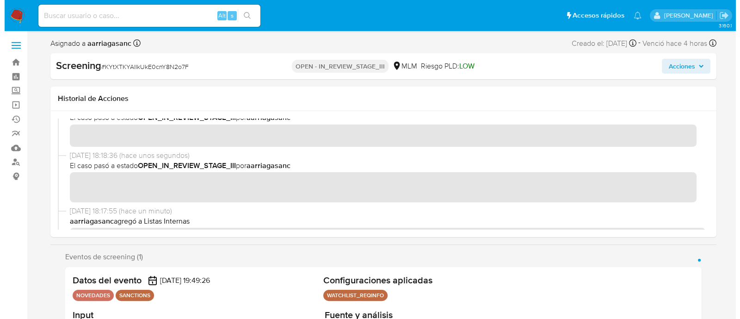
scroll to position [57, 0]
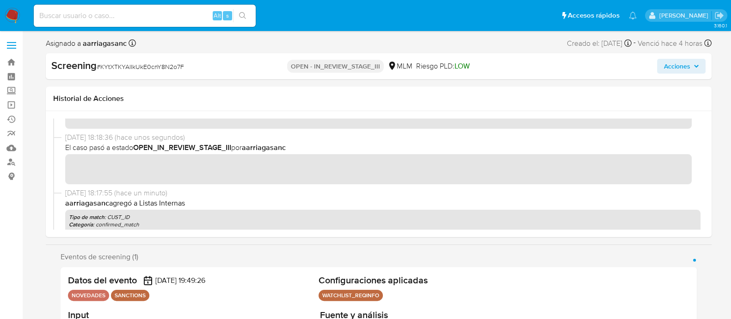
click at [668, 70] on span "Acciones" at bounding box center [676, 66] width 26 height 15
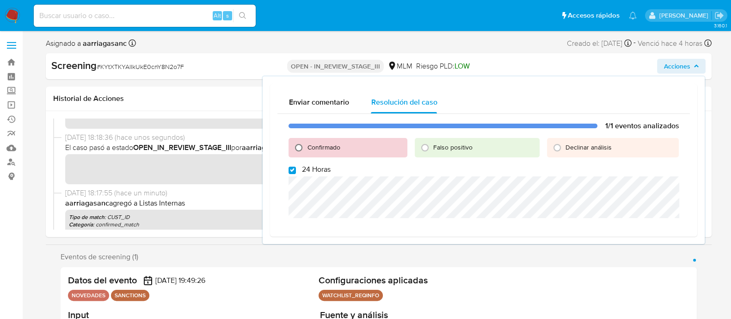
click at [305, 147] on input "Confirmado" at bounding box center [298, 147] width 15 height 15
radio input "true"
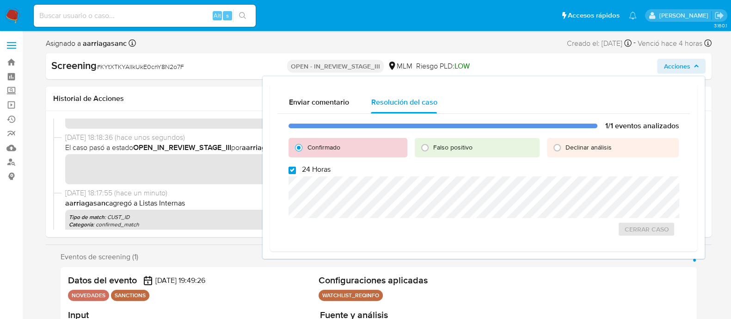
click at [293, 166] on input "24 Horas" at bounding box center [292, 169] width 7 height 7
checkbox input "false"
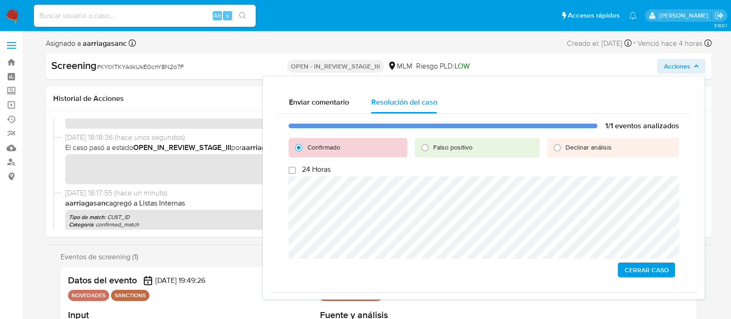
click at [658, 274] on span "Cerrar Caso" at bounding box center [646, 269] width 44 height 13
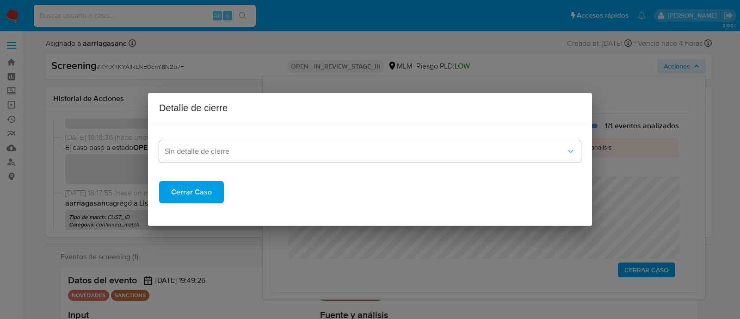
click at [296, 162] on div "Sin detalle de cierre Cerrar Caso" at bounding box center [370, 166] width 422 height 73
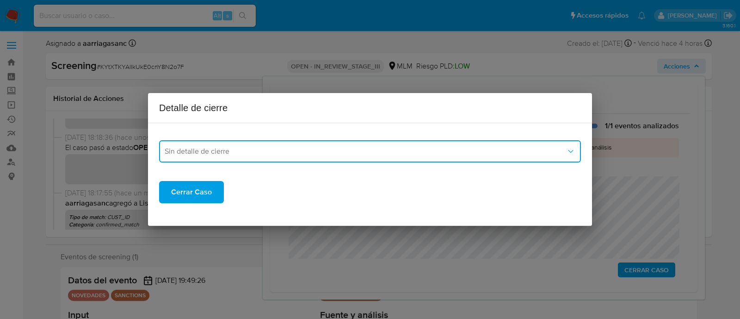
click at [268, 154] on span "Sin detalle de cierre" at bounding box center [365, 151] width 401 height 9
click at [216, 185] on div "LPB_REQINFO" at bounding box center [370, 185] width 411 height 22
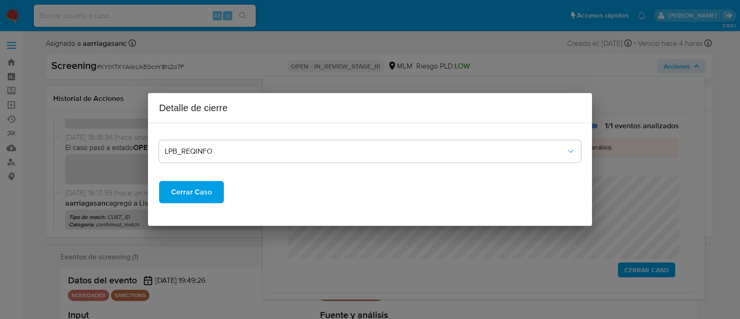
click at [199, 191] on span "Cerrar Caso" at bounding box center [191, 192] width 41 height 20
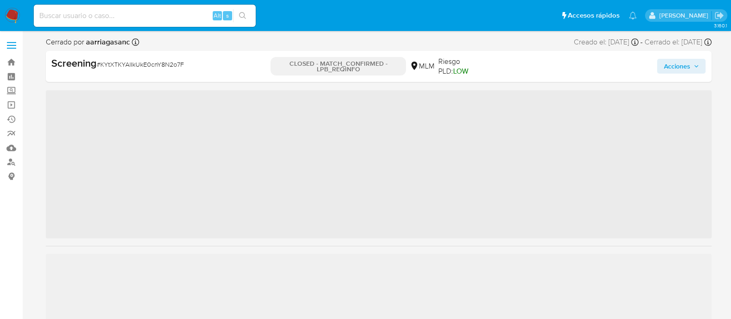
scroll to position [435, 0]
select select "10"
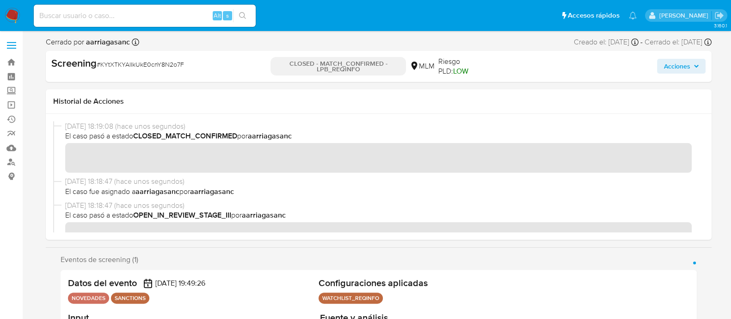
click at [13, 18] on img at bounding box center [13, 16] width 16 height 16
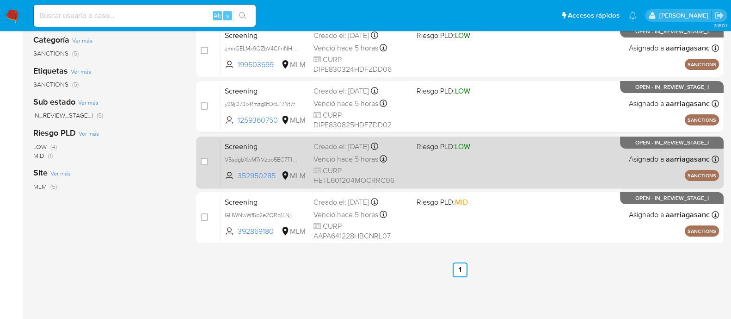
scroll to position [173, 0]
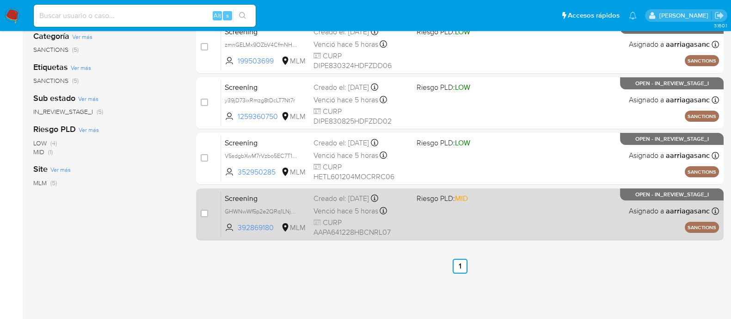
click at [474, 213] on div "Screening GHWNwWf5p2e2QRq1LNjEPJBJ 392869180 MLM Riesgo PLD: MID Creado el: [DA…" at bounding box center [470, 213] width 498 height 47
click at [201, 212] on input "checkbox" at bounding box center [204, 212] width 7 height 7
checkbox input "true"
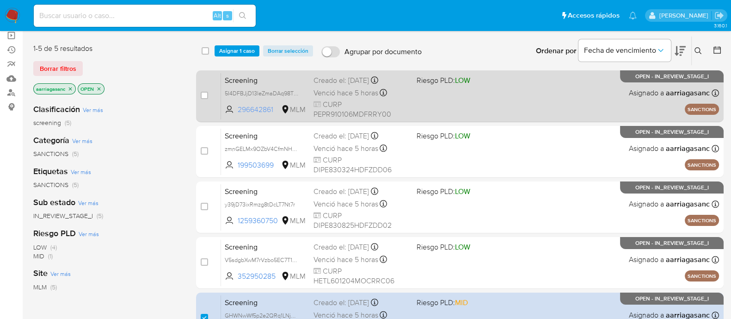
scroll to position [0, 0]
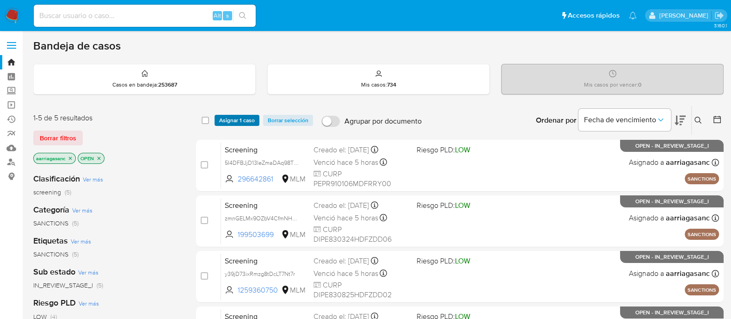
click at [243, 118] on span "Asignar 1 caso" at bounding box center [237, 120] width 36 height 9
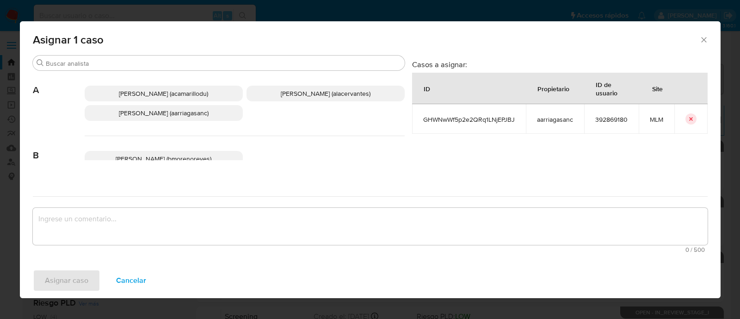
click at [171, 119] on p "Ana Maria Arriaga (aarriagasanc)" at bounding box center [164, 113] width 158 height 16
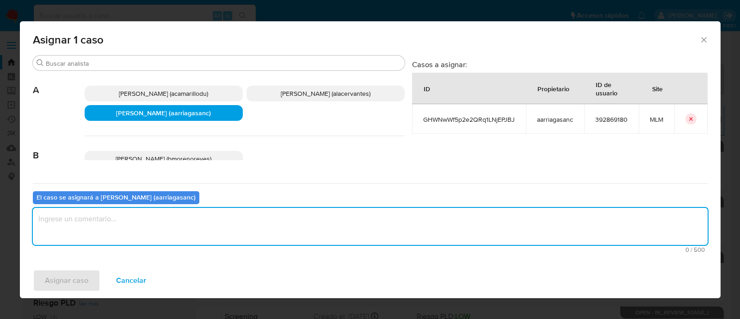
click at [154, 244] on textarea "assign-modal" at bounding box center [370, 226] width 675 height 37
type textarea "AMAS"
click at [74, 283] on span "Asignar caso" at bounding box center [66, 280] width 43 height 20
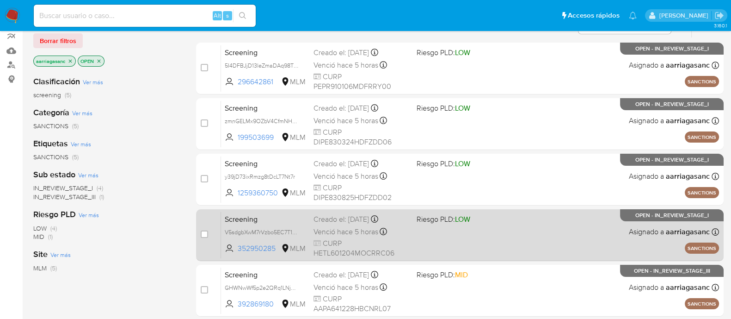
scroll to position [115, 0]
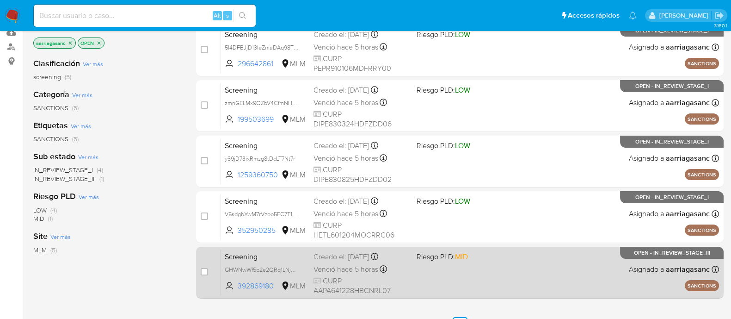
click at [453, 272] on div "Screening GHWNwWf5p2e2QRq1LNjEPJBJ 392869180 MLM Riesgo PLD: MID Creado el: 19/…" at bounding box center [470, 272] width 498 height 47
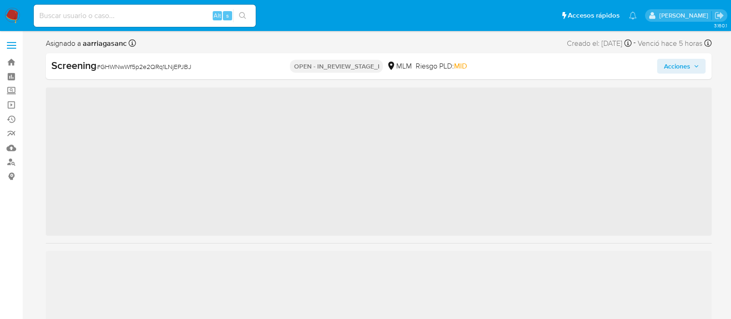
scroll to position [435, 0]
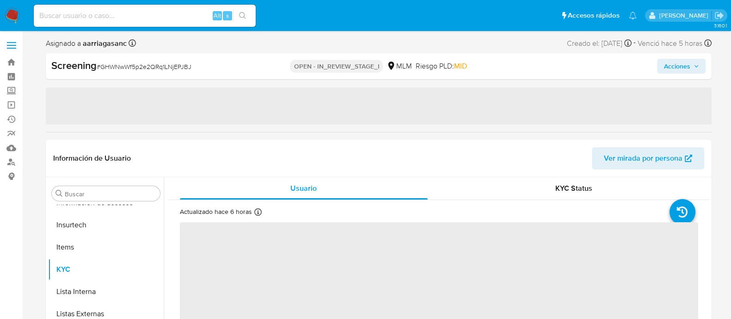
select select "10"
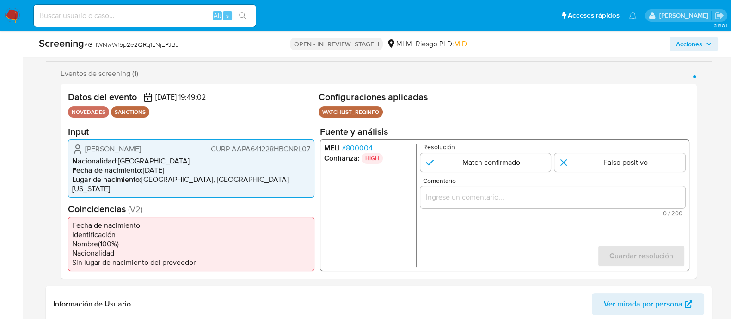
scroll to position [173, 0]
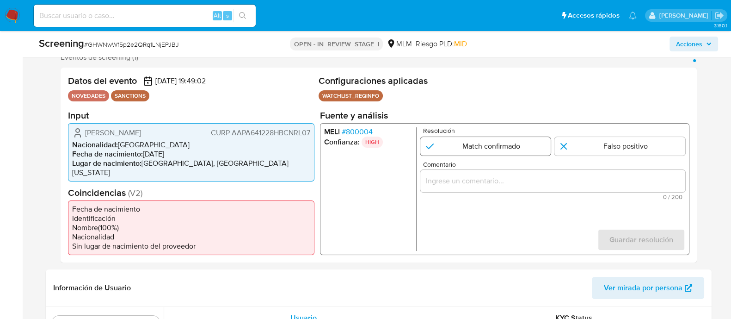
click at [457, 142] on input "1 de 1" at bounding box center [485, 145] width 131 height 18
radio input "true"
click at [455, 230] on form "Resolución Match confirmado Falso positivo Comentario 0 / 200 200 caracteres re…" at bounding box center [552, 188] width 265 height 123
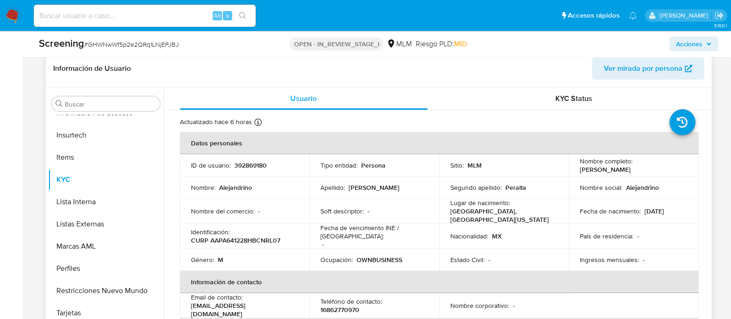
scroll to position [404, 0]
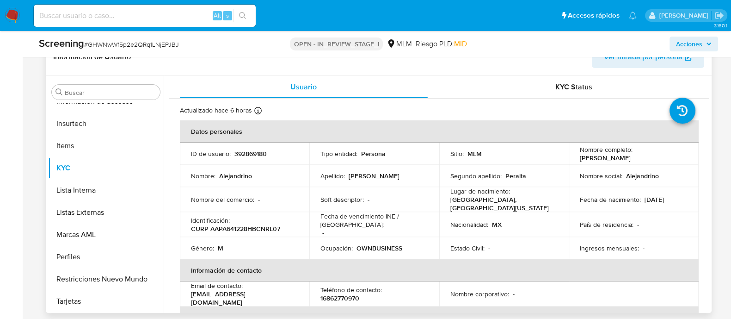
click at [443, 212] on td "Nacionalidad : MX" at bounding box center [504, 224] width 130 height 25
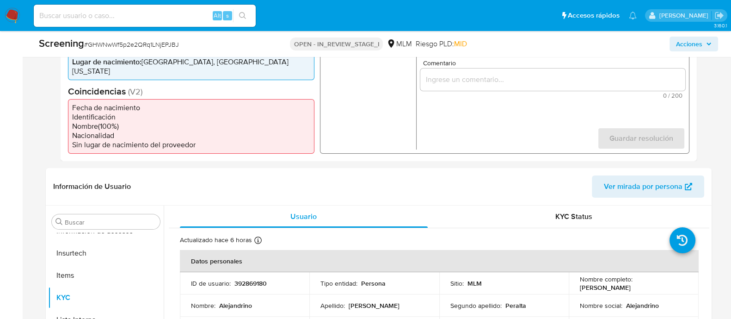
scroll to position [231, 0]
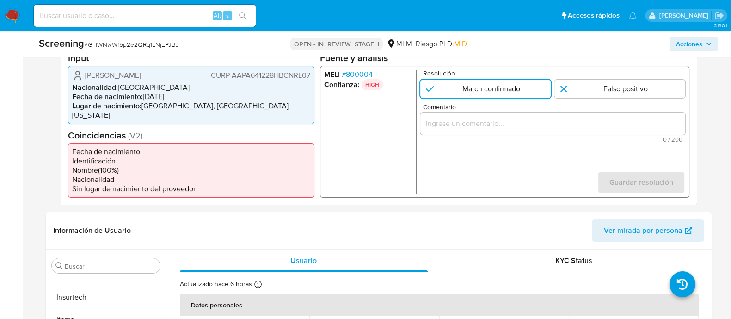
click at [474, 123] on input "Comentario" at bounding box center [552, 123] width 265 height 12
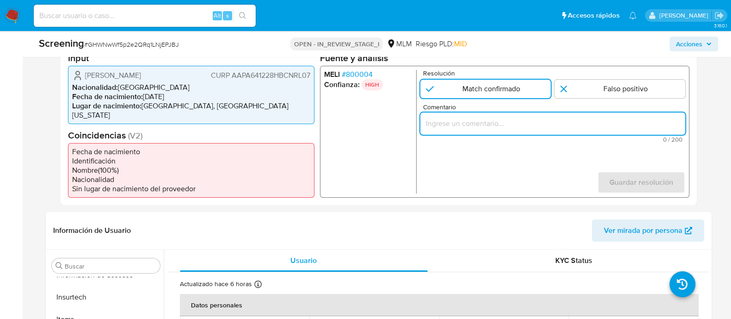
paste input "SE CONFIRMA COINCIDENCIA CON PERSONA FISICA EN LISTA REQUINFO POR NOMBRE COMPLE…"
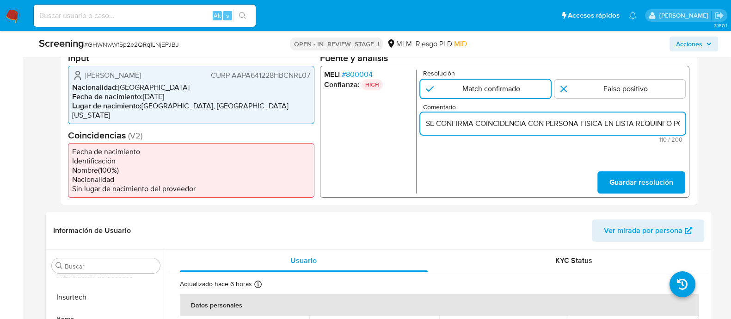
scroll to position [0, 193]
type input "SE CONFIRMA COINCIDENCIA CON PERSONA FISICA EN LISTA REQUINFO POR NOMBRE COMPLE…"
click at [602, 171] on button "Guardar resolución" at bounding box center [641, 182] width 88 height 22
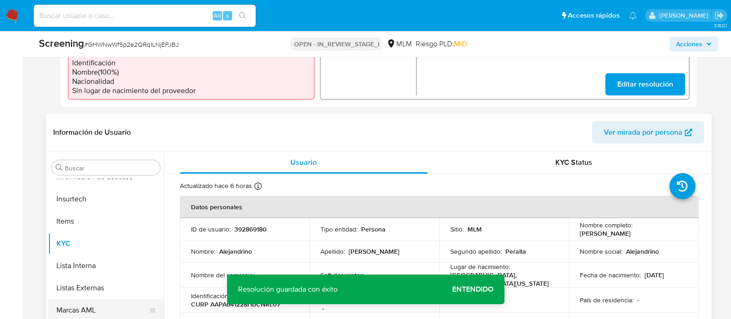
scroll to position [347, 0]
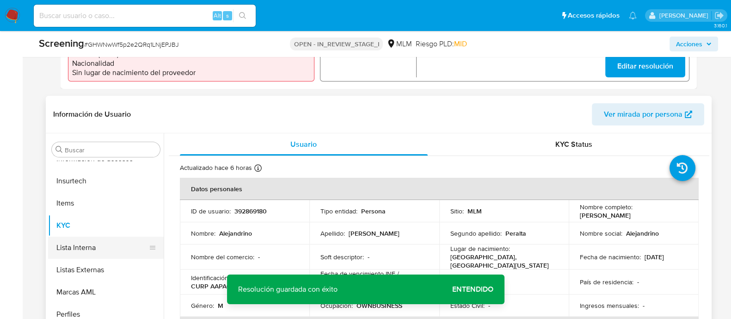
click at [90, 236] on button "Lista Interna" at bounding box center [102, 247] width 108 height 22
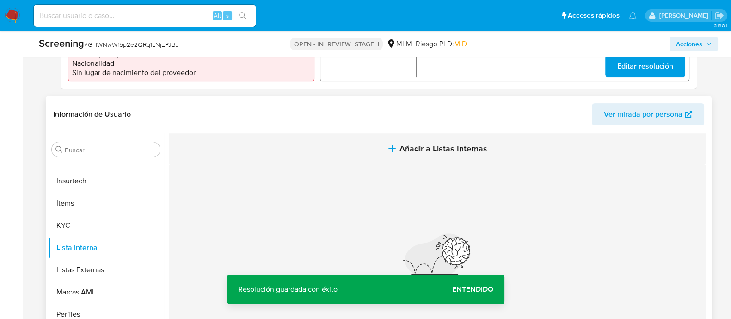
click at [446, 143] on span "Añadir a Listas Internas" at bounding box center [443, 148] width 88 height 10
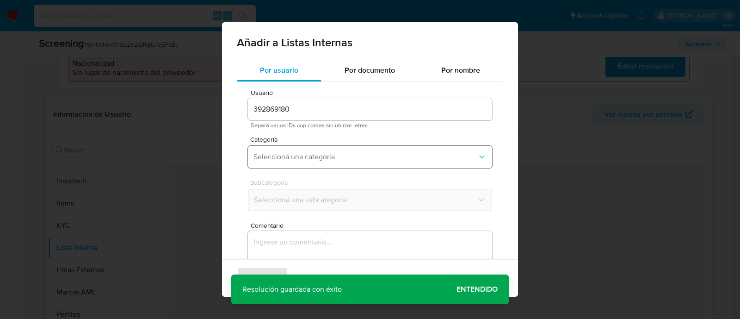
click at [305, 156] on span "Seleccioná una categoría" at bounding box center [365, 156] width 224 height 9
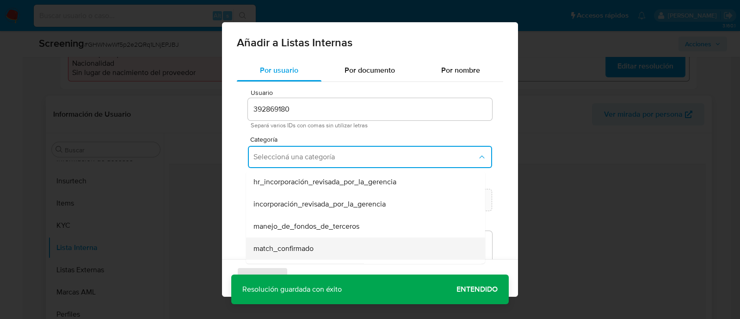
click at [301, 241] on div "match_confirmado" at bounding box center [362, 248] width 219 height 22
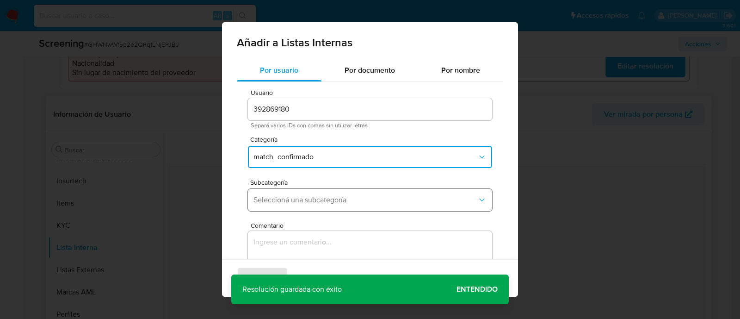
click at [303, 194] on button "Seleccioná una subcategoría" at bounding box center [370, 200] width 244 height 22
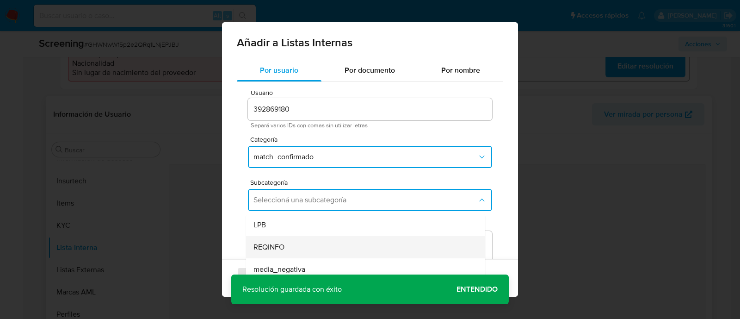
click at [296, 241] on div "REQINFO" at bounding box center [362, 247] width 219 height 22
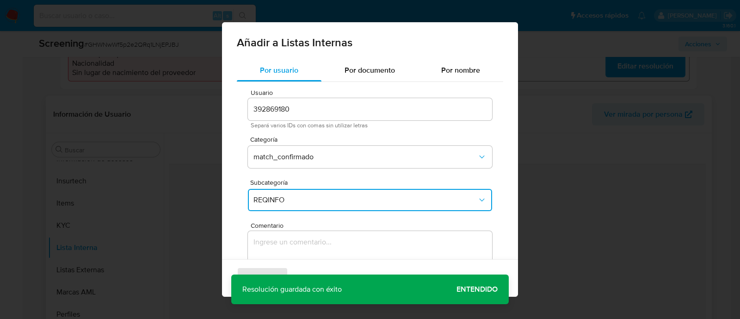
click at [296, 242] on textarea "Comentario" at bounding box center [370, 275] width 244 height 89
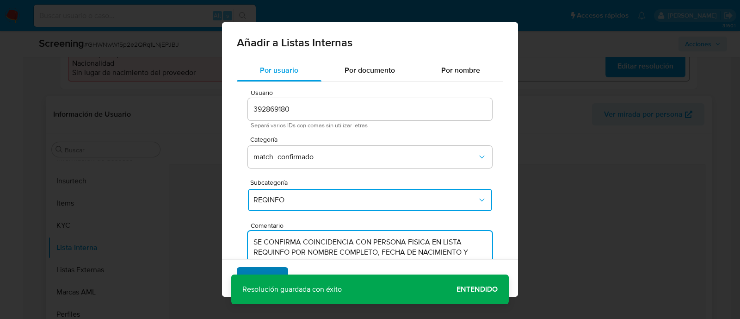
type textarea "SE CONFIRMA COINCIDENCIA CON PERSONA FISICA EN LISTA REQUINFO POR NOMBRE COMPLE…"
click at [261, 279] on span "Agregar" at bounding box center [262, 278] width 27 height 20
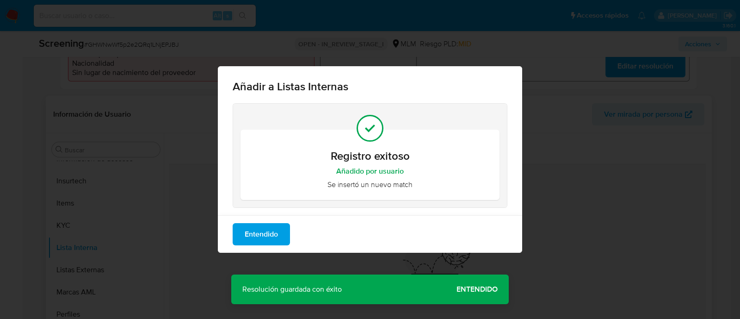
click at [472, 297] on div "Añadir a Listas Internas Registro exitoso Añadido por usuario Se insertó un nue…" at bounding box center [370, 159] width 740 height 319
click at [269, 234] on span "Entendido" at bounding box center [261, 234] width 33 height 20
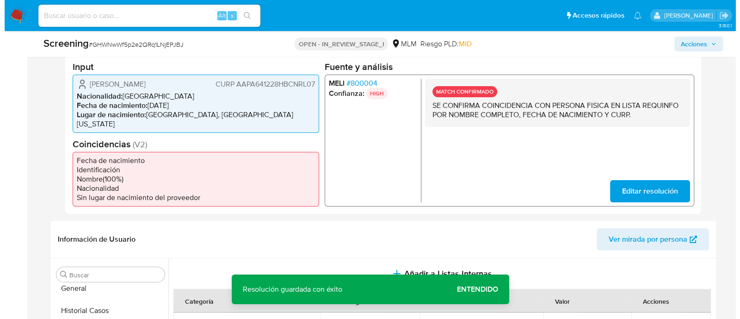
scroll to position [115, 0]
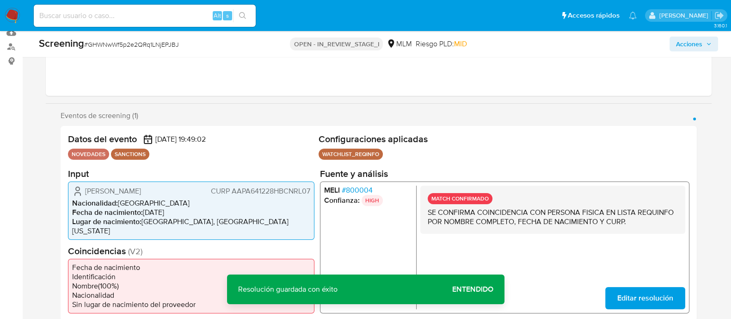
drag, startPoint x: 84, startPoint y: 190, endPoint x: 194, endPoint y: 196, distance: 110.2
click at [196, 188] on div "Alejandrino Andrade Peralta CURP AAPA641228HBCNRL07" at bounding box center [191, 190] width 238 height 11
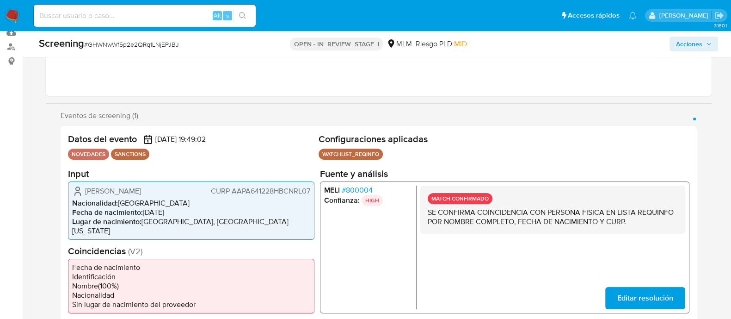
drag, startPoint x: 153, startPoint y: 209, endPoint x: 174, endPoint y: 214, distance: 21.8
click at [180, 210] on li "Fecha de nacimiento : 28/12/1964" at bounding box center [191, 211] width 238 height 9
click at [160, 216] on li "Lugar de nacimiento : MEXICO, BAJA CALIFORNIA" at bounding box center [191, 225] width 238 height 18
drag, startPoint x: 142, startPoint y: 214, endPoint x: 183, endPoint y: 211, distance: 40.8
click at [183, 211] on li "Fecha de nacimiento : 28/12/1964" at bounding box center [191, 211] width 238 height 9
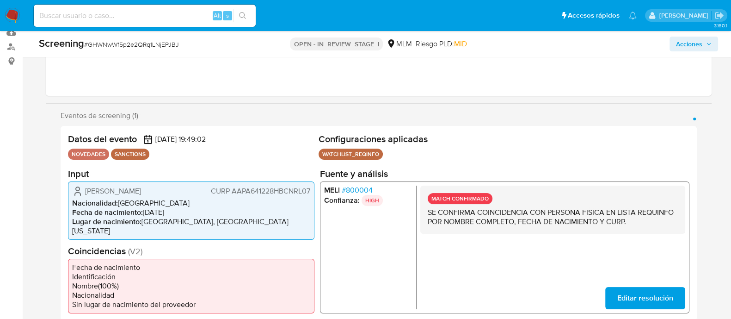
click at [247, 188] on span "CURP AAPA641228HBCNRL07" at bounding box center [259, 190] width 99 height 9
click at [688, 49] on span "Acciones" at bounding box center [689, 44] width 26 height 15
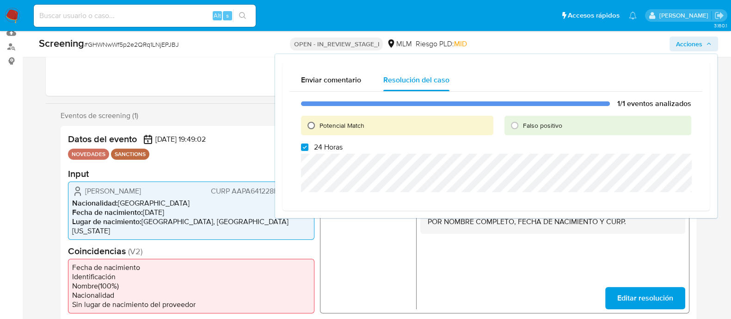
click at [314, 125] on input "Potencial Match" at bounding box center [311, 125] width 15 height 15
radio input "true"
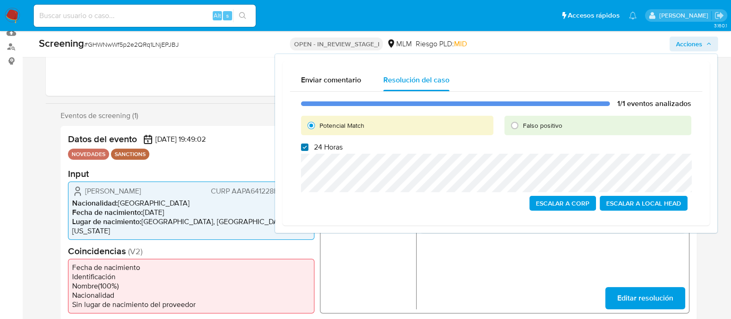
click at [301, 147] on input "24 Horas" at bounding box center [304, 146] width 7 height 7
checkbox input "false"
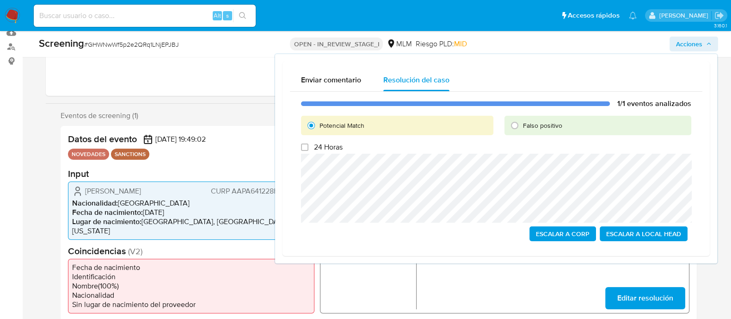
click at [625, 232] on span "Escalar a Local Head" at bounding box center [643, 233] width 75 height 13
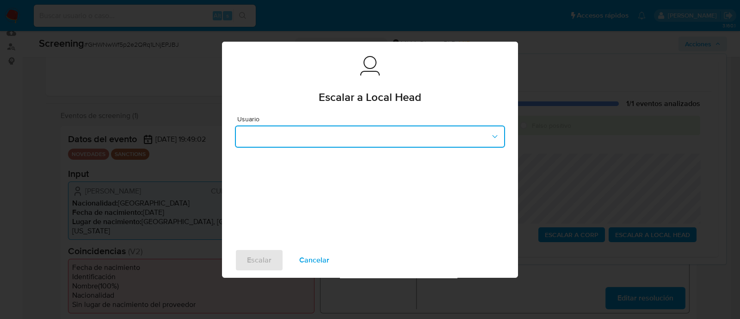
click at [365, 125] on button "button" at bounding box center [370, 136] width 270 height 22
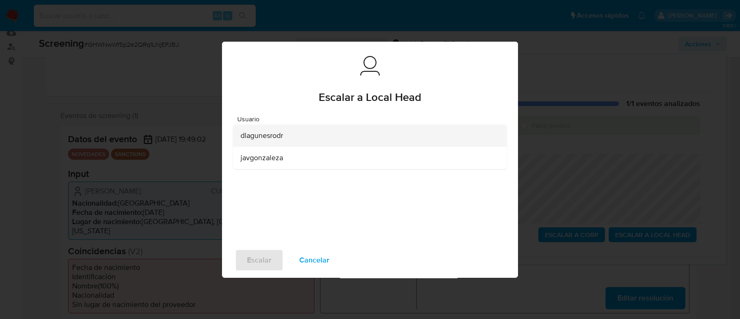
click at [290, 140] on div "dlagunesrodr" at bounding box center [366, 135] width 253 height 22
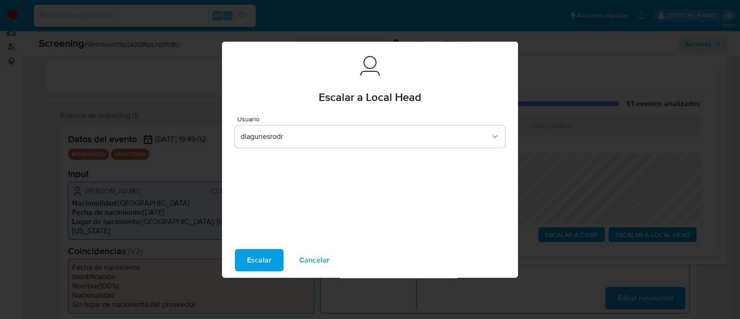
click at [264, 258] on span "Escalar" at bounding box center [259, 260] width 25 height 20
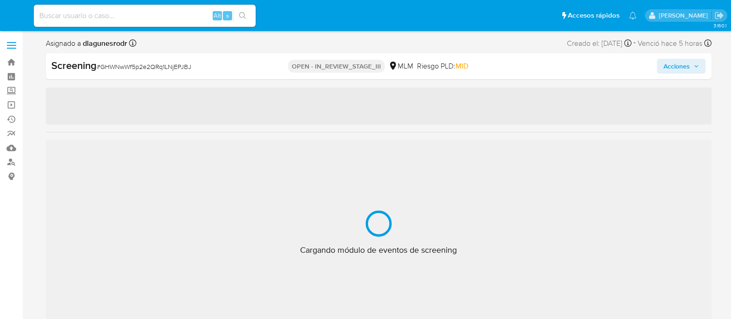
select select "10"
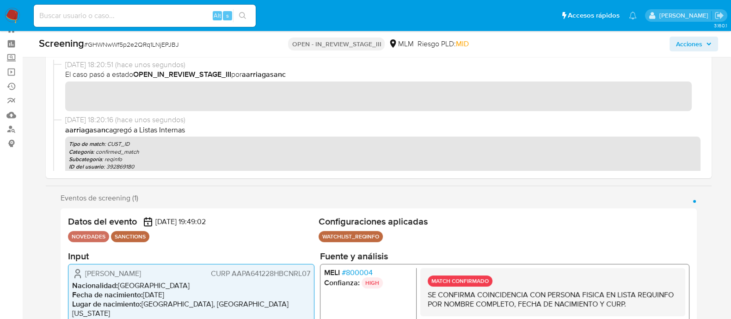
scroll to position [435, 0]
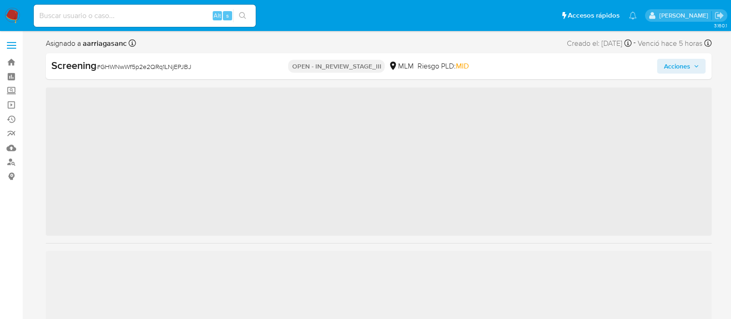
scroll to position [435, 0]
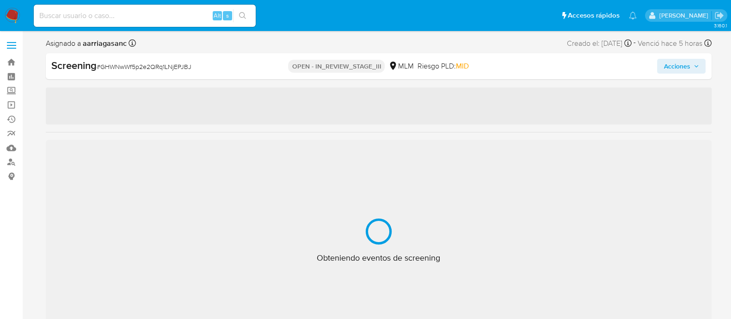
select select "10"
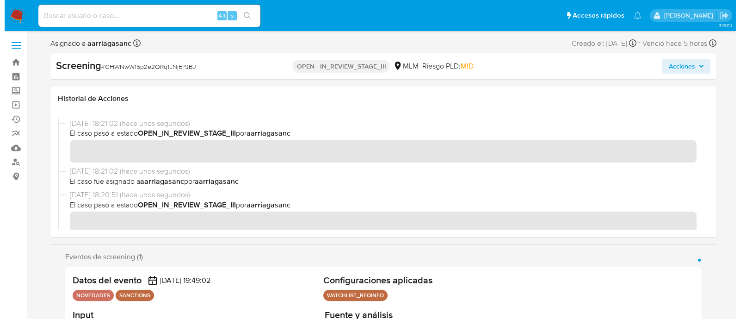
scroll to position [57, 0]
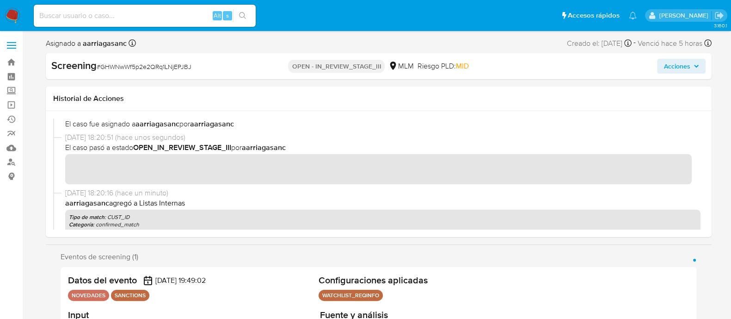
click at [673, 65] on span "Acciones" at bounding box center [676, 66] width 26 height 15
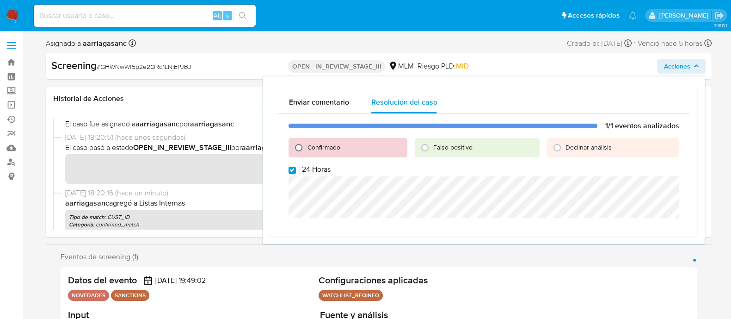
click at [302, 140] on input "Confirmado" at bounding box center [298, 147] width 15 height 15
radio input "true"
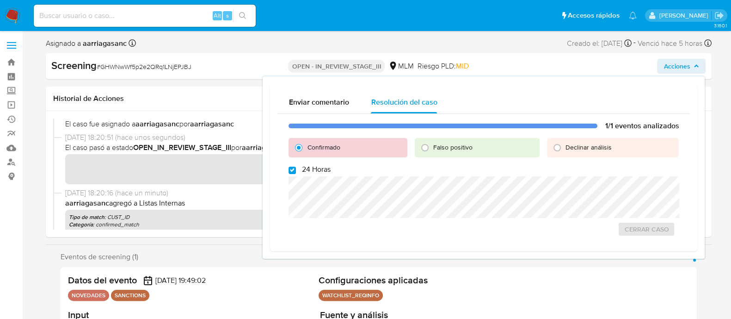
click at [301, 148] on input "Confirmado" at bounding box center [298, 147] width 15 height 15
click at [296, 173] on input "24 Horas" at bounding box center [292, 169] width 7 height 7
checkbox input "false"
click at [310, 218] on div "1/1 eventos analizados Confirmado Falso positivo Declinar análisis 24 Horas Cer…" at bounding box center [483, 179] width 412 height 130
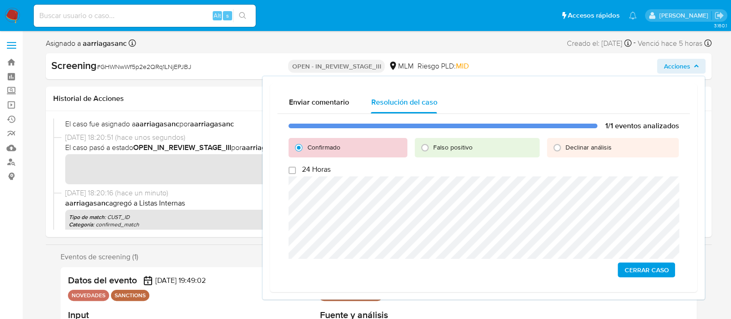
click at [660, 276] on span "Cerrar Caso" at bounding box center [646, 269] width 44 height 13
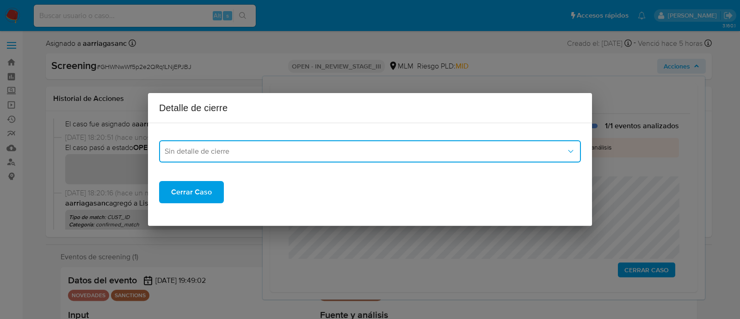
click at [184, 155] on span "Sin detalle de cierre" at bounding box center [365, 151] width 401 height 9
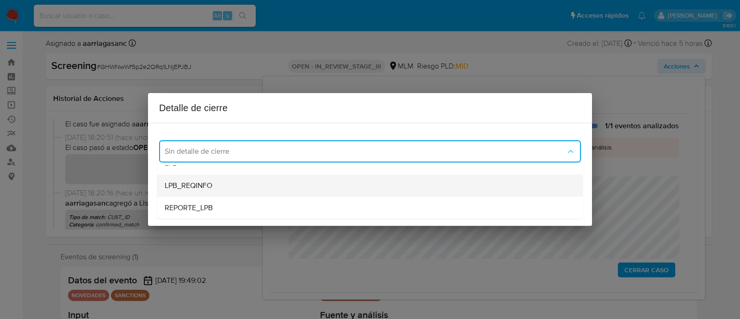
click at [210, 189] on span "LPB_REQINFO" at bounding box center [189, 185] width 48 height 9
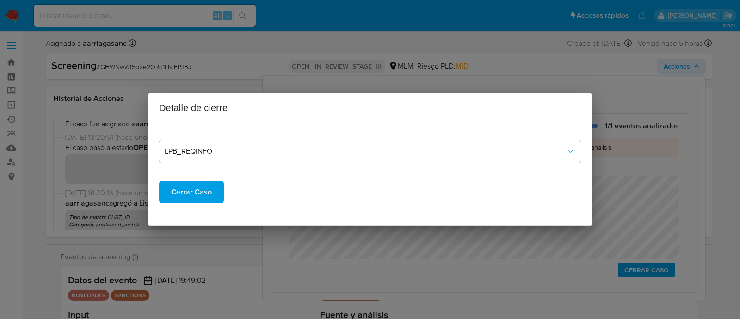
click at [194, 197] on span "Cerrar Caso" at bounding box center [191, 192] width 41 height 20
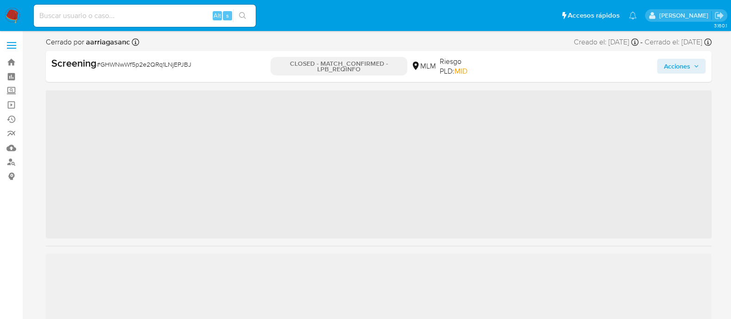
scroll to position [435, 0]
select select "10"
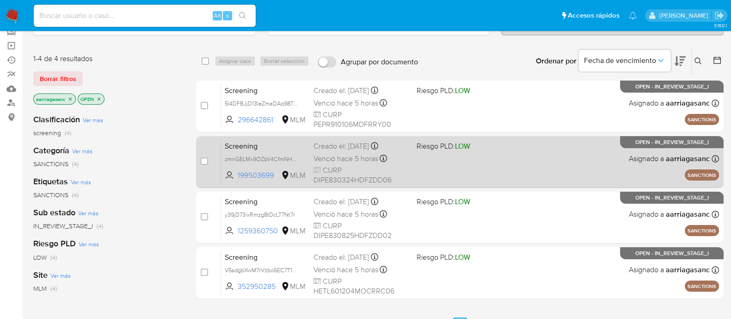
scroll to position [57, 0]
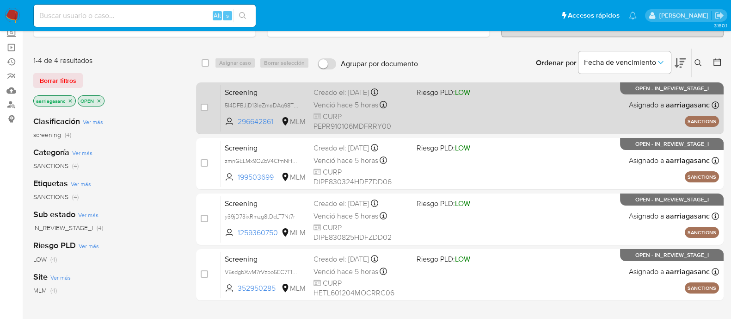
click at [467, 107] on div "Screening 5I4DFBJjD13leZmaDAq98TPR 296642861 MLM Riesgo PLD: LOW Creado el: 19/…" at bounding box center [470, 108] width 498 height 47
click at [206, 108] on input "checkbox" at bounding box center [204, 107] width 7 height 7
checkbox input "true"
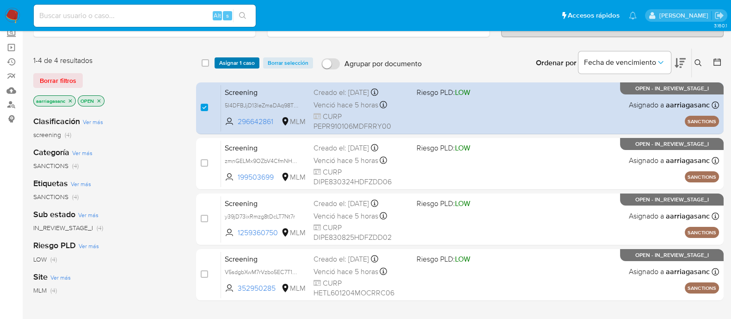
click at [226, 65] on span "Asignar 1 caso" at bounding box center [237, 62] width 36 height 9
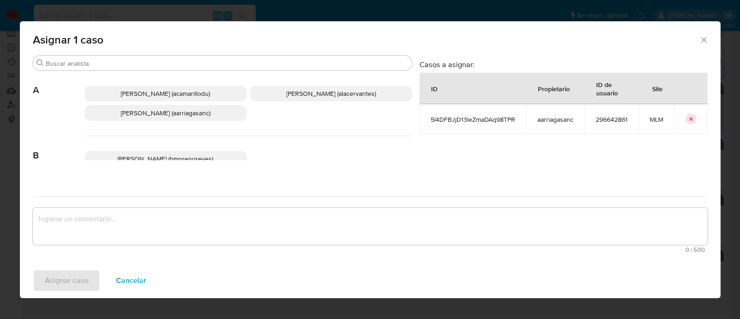
click at [197, 116] on span "[PERSON_NAME] (aarriagasanc)" at bounding box center [166, 112] width 90 height 9
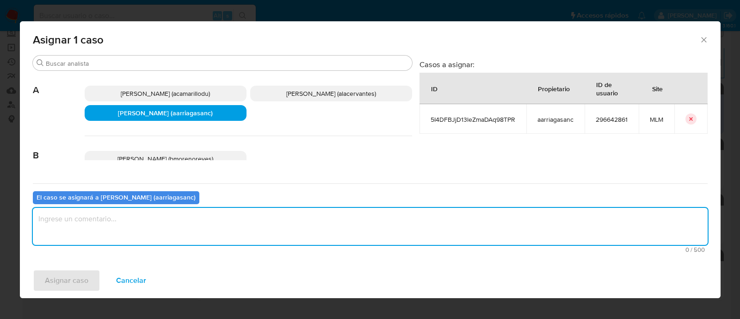
click at [160, 217] on textarea "assign-modal" at bounding box center [370, 226] width 675 height 37
type textarea "AMAS"
click at [55, 280] on span "Asignar caso" at bounding box center [66, 280] width 43 height 20
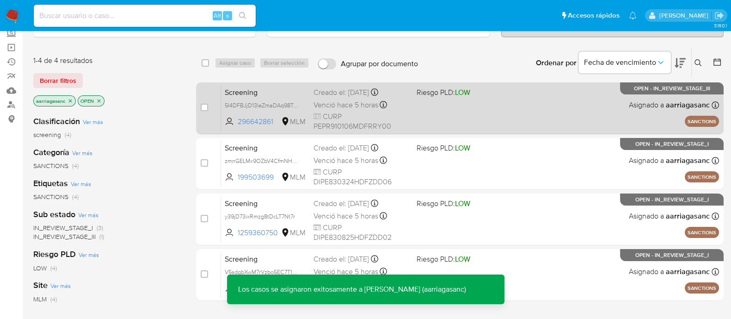
click at [422, 120] on div "Screening 5I4DFBJjD13leZmaDAq98TPR 296642861 MLM Riesgo PLD: LOW Creado el: 19/…" at bounding box center [470, 108] width 498 height 47
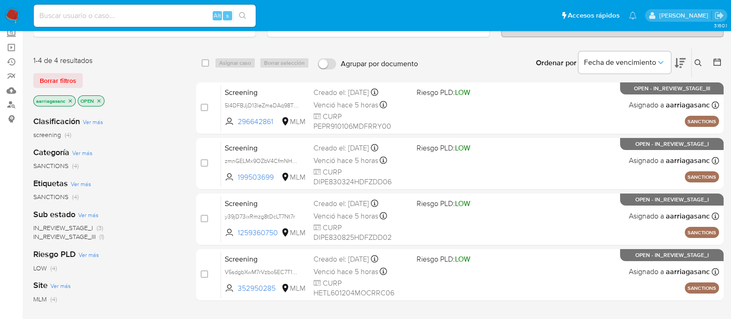
click at [15, 14] on img at bounding box center [13, 16] width 16 height 16
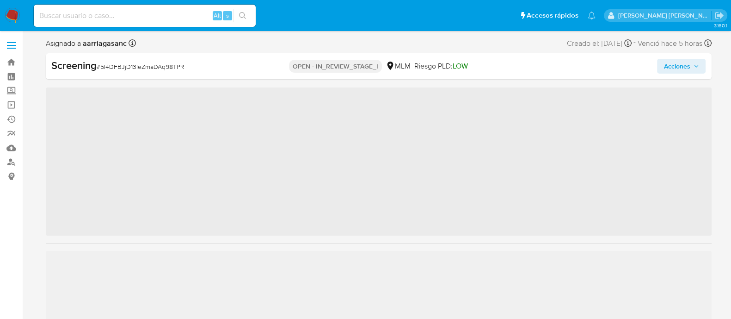
scroll to position [435, 0]
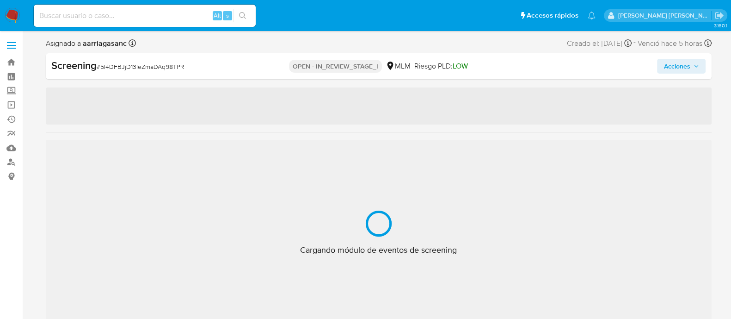
select select "10"
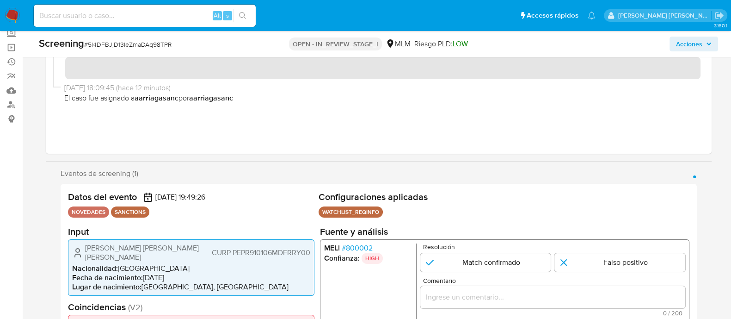
scroll to position [115, 0]
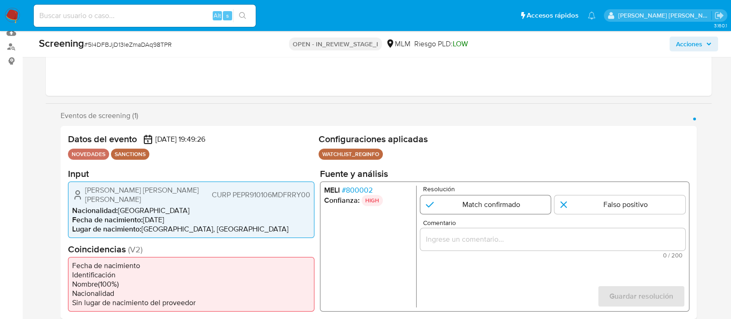
click at [481, 199] on input "1 de 1" at bounding box center [485, 204] width 131 height 18
radio input "true"
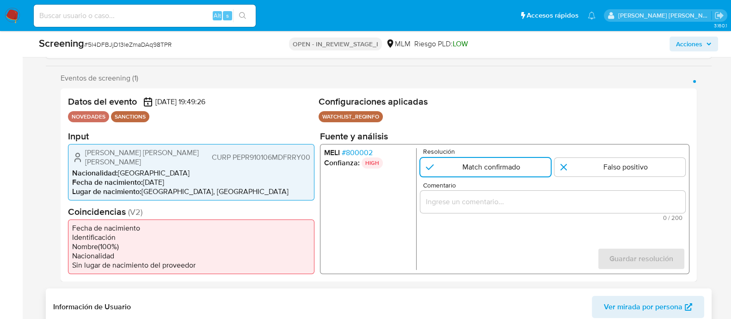
scroll to position [231, 0]
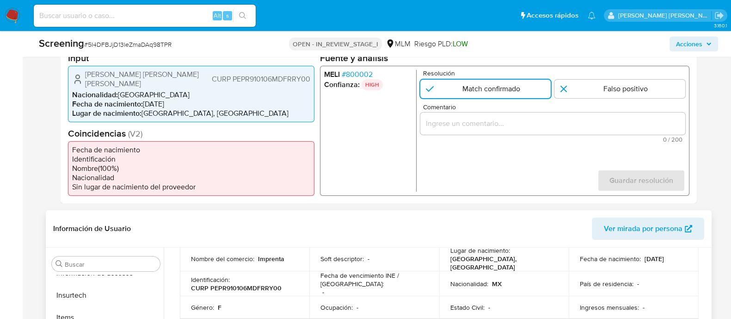
click at [439, 296] on td "Estado Civil : -" at bounding box center [504, 307] width 130 height 22
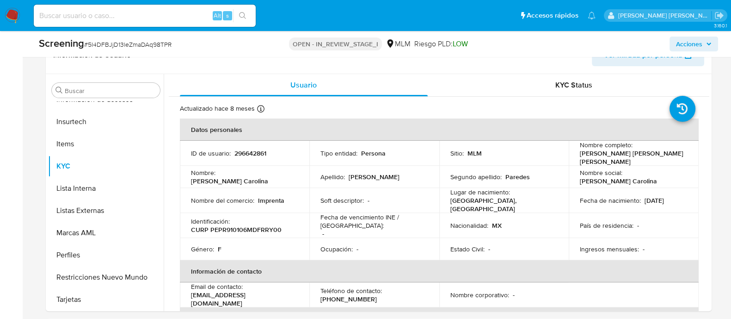
scroll to position [173, 0]
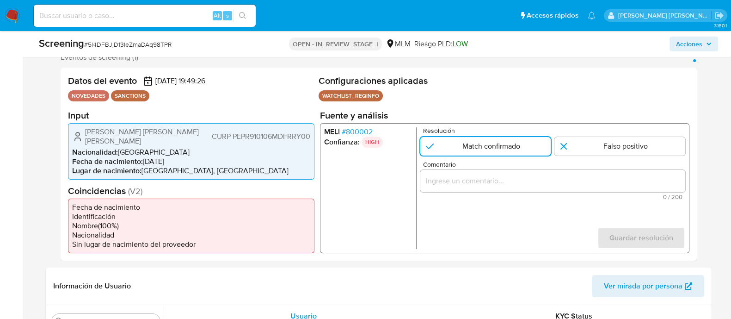
click at [454, 181] on input "Comentario" at bounding box center [552, 180] width 265 height 12
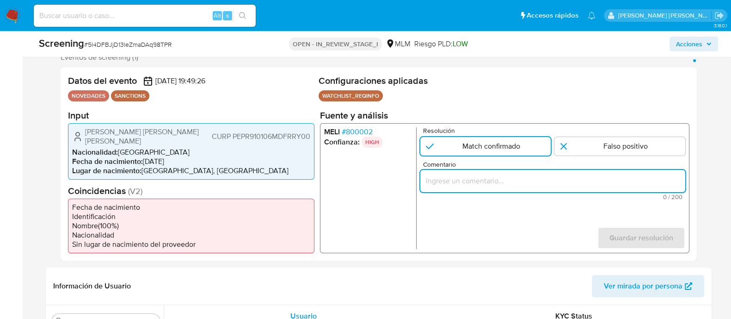
paste input "SE CONFIRMA COINCIDENCIA CON PERSONA FISICA EN LISTA REQUINFO POR NOMBRE COMPLE…"
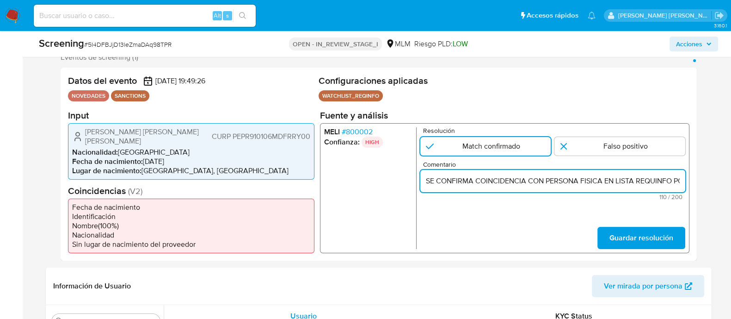
scroll to position [0, 193]
type input "SE CONFIRMA COINCIDENCIA CON PERSONA FISICA EN LISTA REQUINFO POR NOMBRE COMPLE…"
click at [599, 231] on button "Guardar resolución" at bounding box center [641, 237] width 88 height 22
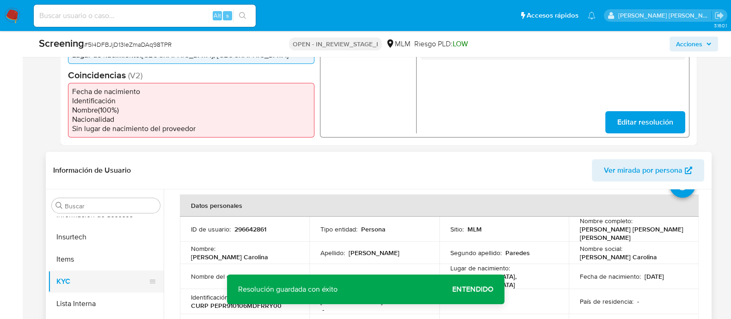
scroll to position [57, 0]
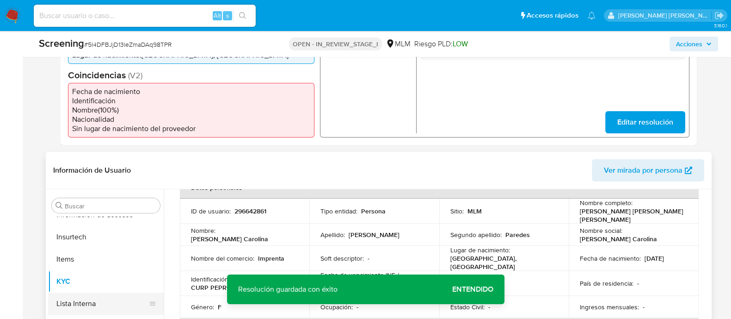
click at [94, 295] on button "Lista Interna" at bounding box center [102, 303] width 108 height 22
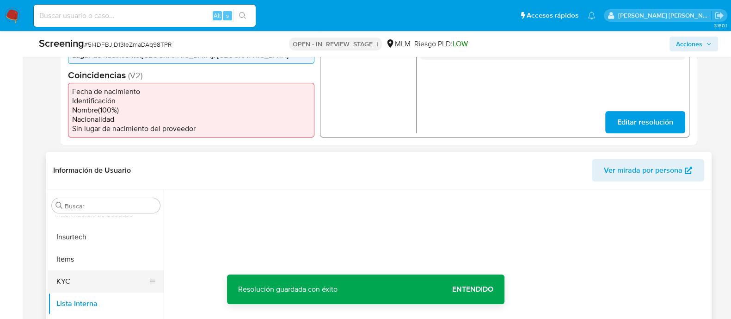
scroll to position [0, 0]
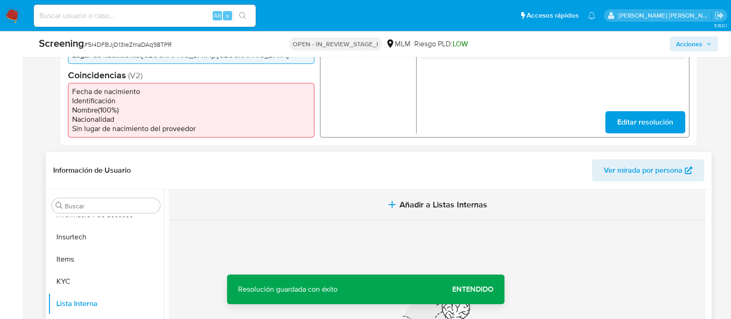
click at [439, 204] on button "Añadir a Listas Internas" at bounding box center [437, 204] width 537 height 31
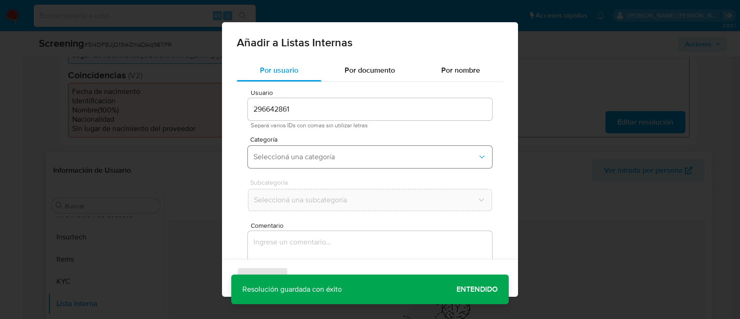
click at [340, 158] on span "Seleccioná una categoría" at bounding box center [365, 156] width 224 height 9
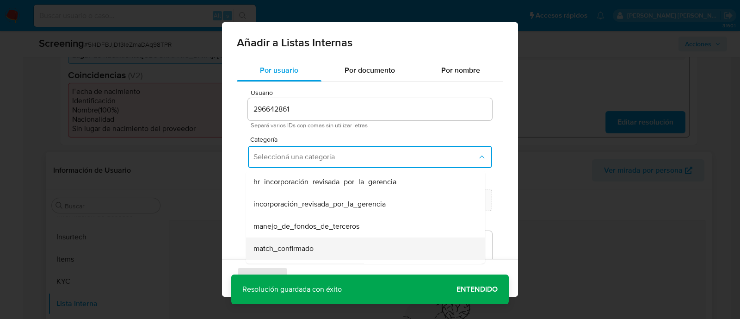
click at [304, 238] on div "match_confirmado" at bounding box center [362, 248] width 219 height 22
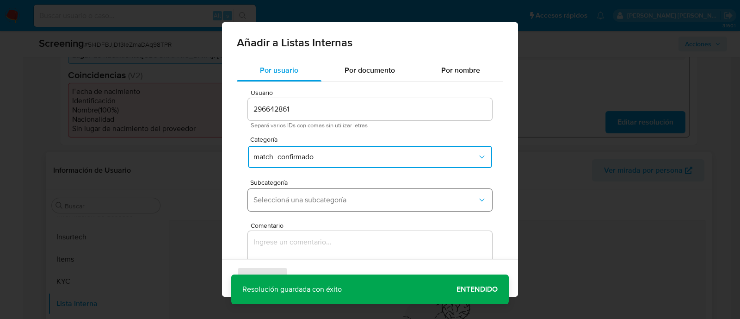
click at [299, 208] on button "Seleccioná una subcategoría" at bounding box center [370, 200] width 244 height 22
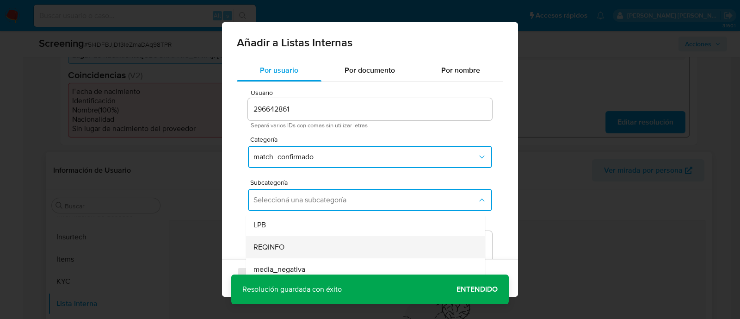
click at [283, 246] on span "REQINFO" at bounding box center [268, 246] width 31 height 9
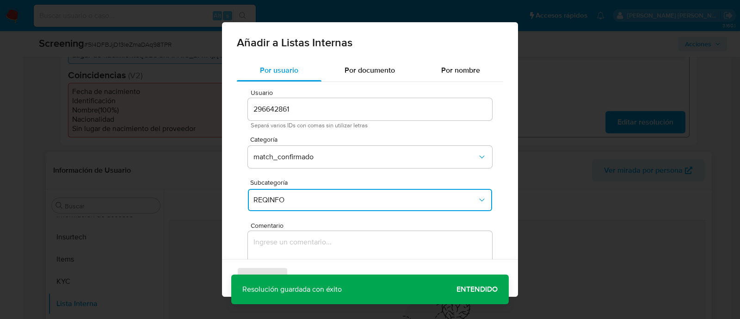
click at [282, 249] on textarea "Comentario" at bounding box center [370, 275] width 244 height 89
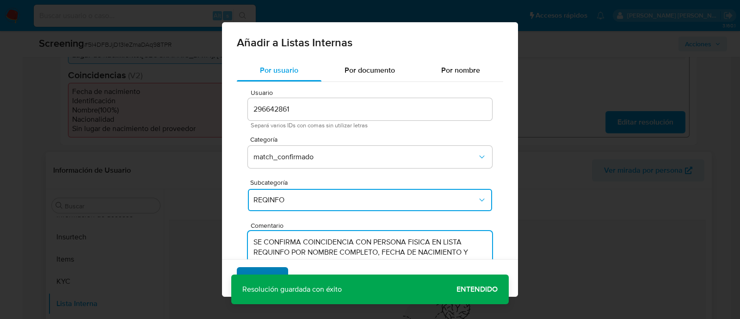
type textarea "SE CONFIRMA COINCIDENCIA CON PERSONA FISICA EN LISTA REQUINFO POR NOMBRE COMPLE…"
click at [260, 268] on span "Agregar" at bounding box center [262, 278] width 27 height 20
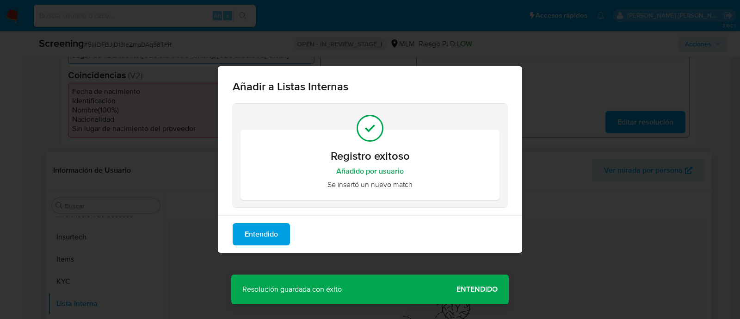
click at [482, 290] on div "Añadir a Listas Internas Registro exitoso Añadido por usuario Se insertó un nue…" at bounding box center [370, 159] width 740 height 319
click at [258, 235] on span "Entendido" at bounding box center [261, 234] width 33 height 20
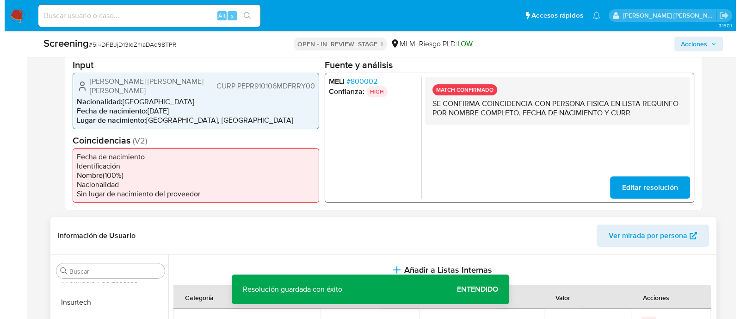
scroll to position [173, 0]
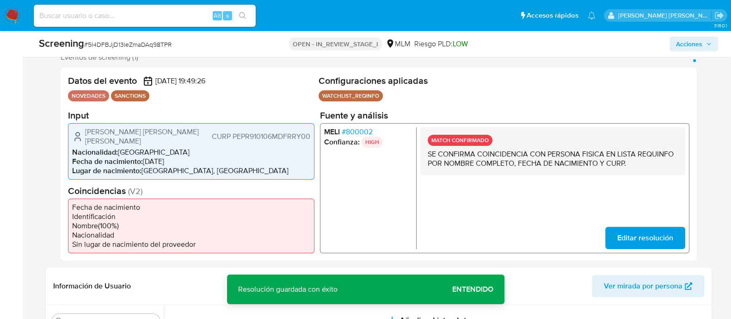
drag, startPoint x: 82, startPoint y: 135, endPoint x: 184, endPoint y: 134, distance: 101.3
click at [184, 134] on div "[PERSON_NAME] [PERSON_NAME] [PERSON_NAME] PEPR910106MDFRRY00" at bounding box center [191, 136] width 238 height 18
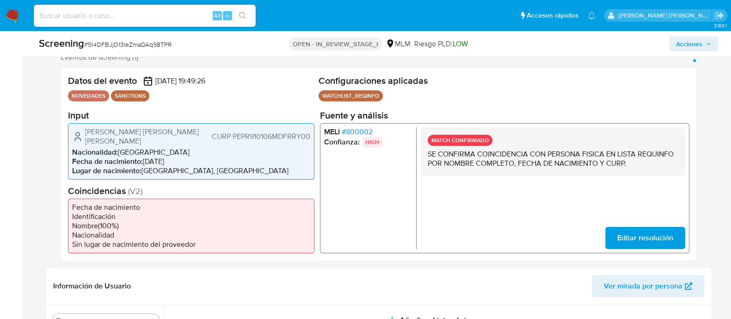
drag, startPoint x: 150, startPoint y: 153, endPoint x: 185, endPoint y: 153, distance: 34.7
click at [185, 156] on li "Fecha de nacimiento : [DEMOGRAPHIC_DATA]" at bounding box center [191, 160] width 238 height 9
click at [276, 133] on span "CURP PEPR910106MDFRRY00" at bounding box center [260, 135] width 98 height 9
click at [691, 39] on span "Acciones" at bounding box center [689, 44] width 26 height 15
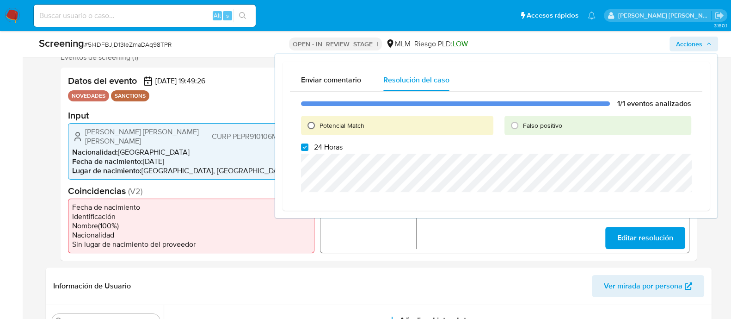
click at [312, 126] on input "Potencial Match" at bounding box center [311, 125] width 15 height 15
radio input "true"
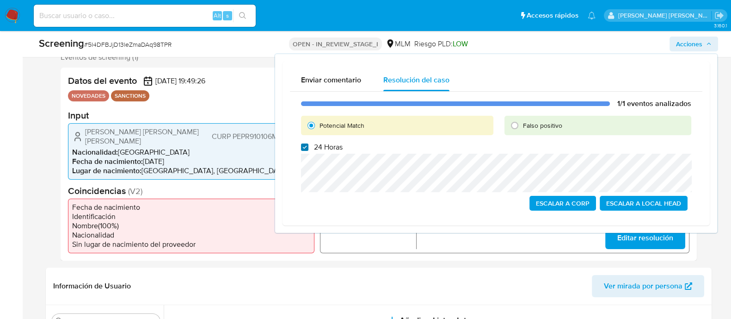
click at [307, 146] on input "24 Horas" at bounding box center [304, 146] width 7 height 7
checkbox input "false"
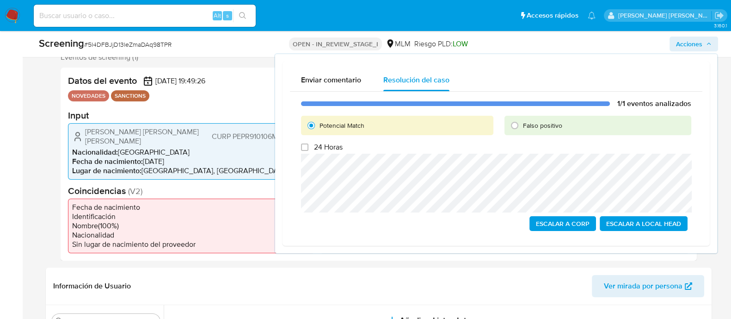
click at [639, 223] on span "Escalar a Local Head" at bounding box center [643, 223] width 75 height 13
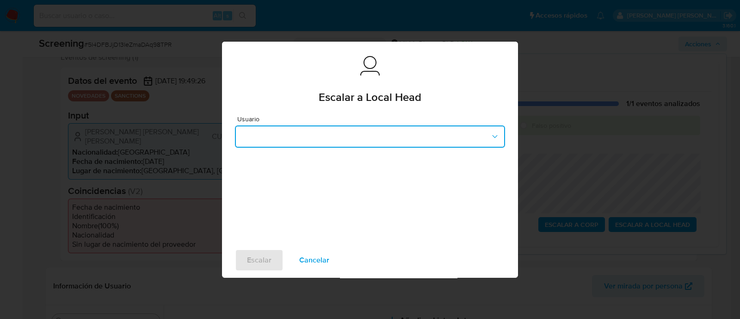
click at [428, 136] on button "button" at bounding box center [370, 136] width 270 height 22
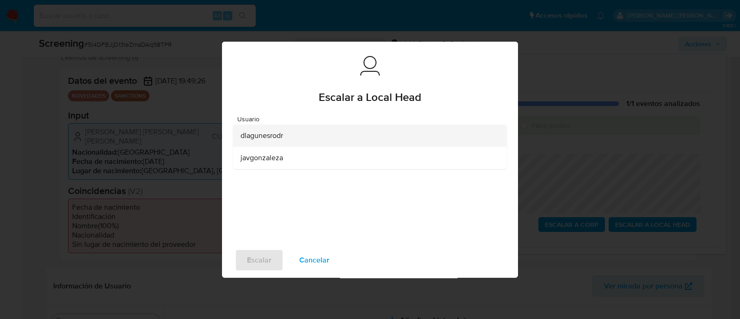
click at [273, 139] on span "dlagunesrodr" at bounding box center [261, 135] width 43 height 9
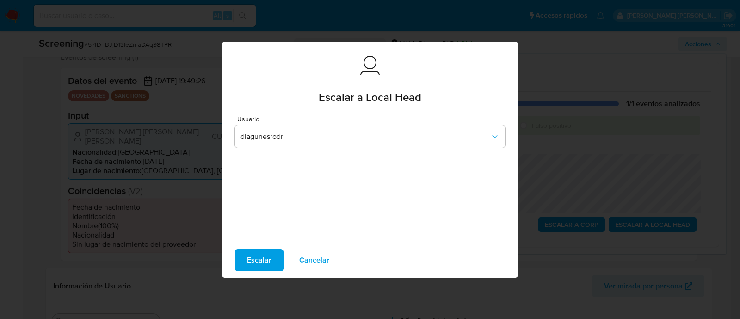
click at [267, 260] on span "Escalar" at bounding box center [259, 260] width 25 height 20
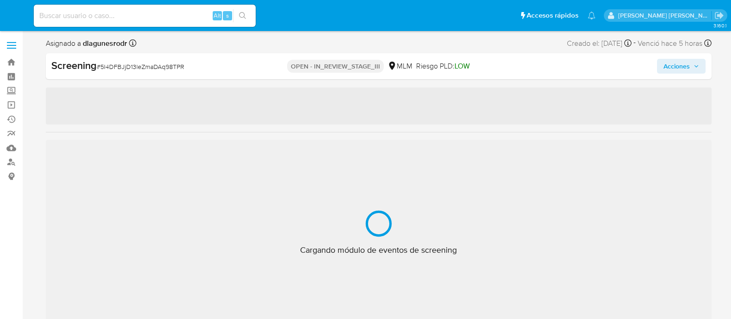
select select "10"
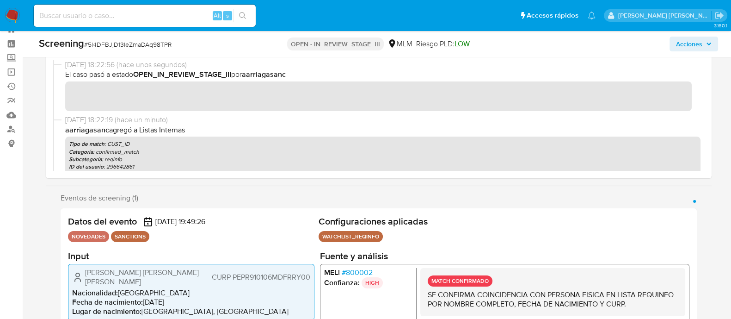
scroll to position [435, 0]
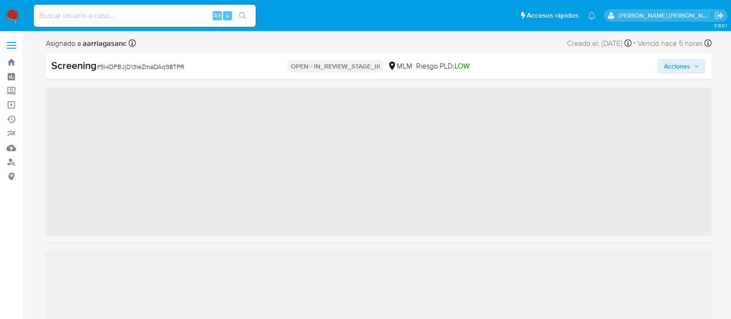
scroll to position [435, 0]
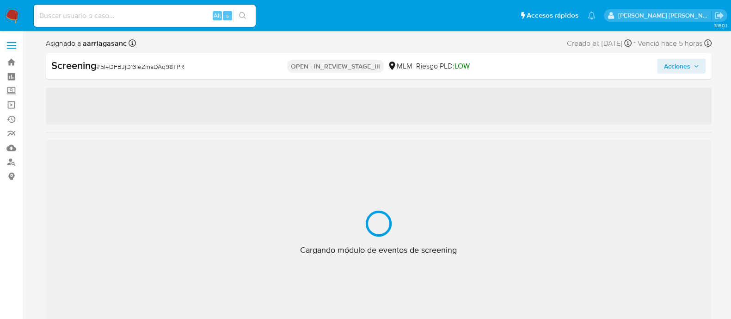
select select "10"
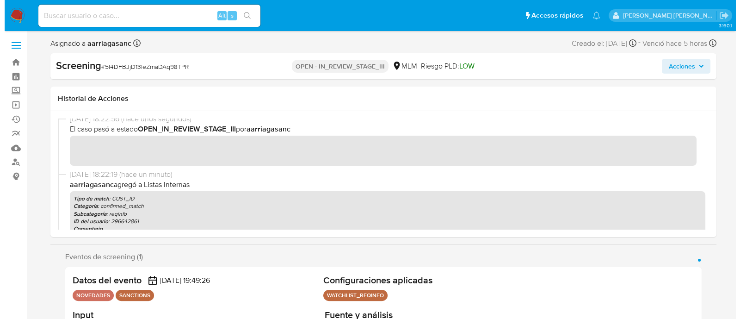
scroll to position [57, 0]
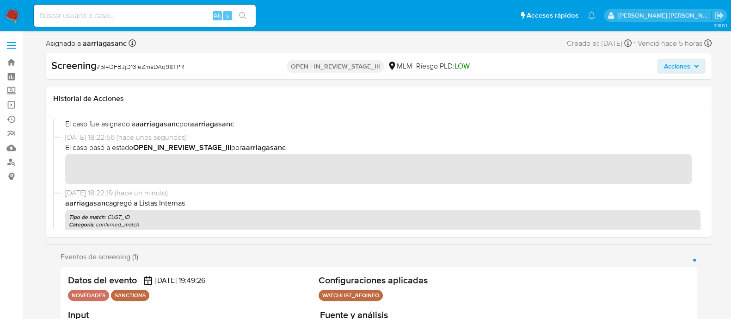
click at [685, 63] on span "Acciones" at bounding box center [676, 66] width 26 height 15
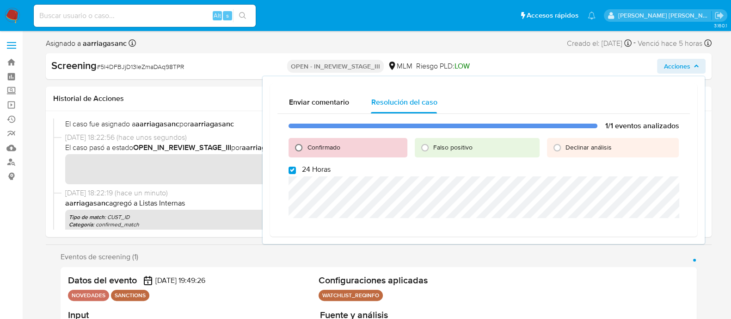
click at [297, 147] on input "Confirmado" at bounding box center [298, 147] width 15 height 15
radio input "true"
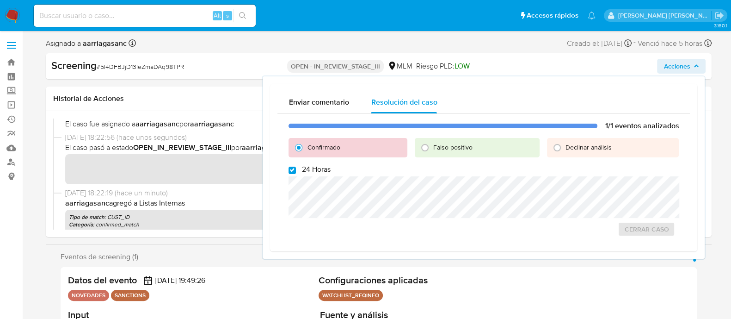
click at [289, 166] on span at bounding box center [292, 169] width 7 height 7
click at [289, 166] on input "24 Horas" at bounding box center [292, 169] width 7 height 7
checkbox input "false"
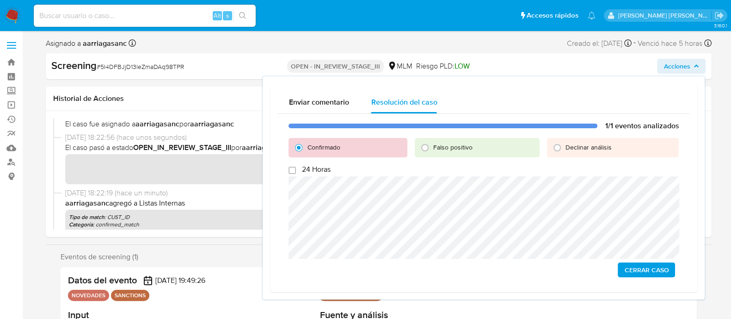
click at [657, 277] on div "1/1 eventos analizados Confirmado Falso positivo Declinar análisis 24 Horas Cer…" at bounding box center [483, 199] width 412 height 171
click at [666, 270] on span "Cerrar Caso" at bounding box center [646, 269] width 44 height 13
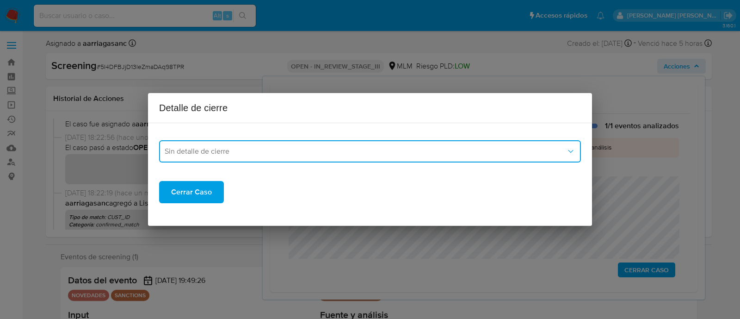
click at [281, 156] on button "Sin detalle de cierre" at bounding box center [370, 151] width 422 height 22
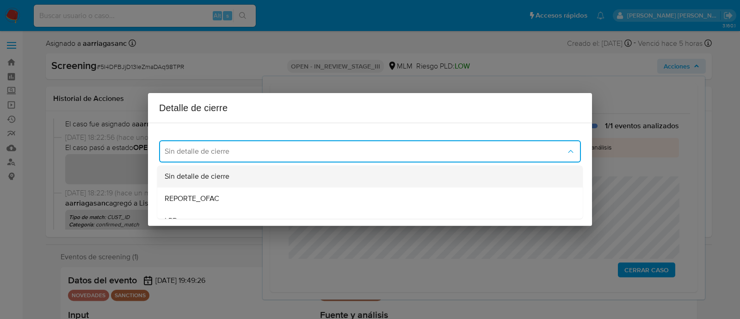
click at [236, 177] on div "Sin detalle de cierre" at bounding box center [370, 176] width 411 height 22
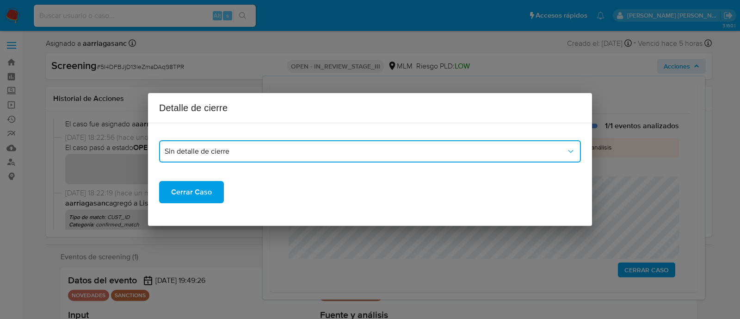
click at [209, 156] on button "Sin detalle de cierre" at bounding box center [370, 151] width 422 height 22
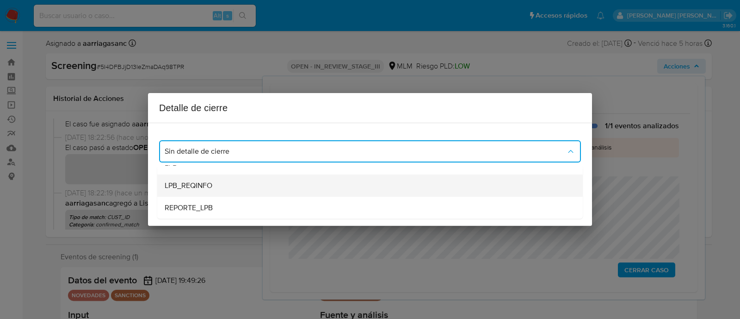
click at [200, 185] on span "LPB_REQINFO" at bounding box center [189, 185] width 48 height 9
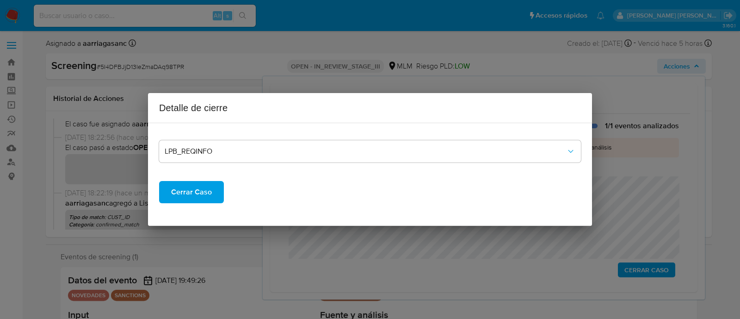
click at [197, 190] on span "Cerrar Caso" at bounding box center [191, 192] width 41 height 20
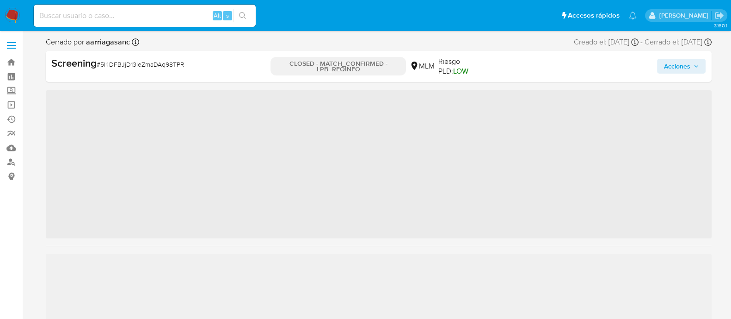
scroll to position [435, 0]
select select "10"
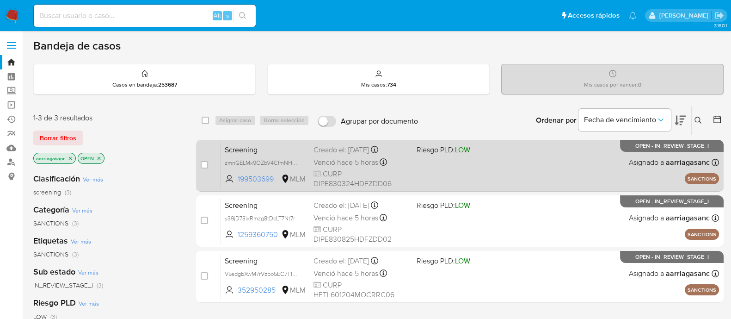
click at [414, 167] on div "Screening zmnGELMx9OZbV4CfmNHKRdlz 199503699 MLM Riesgo PLD: LOW Creado el: [DA…" at bounding box center [470, 165] width 498 height 47
click at [203, 165] on input "checkbox" at bounding box center [204, 164] width 7 height 7
checkbox input "true"
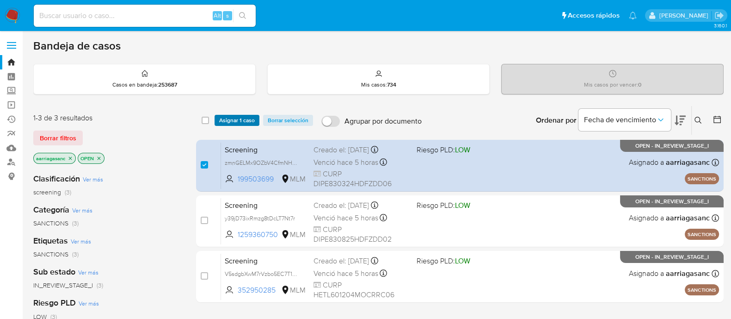
click at [240, 117] on span "Asignar 1 caso" at bounding box center [237, 120] width 36 height 9
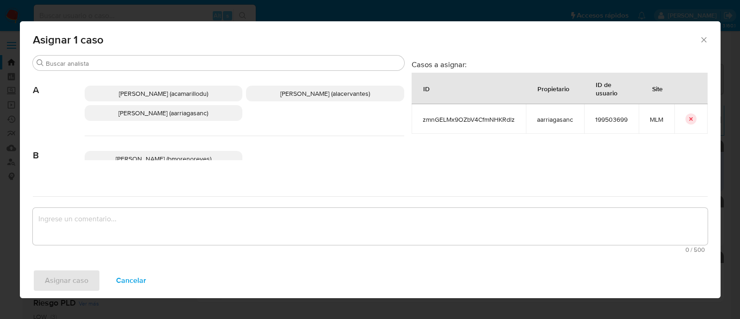
click at [280, 93] on span "[PERSON_NAME] (alacervantes)" at bounding box center [325, 93] width 90 height 9
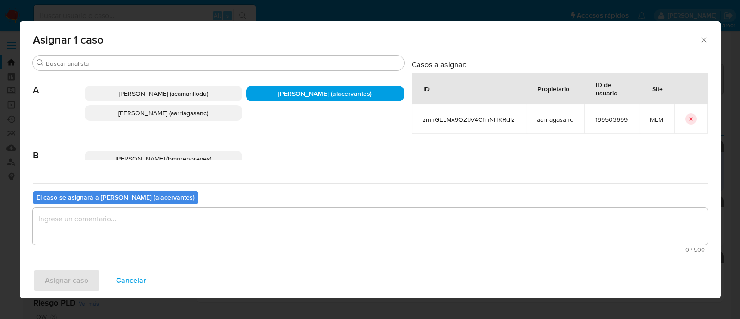
click at [208, 110] on p "[PERSON_NAME] (aarriagasanc)" at bounding box center [164, 113] width 158 height 16
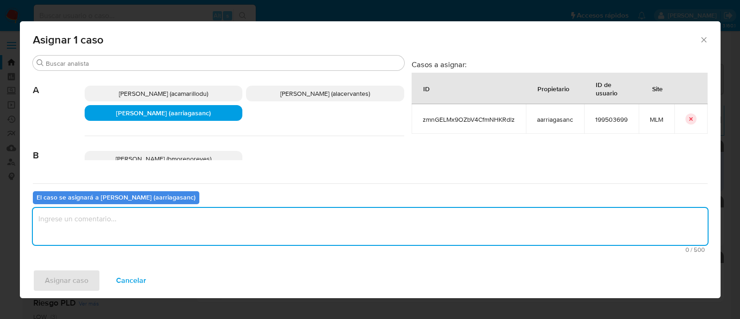
click at [158, 219] on textarea "assign-modal" at bounding box center [370, 226] width 675 height 37
type textarea "AMAS"
click at [65, 278] on span "Asignar caso" at bounding box center [66, 280] width 43 height 20
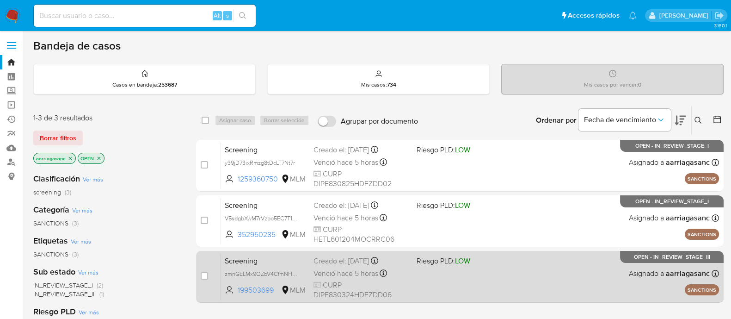
click at [467, 285] on div "Screening zmnGELMx9OZbV4CfmNHKRdlz 199503699 MLM Riesgo PLD: LOW Creado el: [DA…" at bounding box center [470, 276] width 498 height 47
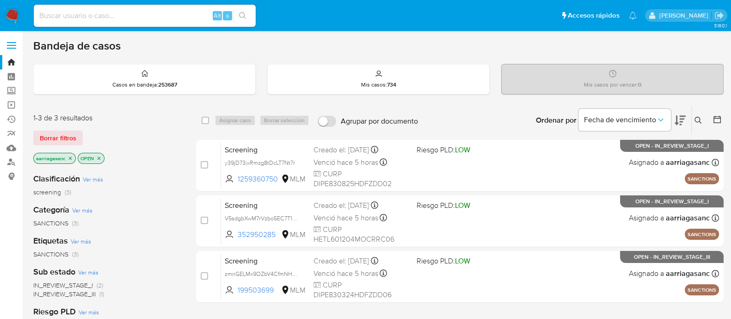
click at [7, 9] on img at bounding box center [13, 16] width 16 height 16
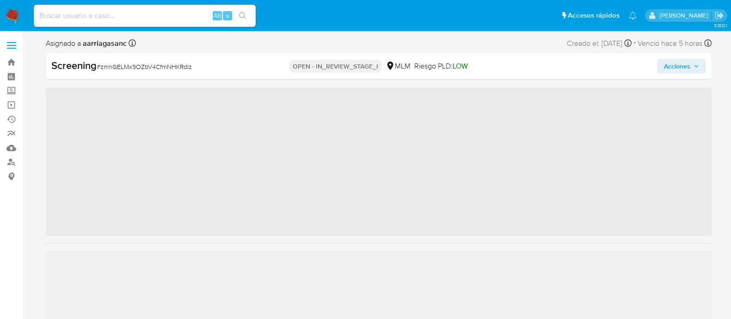
scroll to position [435, 0]
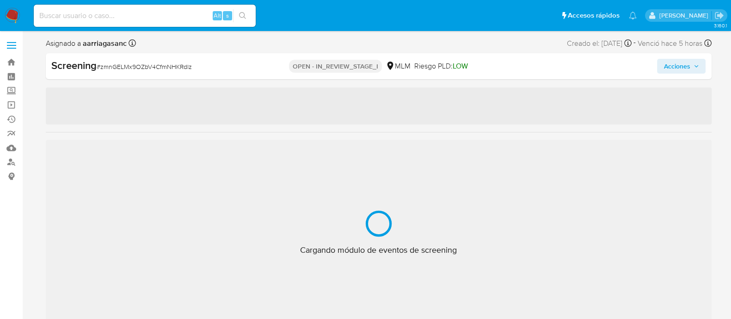
select select "10"
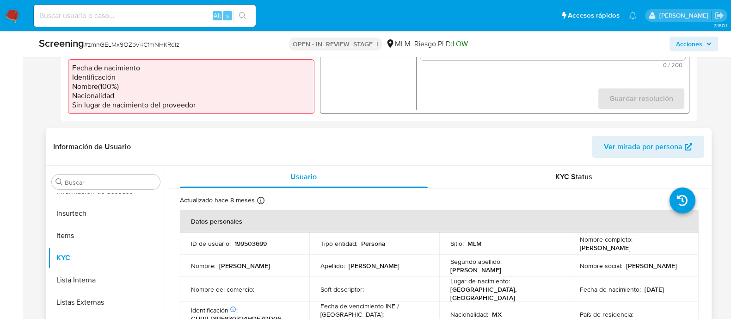
scroll to position [347, 0]
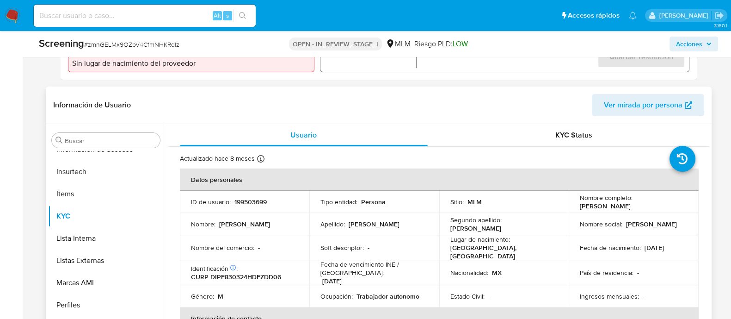
click at [444, 232] on td "Segundo apellido : Padilla" at bounding box center [504, 224] width 130 height 22
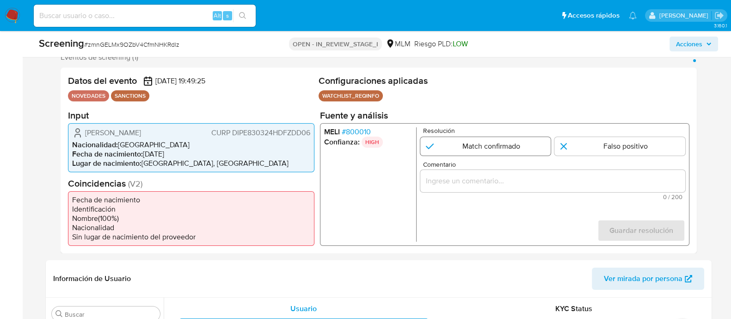
click at [484, 154] on input "1 de 1" at bounding box center [485, 145] width 131 height 18
radio input "true"
click at [463, 172] on div "1 de 1" at bounding box center [552, 180] width 265 height 22
click at [464, 188] on div "1 de 1" at bounding box center [552, 180] width 265 height 22
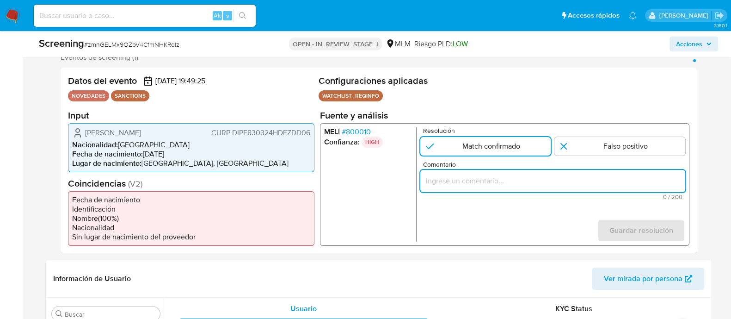
click at [527, 184] on input "Comentario" at bounding box center [552, 180] width 265 height 12
paste input "SE CONFIRMA COINCIDENCIA CON PERSONA FISICA EN LISTA REQUINFO POR NOMBRE COMPLE…"
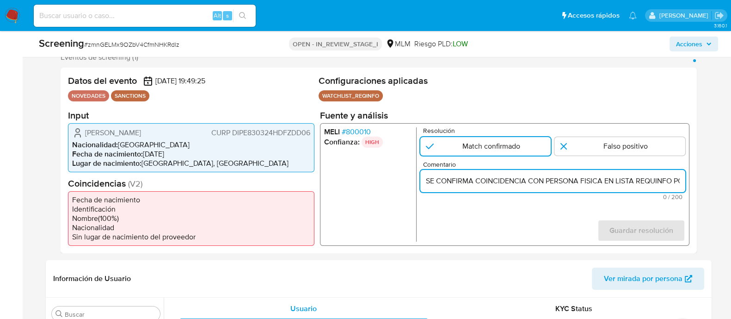
scroll to position [0, 193]
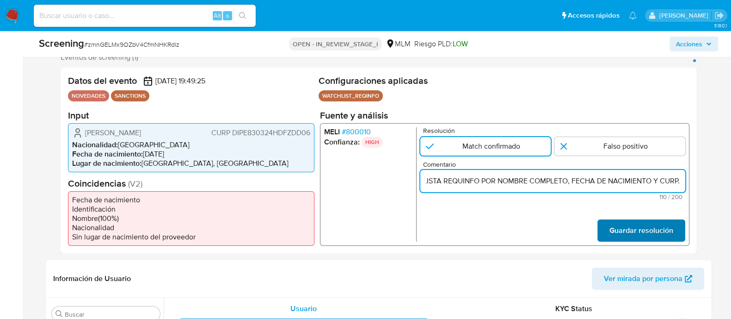
type input "SE CONFIRMA COINCIDENCIA CON PERSONA FISICA EN LISTA REQUINFO POR NOMBRE COMPLE…"
click at [631, 225] on span "Guardar resolución" at bounding box center [641, 230] width 64 height 20
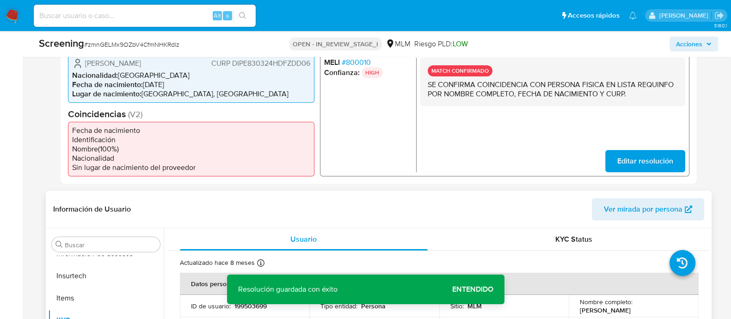
scroll to position [289, 0]
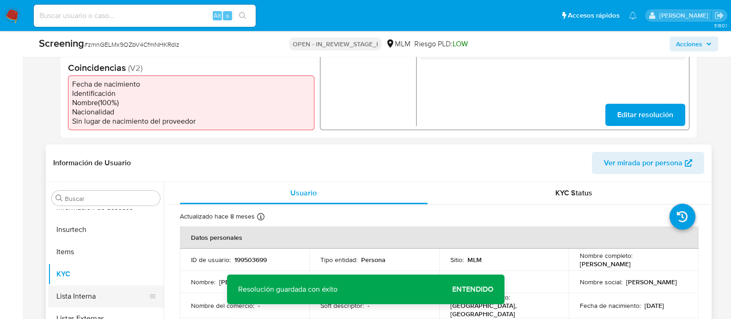
click at [104, 293] on button "Lista Interna" at bounding box center [102, 296] width 108 height 22
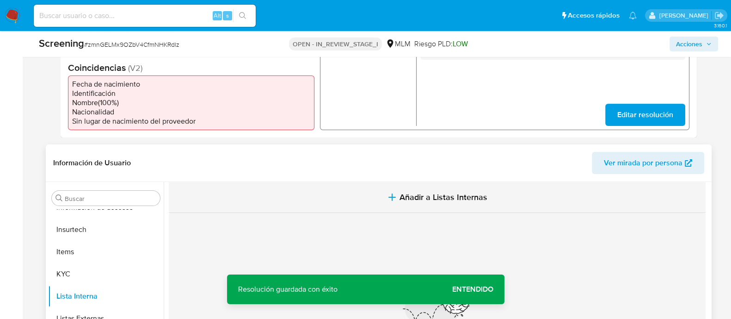
click at [430, 195] on span "Añadir a Listas Internas" at bounding box center [443, 197] width 88 height 10
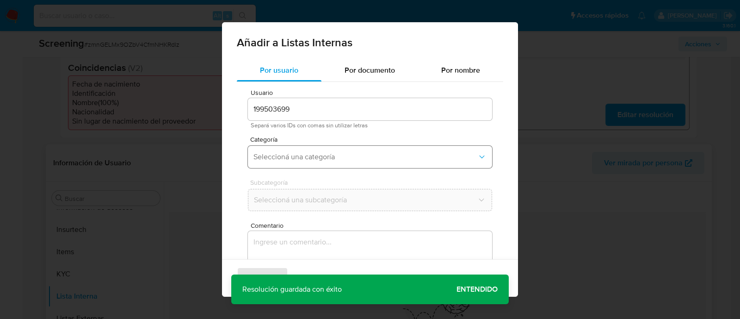
click at [370, 151] on button "Seleccioná una categoría" at bounding box center [370, 157] width 244 height 22
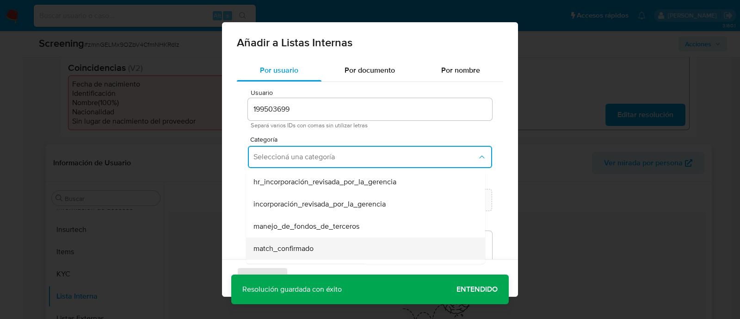
click at [294, 251] on span "match_confirmado" at bounding box center [283, 248] width 60 height 9
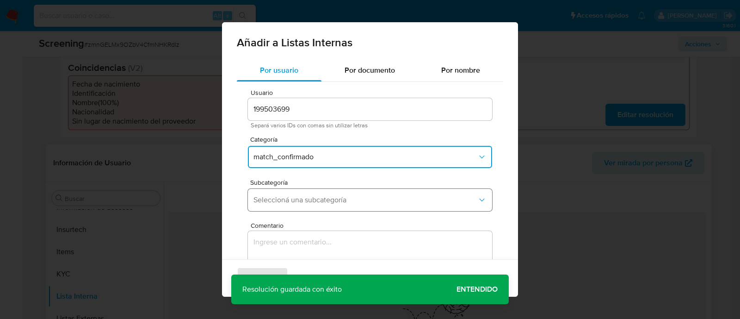
click at [306, 203] on span "Seleccioná una subcategoría" at bounding box center [365, 199] width 224 height 9
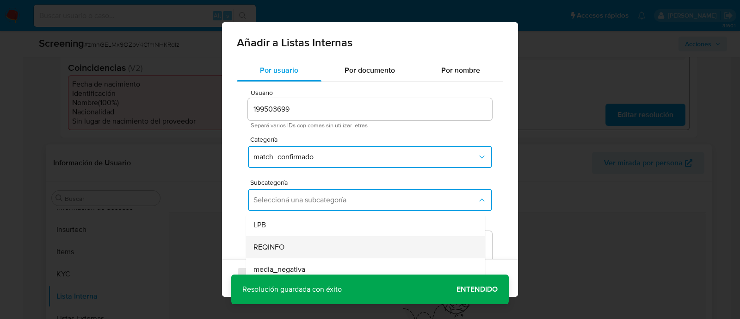
click at [291, 250] on div "REQINFO" at bounding box center [362, 247] width 219 height 22
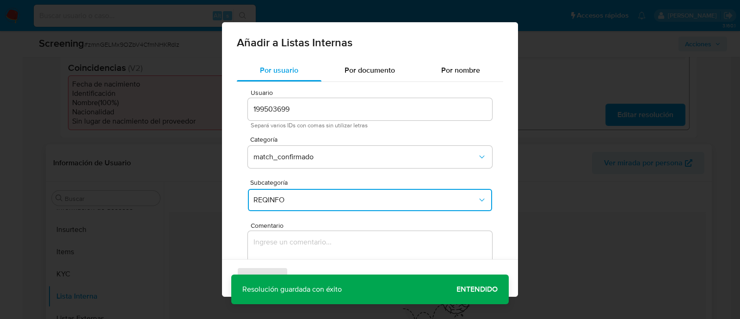
click at [290, 250] on textarea "Comentario" at bounding box center [370, 275] width 244 height 89
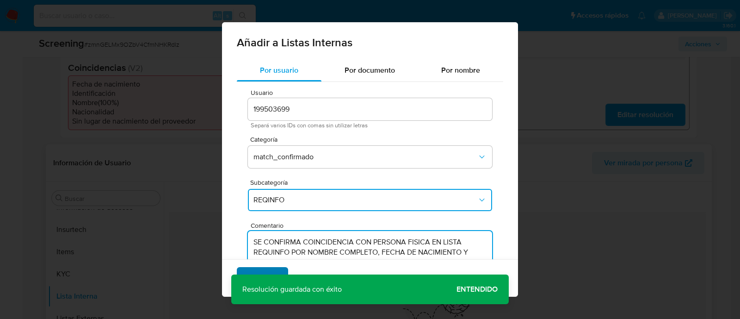
type textarea "SE CONFIRMA COINCIDENCIA CON PERSONA FISICA EN LISTA REQUINFO POR NOMBRE COMPLE…"
click at [276, 270] on button "Agregar" at bounding box center [262, 278] width 51 height 22
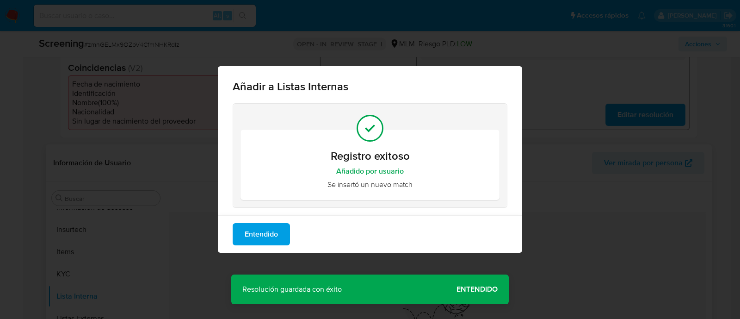
click at [254, 230] on span "Entendido" at bounding box center [261, 234] width 33 height 20
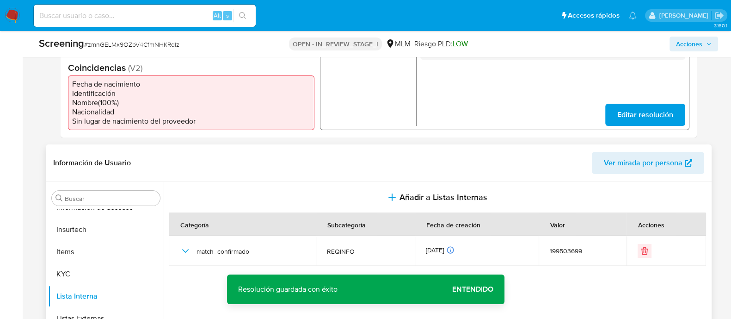
click at [505, 304] on section at bounding box center [439, 298] width 540 height 232
click at [480, 289] on span "Entendido" at bounding box center [472, 289] width 41 height 0
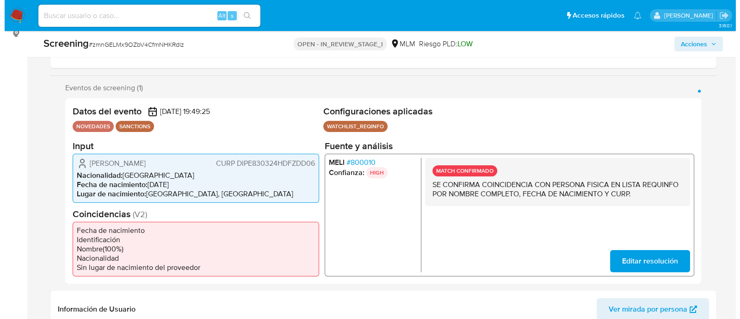
scroll to position [115, 0]
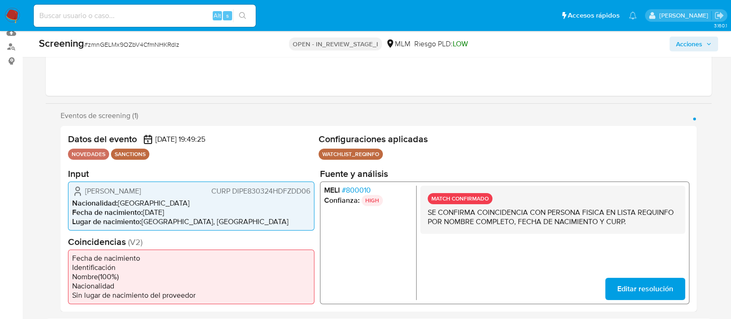
drag, startPoint x: 85, startPoint y: 194, endPoint x: 152, endPoint y: 191, distance: 66.6
click at [152, 191] on div "Eduardo Diaz Padilla CURP DIPE830324HDFZDD06" at bounding box center [191, 190] width 238 height 11
click at [258, 187] on span "CURP DIPE830324HDFZDD06" at bounding box center [260, 190] width 99 height 9
drag, startPoint x: 150, startPoint y: 209, endPoint x: 195, endPoint y: 207, distance: 45.3
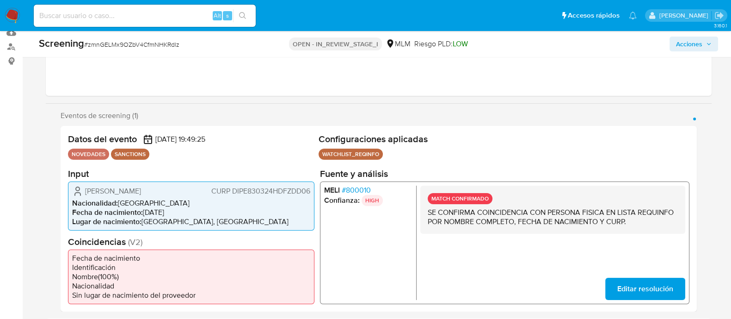
click at [195, 207] on li "Fecha de nacimiento : 24/03/1983" at bounding box center [191, 211] width 238 height 9
click at [356, 185] on span "# 800010" at bounding box center [355, 189] width 29 height 9
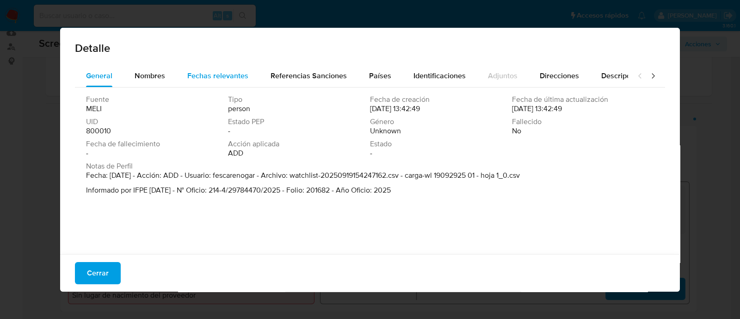
click at [199, 76] on span "Fechas relevantes" at bounding box center [217, 75] width 61 height 11
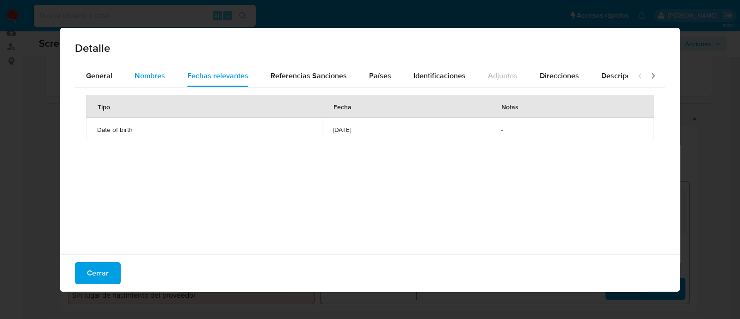
click at [151, 77] on span "Nombres" at bounding box center [150, 75] width 31 height 11
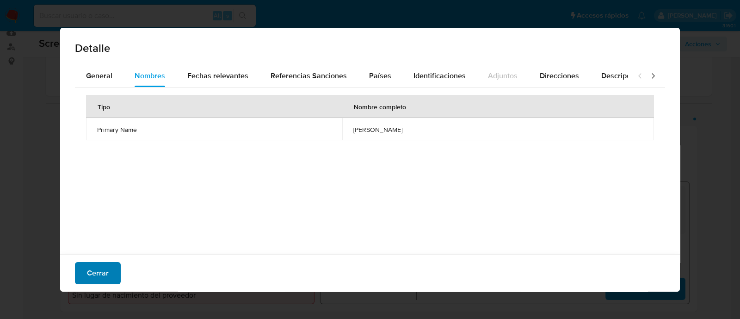
click at [88, 266] on span "Cerrar" at bounding box center [98, 273] width 22 height 20
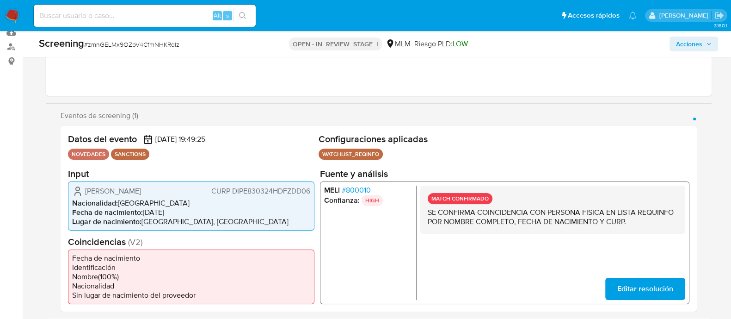
click at [705, 44] on span "Acciones" at bounding box center [694, 43] width 36 height 13
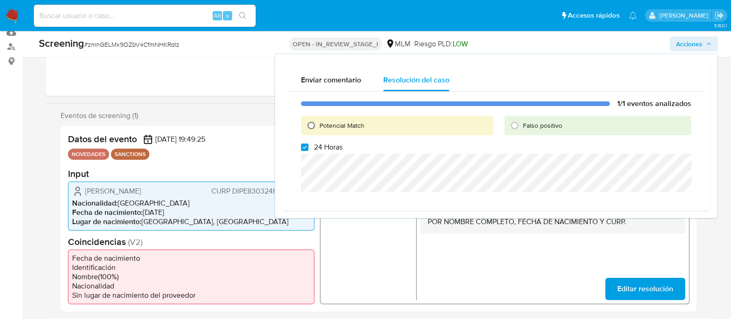
click at [312, 127] on input "Potencial Match" at bounding box center [311, 125] width 15 height 15
radio input "true"
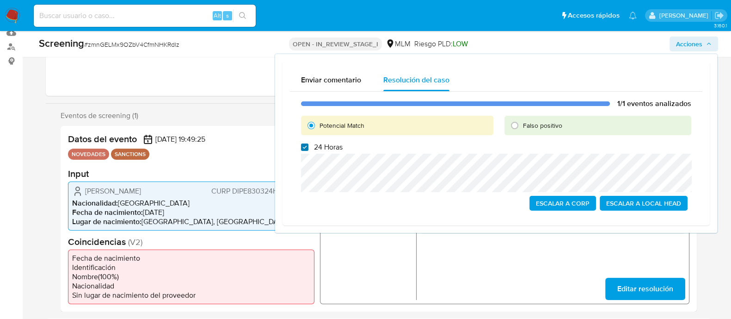
click at [302, 146] on input "24 Horas" at bounding box center [304, 146] width 7 height 7
checkbox input "false"
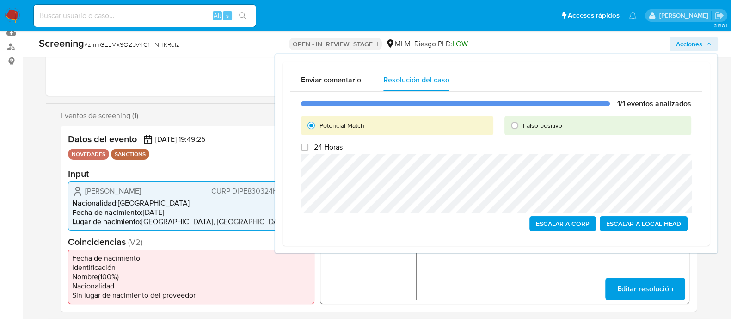
click at [650, 226] on span "Escalar a Local Head" at bounding box center [643, 223] width 75 height 13
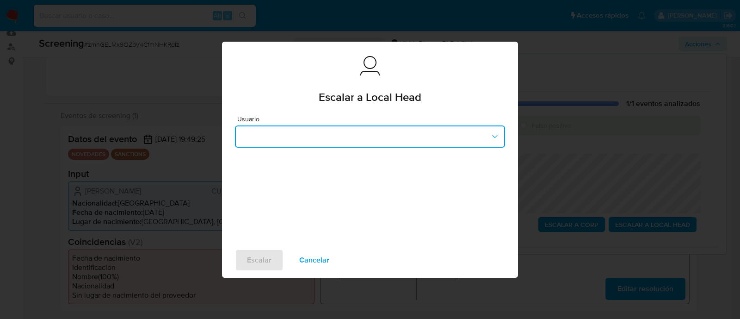
click at [368, 146] on button "button" at bounding box center [370, 136] width 270 height 22
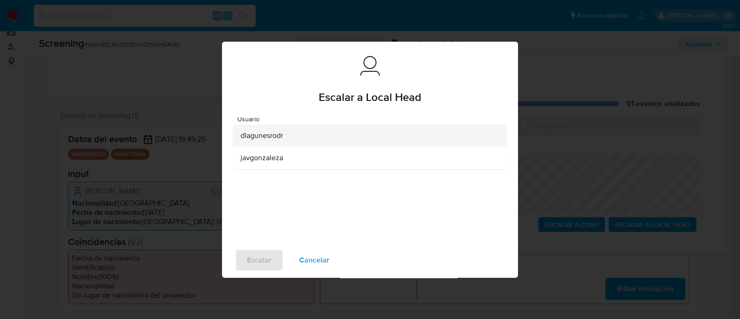
click at [301, 133] on div "dlagunesrodr" at bounding box center [366, 135] width 253 height 22
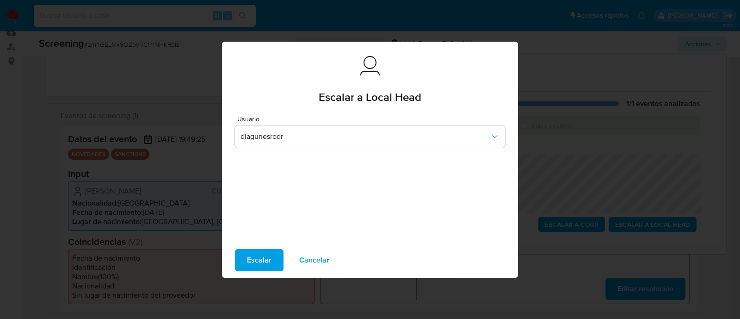
click at [242, 262] on button "Escalar" at bounding box center [259, 260] width 49 height 22
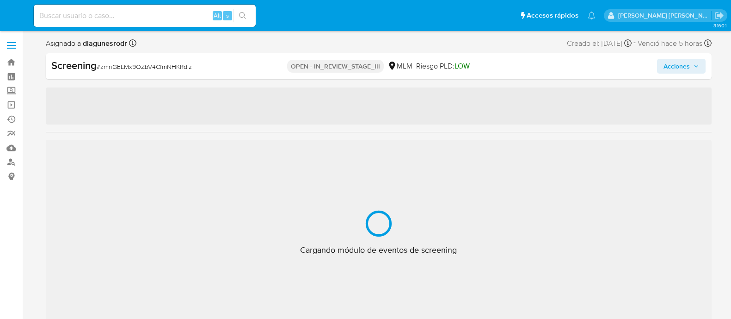
select select "10"
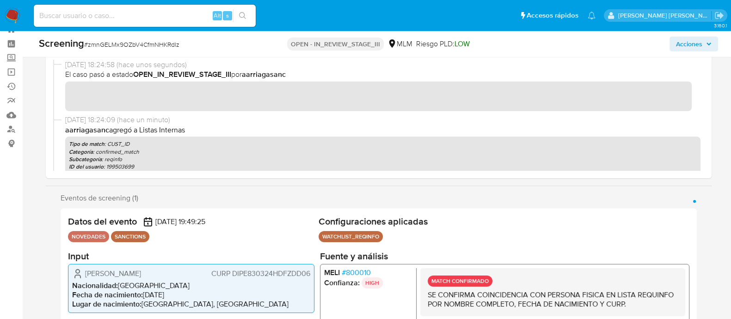
scroll to position [435, 0]
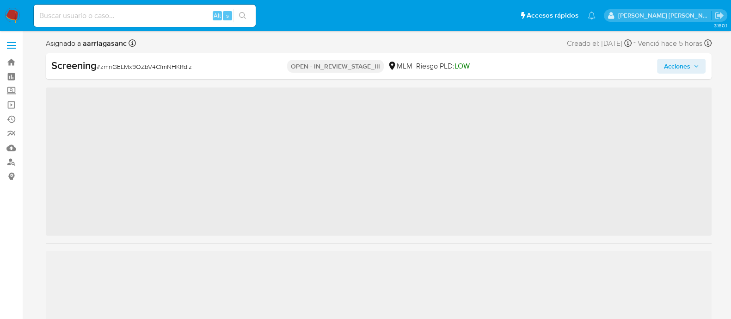
scroll to position [435, 0]
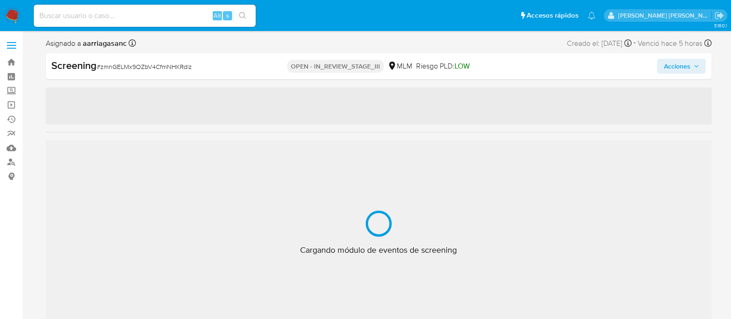
select select "10"
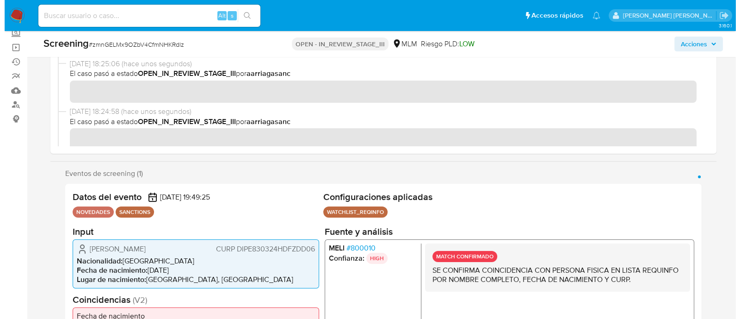
scroll to position [57, 0]
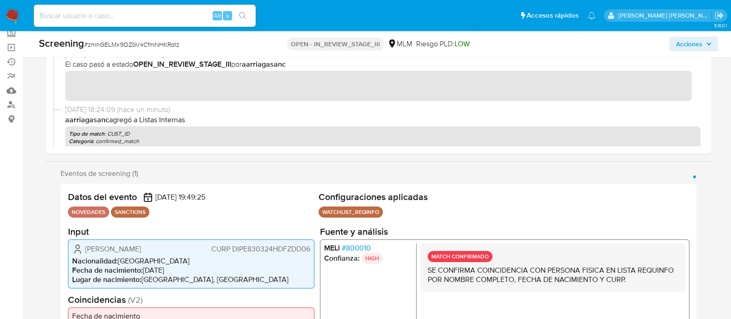
click at [692, 47] on span "Acciones" at bounding box center [689, 44] width 26 height 15
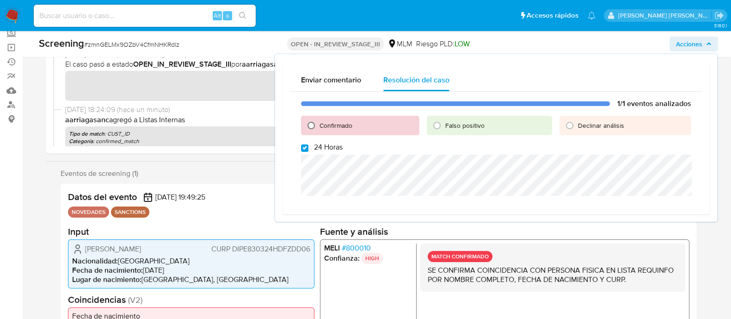
click at [306, 126] on input "Confirmado" at bounding box center [311, 125] width 15 height 15
radio input "true"
click at [305, 145] on input "24 Horas" at bounding box center [304, 147] width 7 height 7
checkbox input "false"
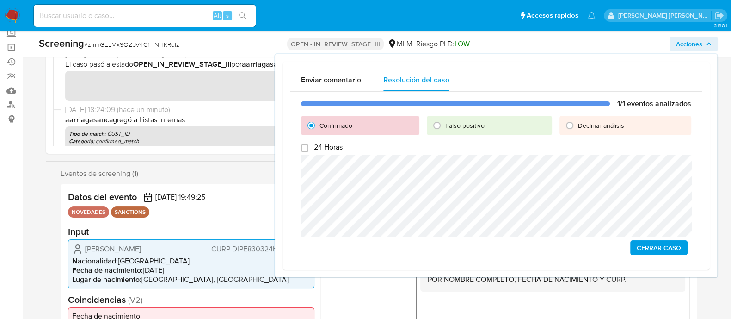
click at [652, 242] on span "Cerrar Caso" at bounding box center [659, 247] width 44 height 13
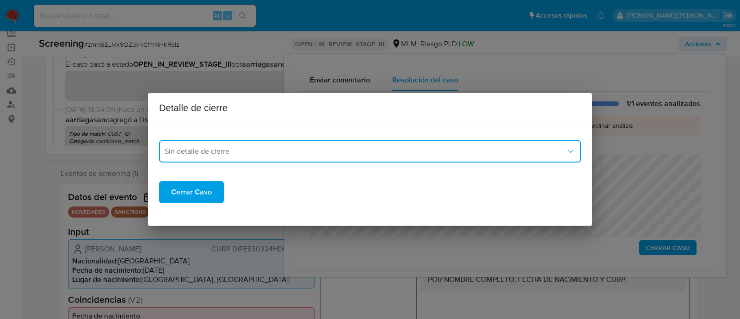
click at [226, 150] on span "Sin detalle de cierre" at bounding box center [365, 151] width 401 height 9
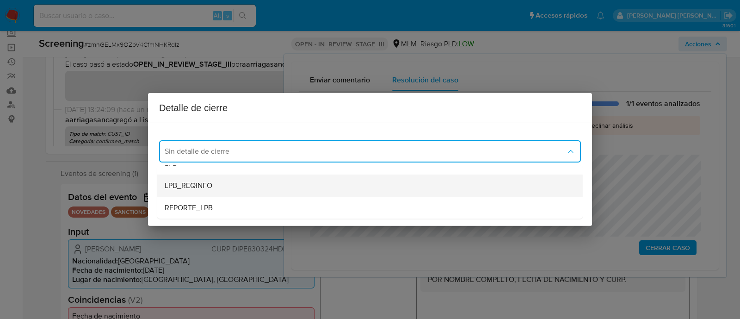
click at [222, 187] on div "LPB_REQINFO" at bounding box center [370, 185] width 411 height 22
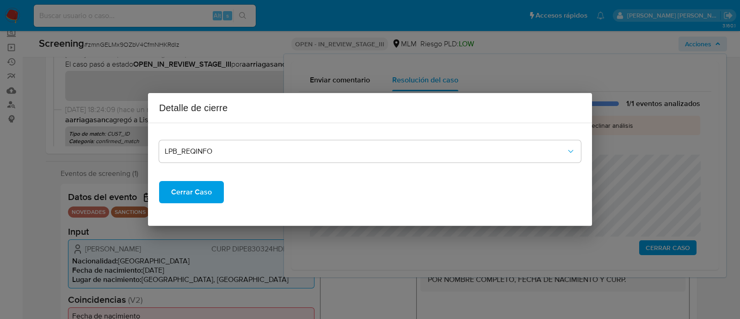
click at [211, 196] on button "Cerrar Caso" at bounding box center [191, 192] width 65 height 22
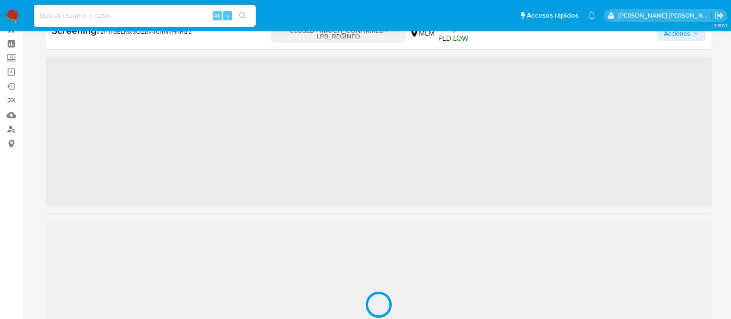
scroll to position [435, 0]
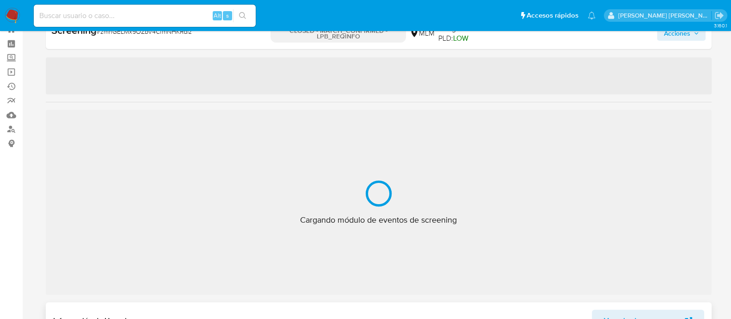
select select "10"
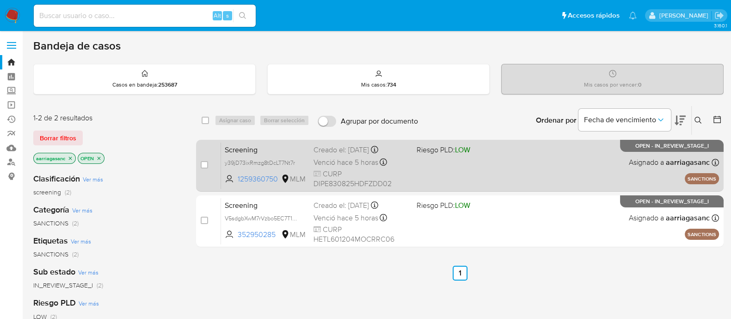
click at [475, 167] on div "Screening y39jD73ixRmzg8tDcLT7Nt7r 1259360750 MLM Riesgo PLD: LOW Creado el: [D…" at bounding box center [470, 165] width 498 height 47
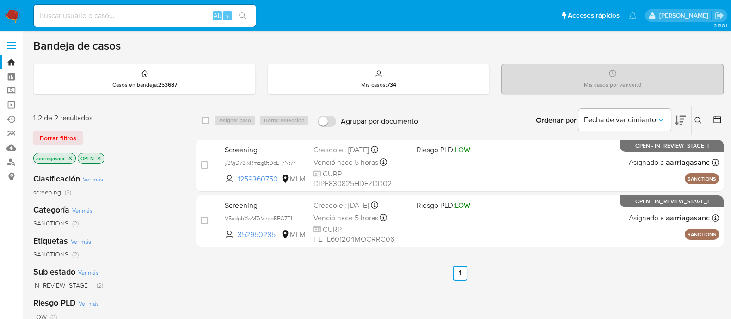
click at [14, 9] on img at bounding box center [13, 16] width 16 height 16
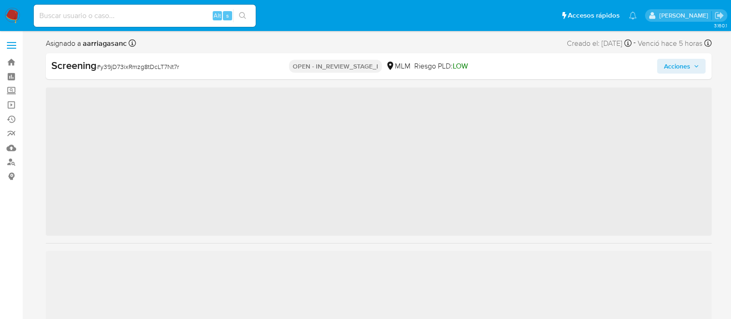
scroll to position [435, 0]
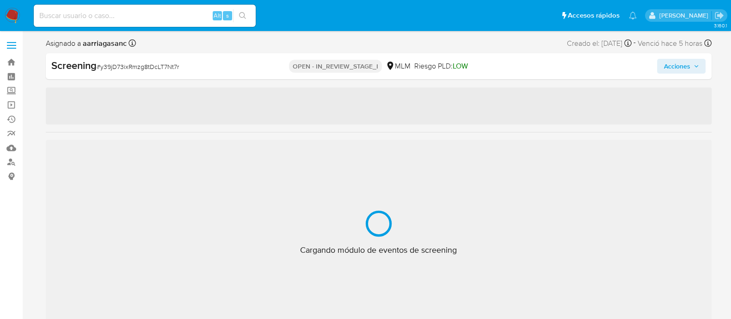
select select "10"
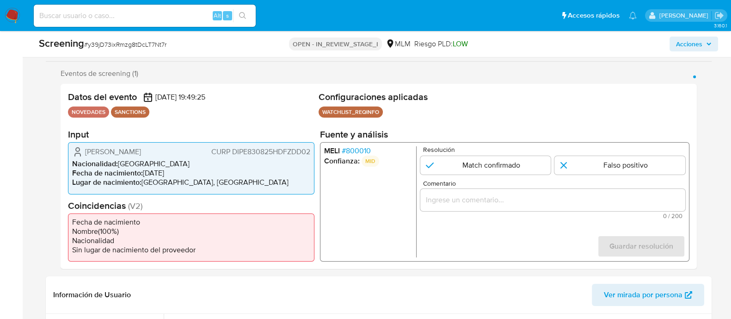
scroll to position [115, 0]
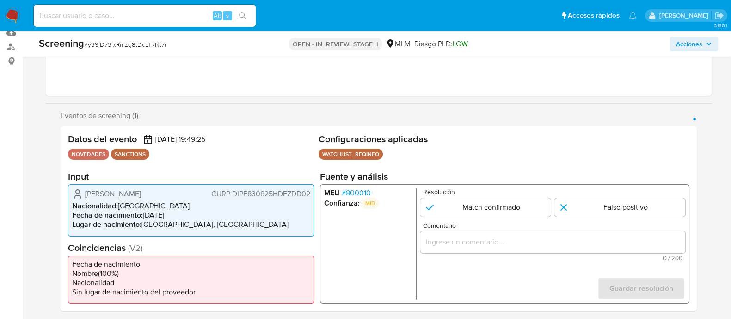
click at [360, 193] on span "# 800010" at bounding box center [355, 192] width 29 height 9
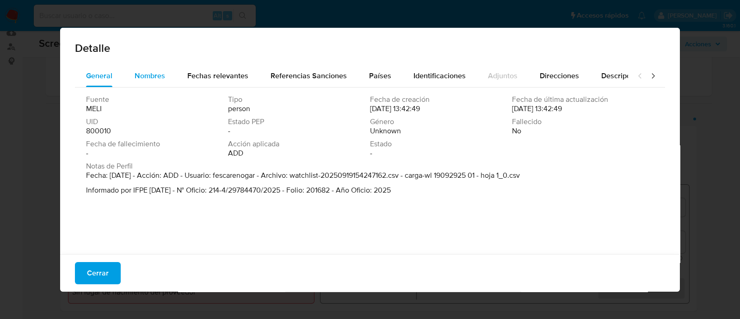
click at [162, 69] on div "Nombres" at bounding box center [150, 76] width 31 height 22
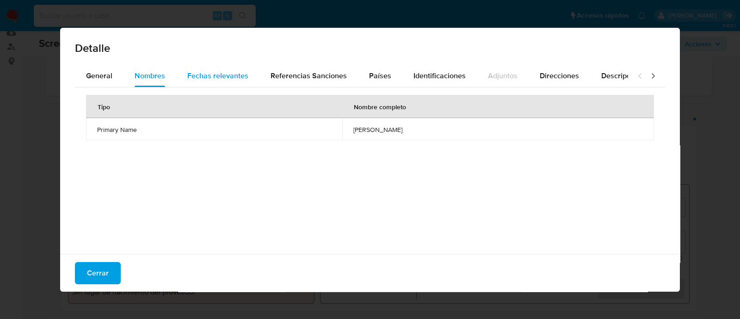
click at [206, 79] on span "Fechas relevantes" at bounding box center [217, 75] width 61 height 11
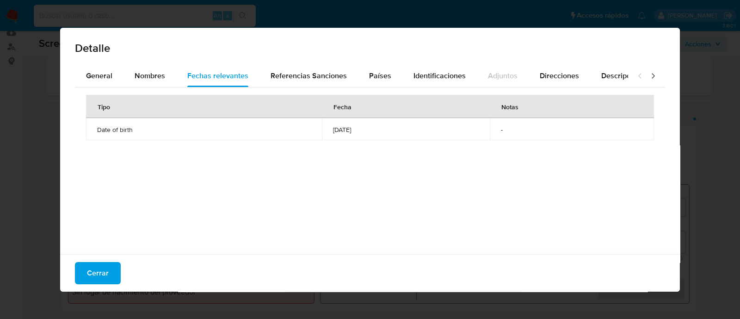
drag, startPoint x: 92, startPoint y: 279, endPoint x: 185, endPoint y: 246, distance: 98.6
click at [92, 278] on span "Cerrar" at bounding box center [98, 273] width 22 height 20
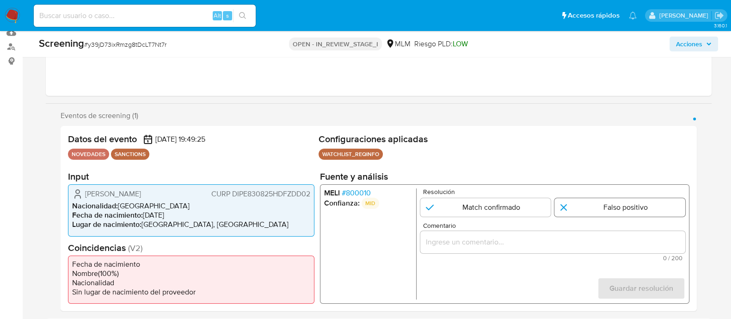
click at [583, 211] on input "1 de 1" at bounding box center [619, 207] width 131 height 18
radio input "true"
click at [485, 243] on input "Comentario" at bounding box center [552, 242] width 265 height 12
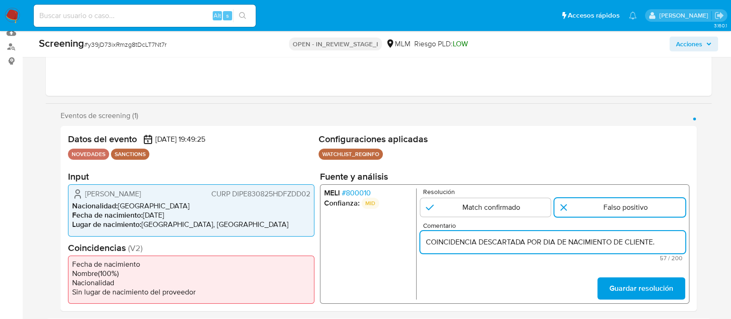
click at [524, 245] on input "COINCIDENCIA DESCARTADA POR DIA DE NACIMIENTO DE CLIENTE." at bounding box center [552, 242] width 265 height 12
type input "COINCIDENCIA DESCARTADA POR DIA DE NACIMIENTO DE CLIENTE."
click at [664, 291] on span "Guardar resolución" at bounding box center [641, 288] width 64 height 20
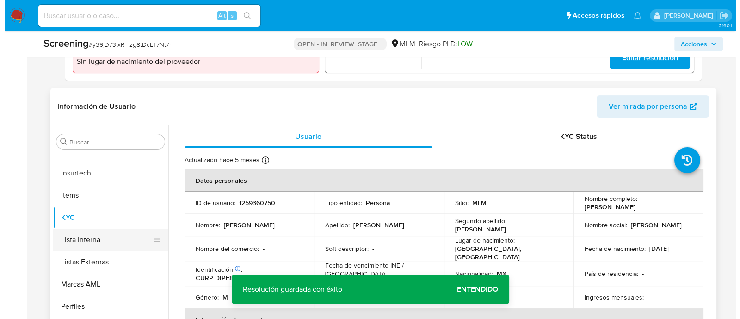
scroll to position [347, 0]
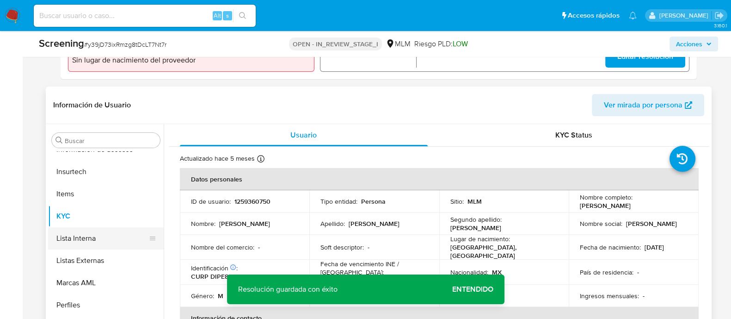
click at [95, 233] on button "Lista Interna" at bounding box center [102, 238] width 108 height 22
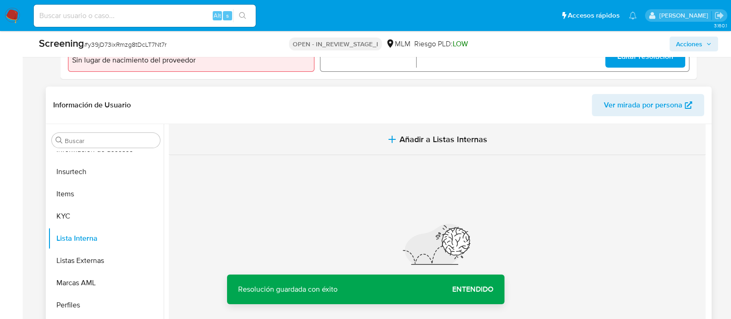
click at [405, 138] on span "Añadir a Listas Internas" at bounding box center [443, 139] width 88 height 10
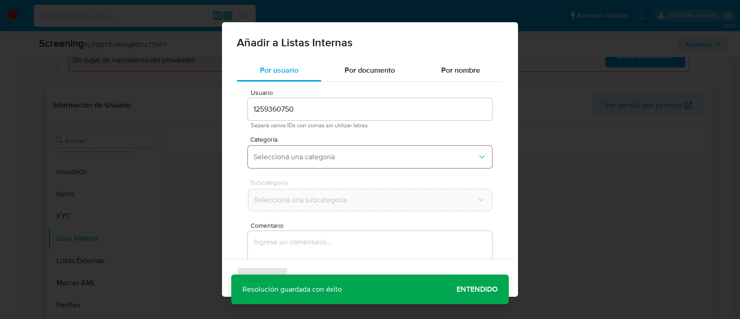
click at [327, 156] on span "Seleccioná una categoría" at bounding box center [365, 156] width 224 height 9
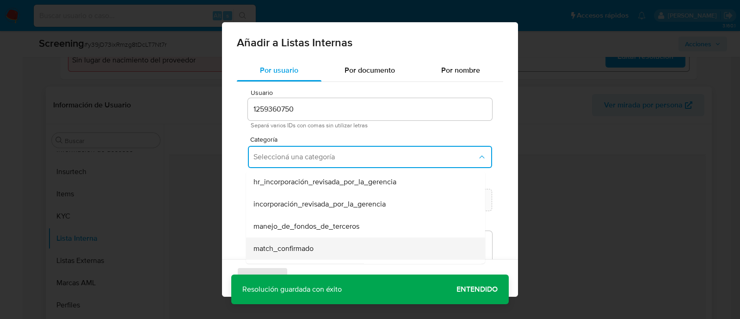
click at [293, 248] on span "match_confirmado" at bounding box center [283, 248] width 60 height 9
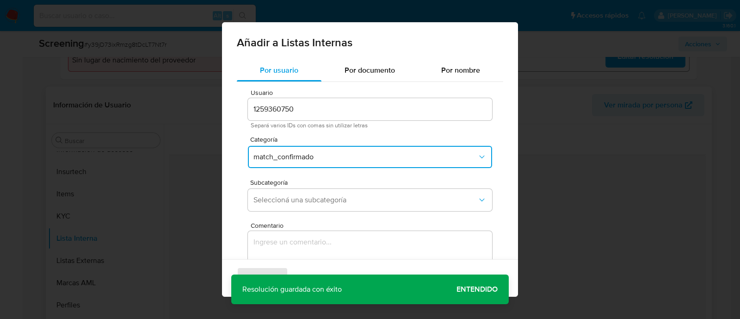
click at [278, 161] on span "match_confirmado" at bounding box center [365, 156] width 224 height 9
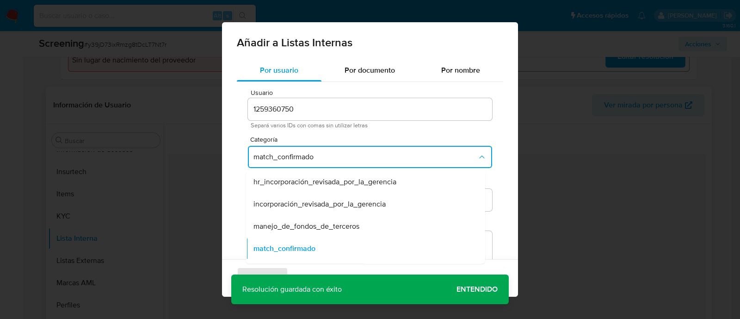
click at [275, 162] on button "match_confirmado" at bounding box center [370, 157] width 244 height 22
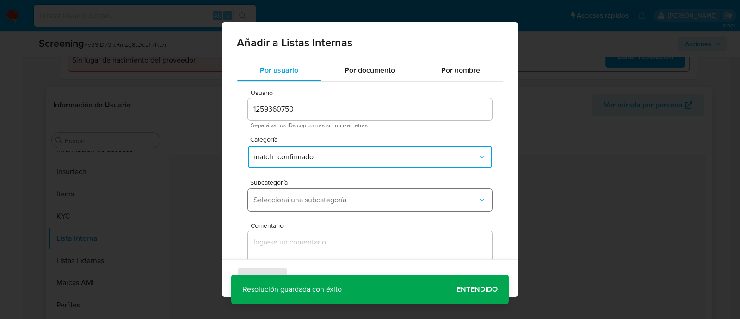
click at [279, 200] on span "Seleccioná una subcategoría" at bounding box center [365, 199] width 224 height 9
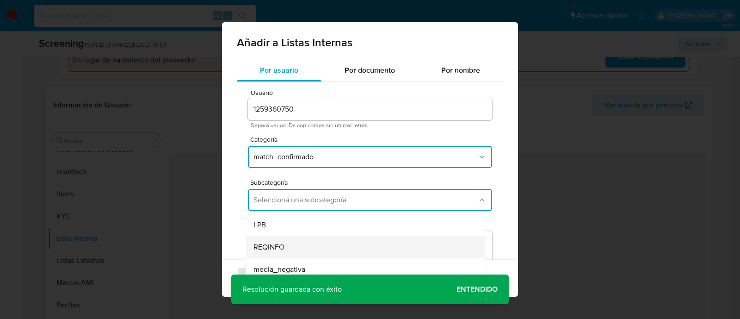
click at [274, 248] on span "REQINFO" at bounding box center [268, 246] width 31 height 9
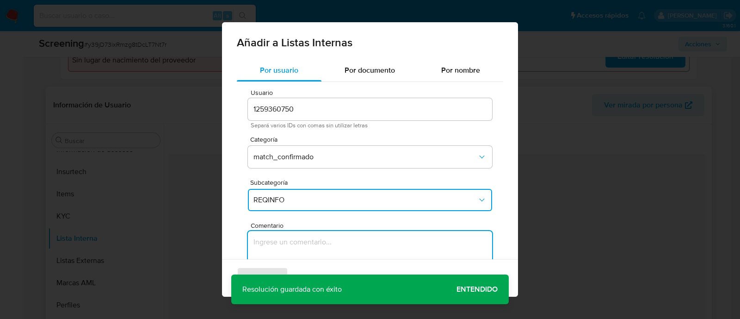
click at [274, 248] on textarea "Comentario" at bounding box center [370, 275] width 244 height 89
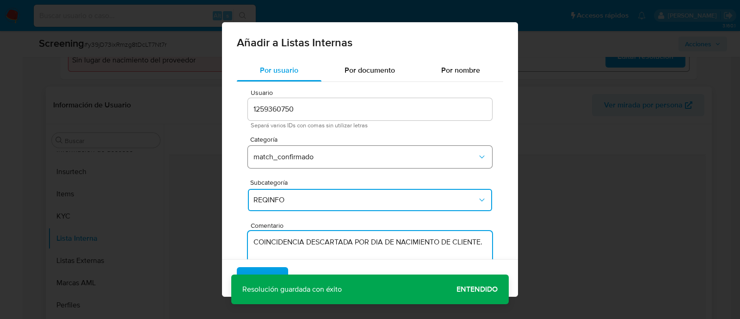
type textarea "COINCIDENCIA DESCARTADA POR DIA DE NACIMIENTO DE CLIENTE."
click at [312, 160] on span "match_confirmado" at bounding box center [365, 156] width 224 height 9
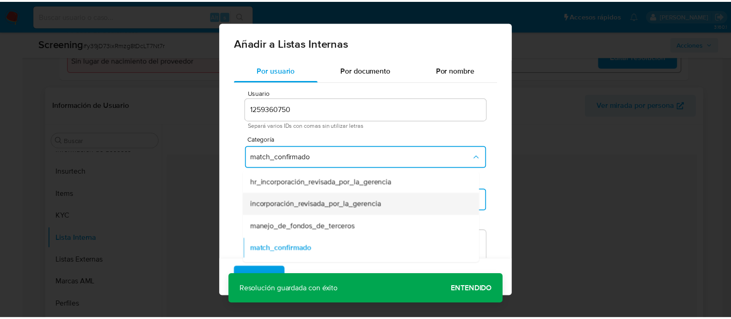
scroll to position [57, 0]
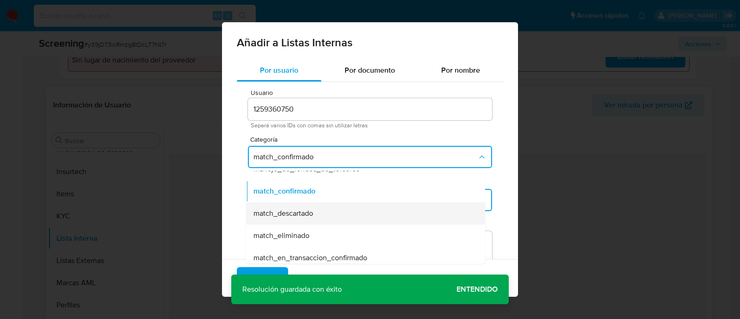
click at [310, 211] on span "match_descartado" at bounding box center [283, 213] width 60 height 9
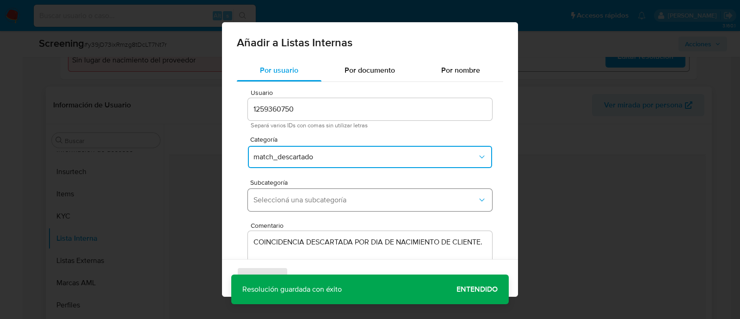
click at [296, 199] on span "Seleccioná una subcategoría" at bounding box center [365, 199] width 224 height 9
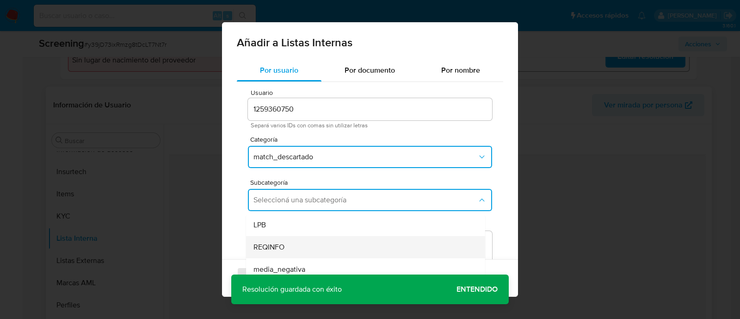
click at [281, 240] on div "REQINFO" at bounding box center [362, 247] width 219 height 22
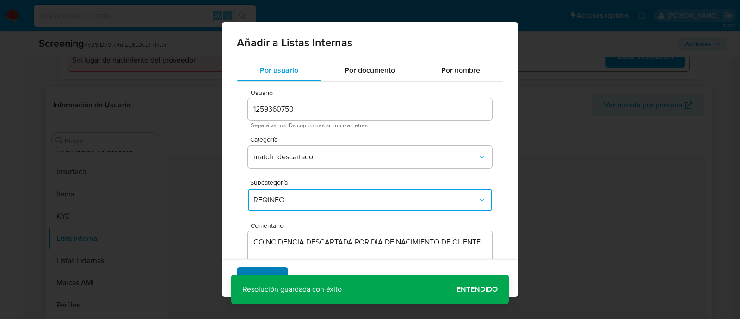
click at [258, 271] on span "Agregar" at bounding box center [262, 278] width 27 height 20
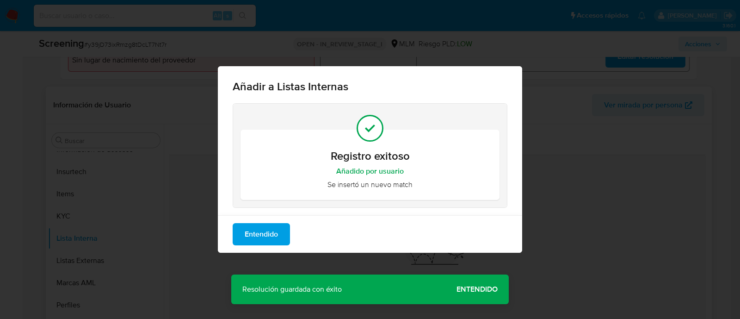
click at [471, 277] on div "Añadir a Listas Internas Registro exitoso Añadido por usuario Se insertó un nue…" at bounding box center [370, 159] width 740 height 319
click at [471, 288] on div "Añadir a Listas Internas Registro exitoso Añadido por usuario Se insertó un nue…" at bounding box center [370, 159] width 740 height 319
click at [246, 233] on span "Entendido" at bounding box center [261, 234] width 33 height 20
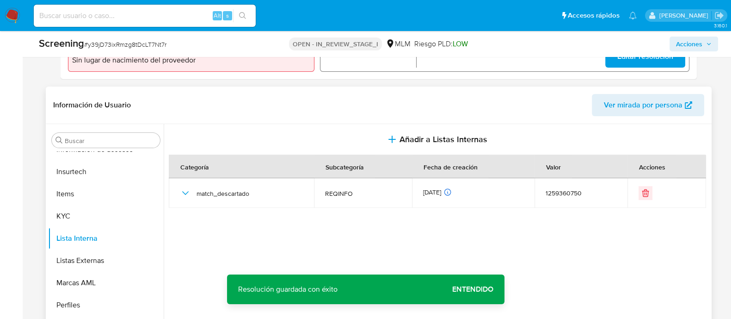
click at [680, 49] on span "Acciones" at bounding box center [689, 44] width 26 height 15
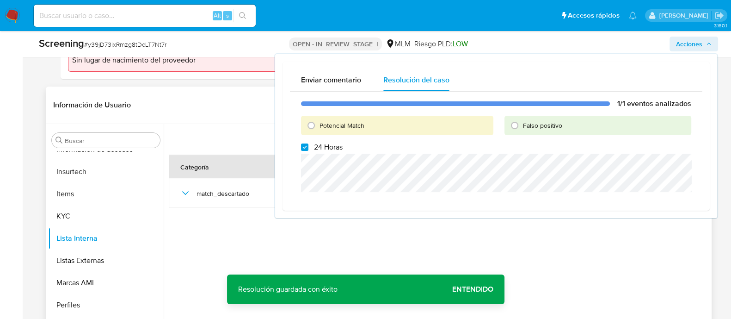
drag, startPoint x: 518, startPoint y: 127, endPoint x: 509, endPoint y: 138, distance: 14.8
click at [518, 126] on input "Falso positivo" at bounding box center [514, 125] width 15 height 15
radio input "true"
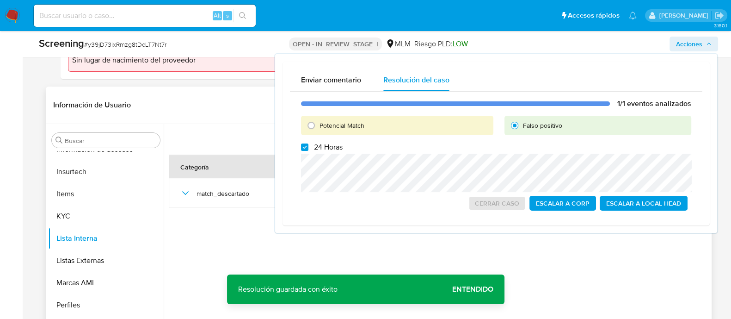
click at [306, 151] on div "1/1 eventos analizados Potencial Match Falso positivo 24 Horas Cerrar Caso Esca…" at bounding box center [496, 155] width 412 height 126
click at [307, 146] on input "24 Horas" at bounding box center [304, 146] width 7 height 7
checkbox input "false"
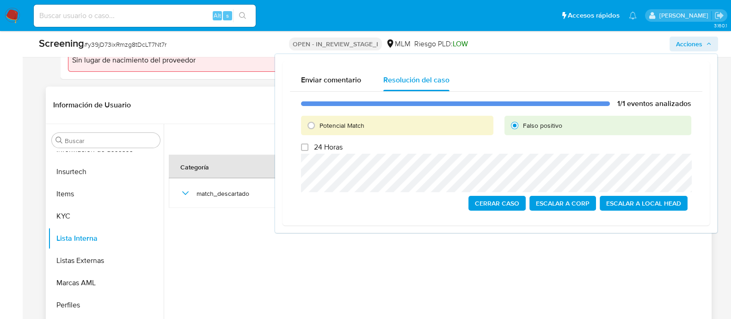
click at [493, 201] on span "Cerrar Caso" at bounding box center [497, 203] width 44 height 13
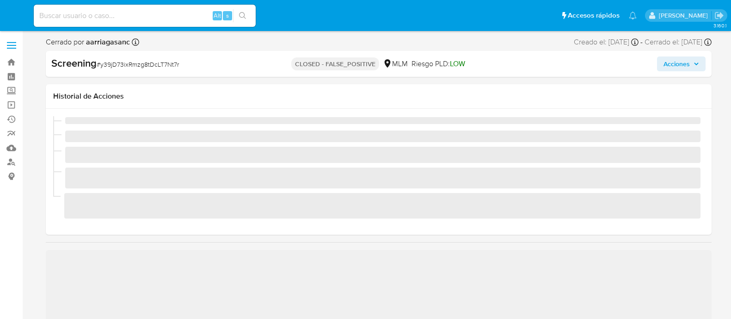
select select "10"
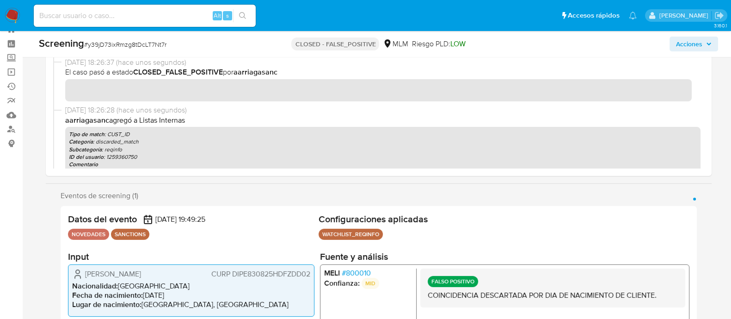
scroll to position [435, 0]
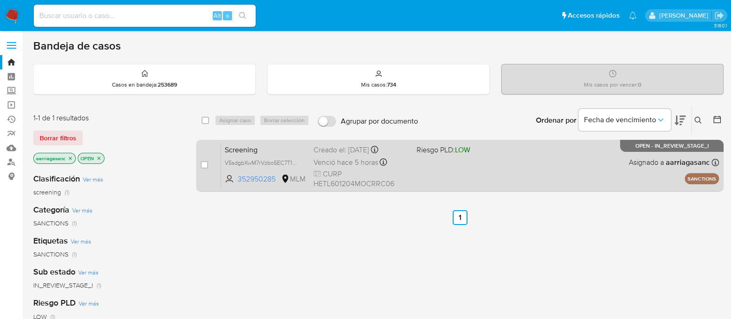
click at [482, 183] on div "Screening V5sdgbXwM7rVzbo5EC7T1tuv 352950285 MLM Riesgo PLD: LOW Creado el: [DA…" at bounding box center [470, 165] width 498 height 47
click at [206, 166] on input "checkbox" at bounding box center [204, 164] width 7 height 7
checkbox input "true"
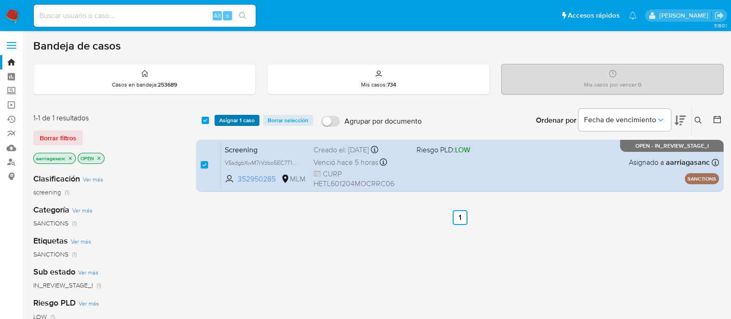
click at [227, 121] on span "Asignar 1 caso" at bounding box center [237, 120] width 36 height 9
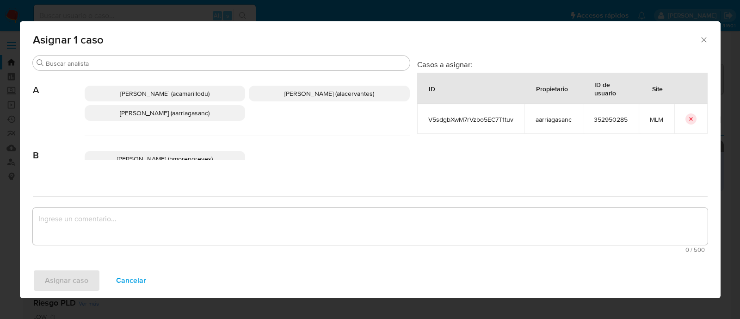
click at [205, 107] on p "[PERSON_NAME] (aarriagasanc)" at bounding box center [165, 113] width 161 height 16
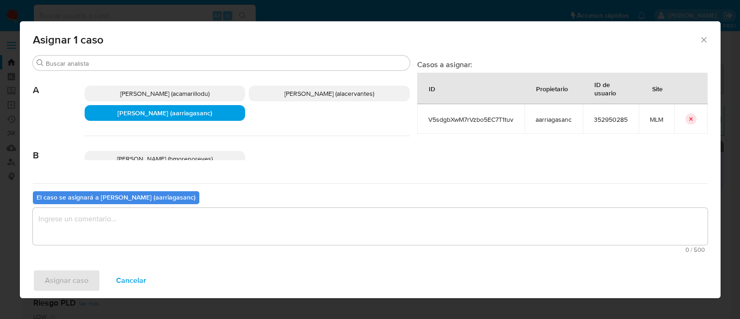
click at [177, 226] on textarea "assign-modal" at bounding box center [370, 226] width 675 height 37
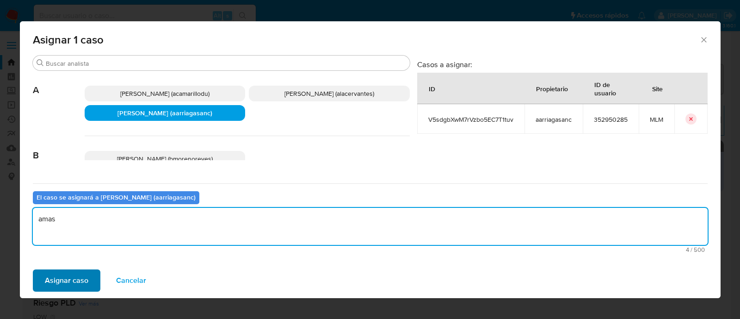
type textarea "amas"
click at [64, 288] on span "Asignar caso" at bounding box center [66, 280] width 43 height 20
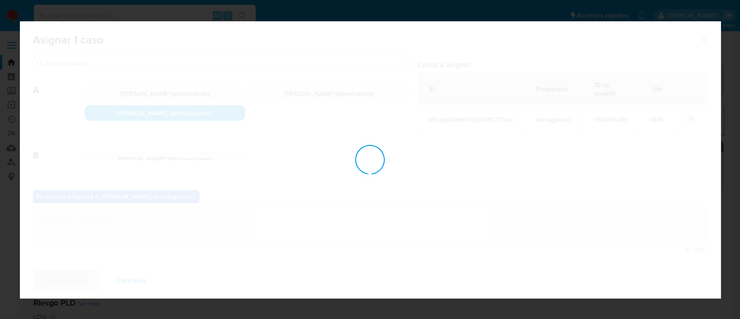
checkbox input "false"
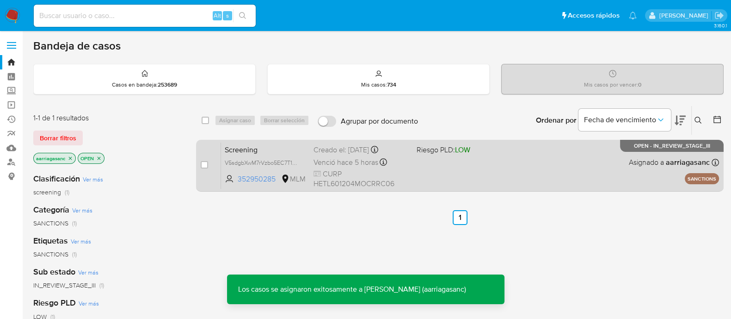
click at [433, 174] on div "Screening V5sdgbXwM7rVzbo5EC7T1tuv 352950285 MLM Riesgo PLD: LOW Creado el: [DA…" at bounding box center [470, 165] width 498 height 47
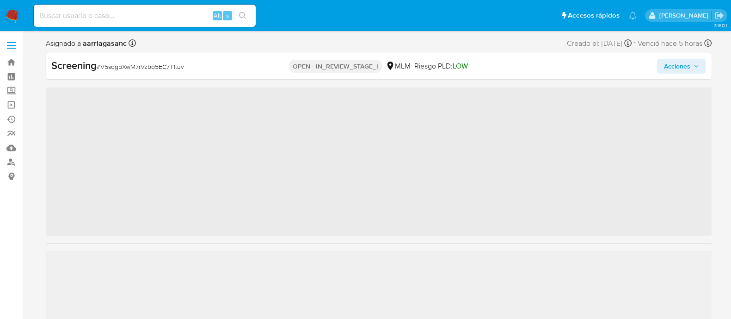
scroll to position [435, 0]
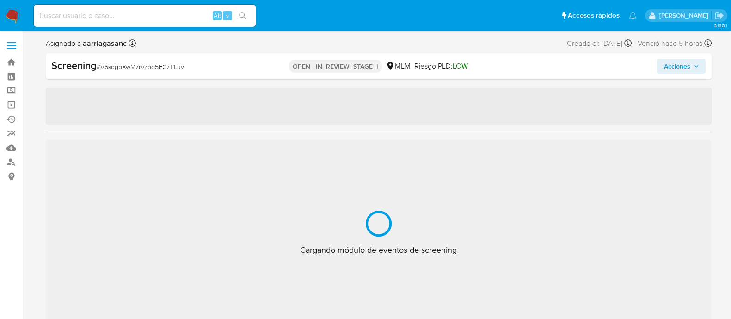
select select "10"
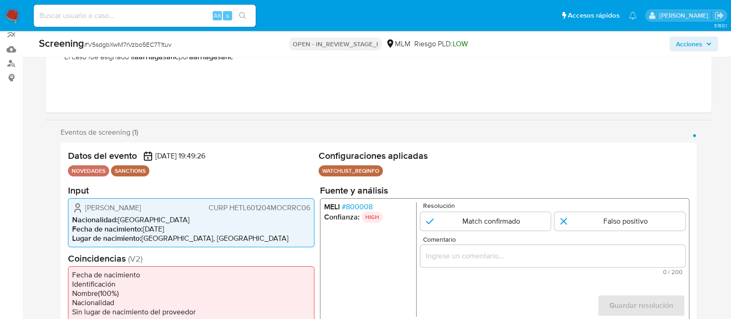
scroll to position [115, 0]
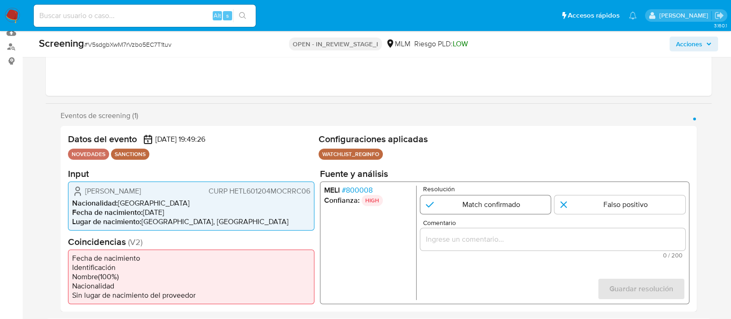
click at [458, 207] on input "1 de 1" at bounding box center [485, 204] width 131 height 18
radio input "true"
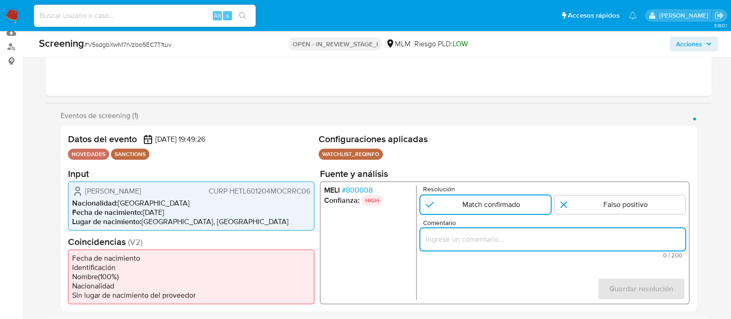
click at [472, 236] on input "Comentario" at bounding box center [552, 239] width 265 height 12
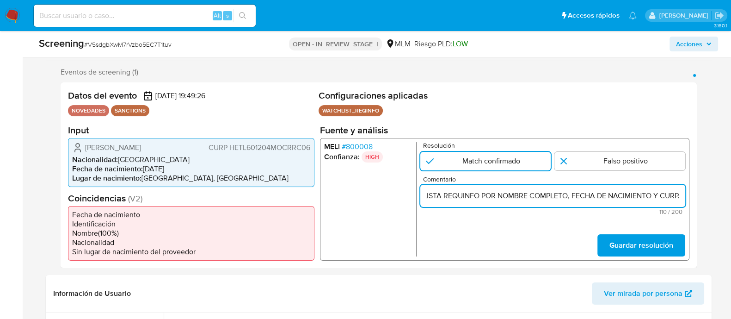
scroll to position [173, 0]
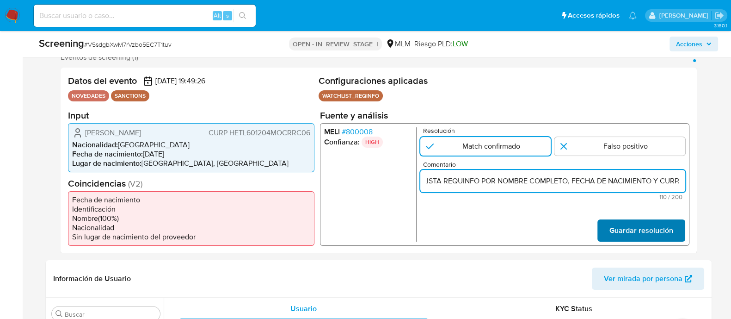
type input "SE CONFIRMA COINCIDENCIA CON PERSONA FISICA EN LISTA REQUINFO POR NOMBRE COMPLE…"
click at [607, 237] on button "Guardar resolución" at bounding box center [641, 230] width 88 height 22
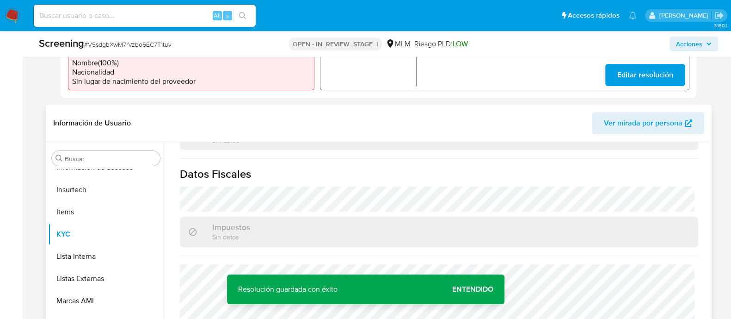
scroll to position [347, 0]
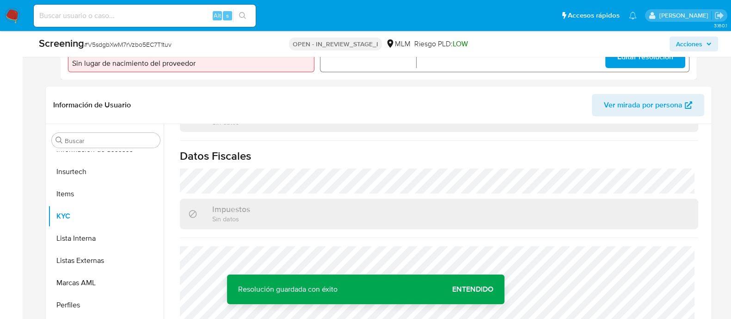
click at [61, 237] on button "Lista Interna" at bounding box center [102, 238] width 108 height 22
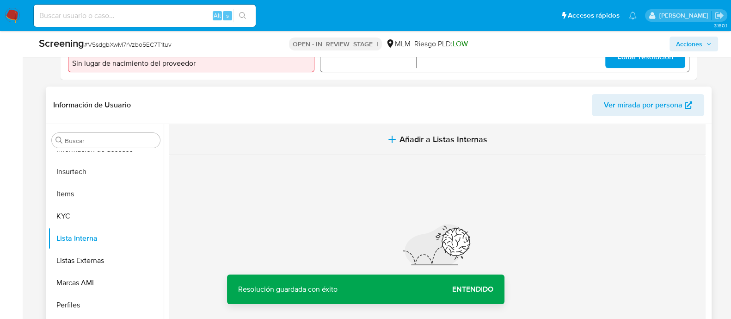
click at [471, 147] on button "Añadir a Listas Internas" at bounding box center [437, 139] width 537 height 31
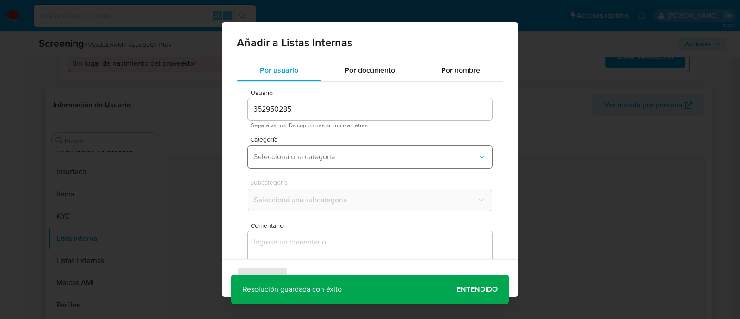
click at [294, 155] on span "Seleccioná una categoría" at bounding box center [365, 156] width 224 height 9
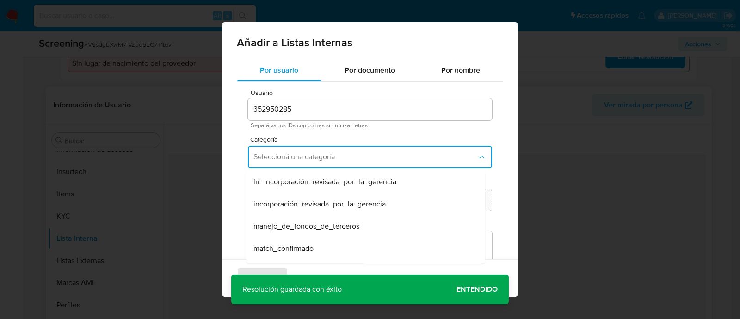
click at [284, 246] on span "match_confirmado" at bounding box center [283, 248] width 60 height 9
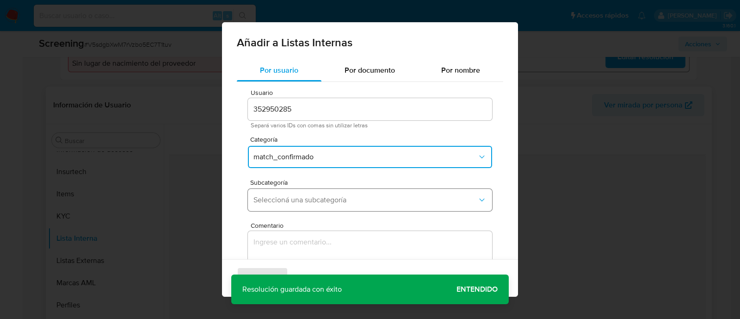
click at [296, 195] on span "Seleccioná una subcategoría" at bounding box center [365, 199] width 224 height 9
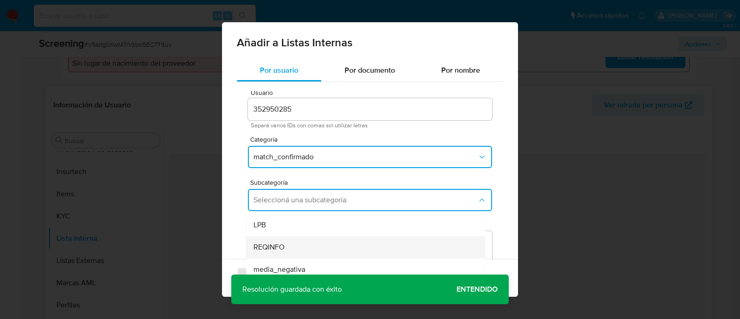
click at [291, 246] on div "REQINFO" at bounding box center [362, 247] width 219 height 22
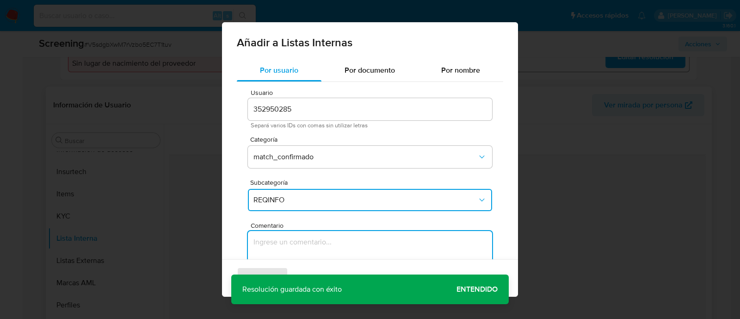
click at [291, 246] on textarea "Comentario" at bounding box center [370, 275] width 244 height 89
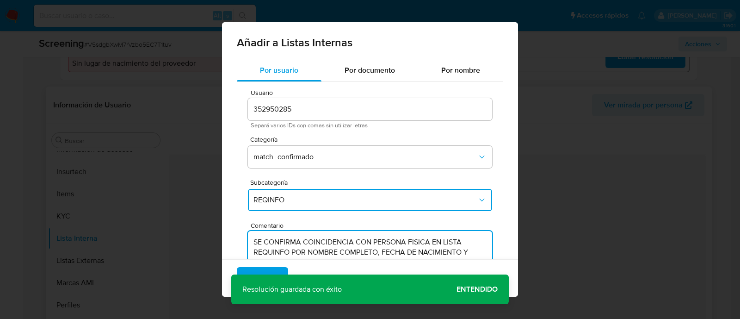
type textarea "SE CONFIRMA COINCIDENCIA CON PERSONA FISICA EN LISTA REQUINFO POR NOMBRE COMPLE…"
click at [273, 266] on div "Agregar Cancelar" at bounding box center [370, 277] width 296 height 37
click at [275, 268] on span "Agregar" at bounding box center [262, 278] width 27 height 20
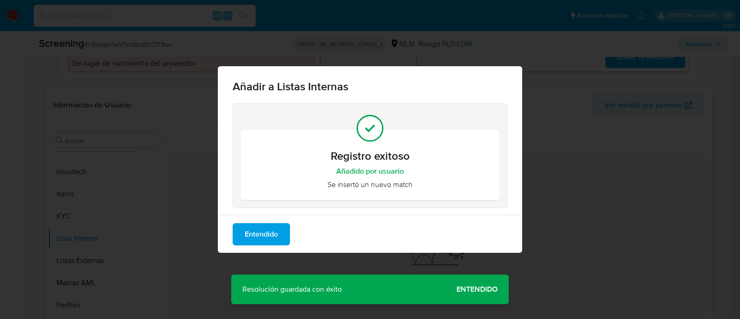
click at [473, 291] on div "Añadir a Listas Internas Registro exitoso Añadido por usuario Se insertó un nue…" at bounding box center [370, 159] width 740 height 319
click at [279, 232] on button "Entendido" at bounding box center [261, 234] width 57 height 22
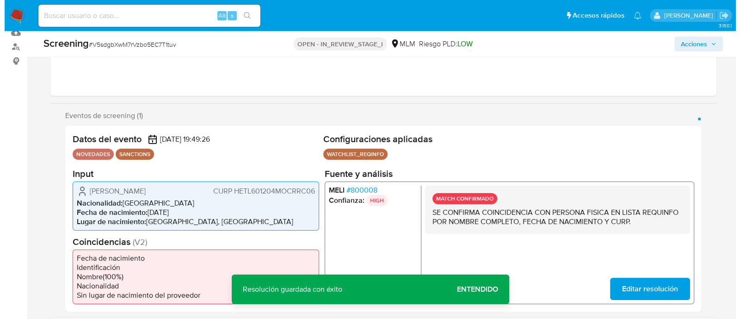
scroll to position [173, 0]
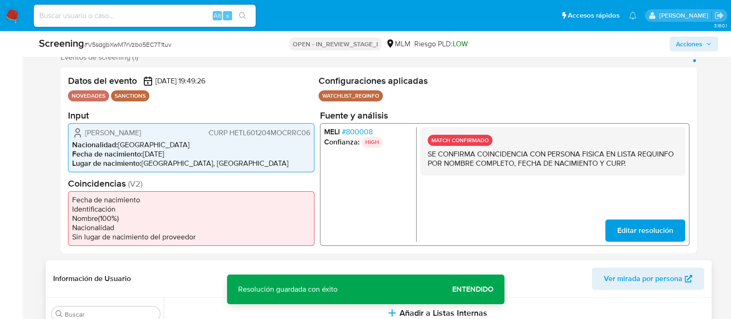
drag, startPoint x: 85, startPoint y: 136, endPoint x: 181, endPoint y: 132, distance: 96.7
click at [181, 132] on div "Lucrecia Hernandez Terrones CURP HETL601204MOCRRC06" at bounding box center [191, 132] width 238 height 11
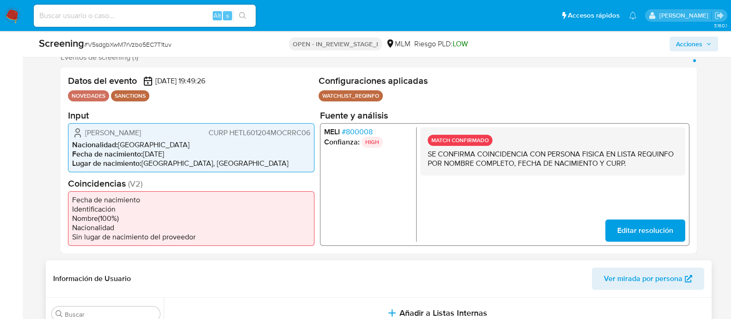
drag, startPoint x: 141, startPoint y: 151, endPoint x: 185, endPoint y: 152, distance: 43.5
click at [185, 152] on li "Fecha de nacimiento : 04/12/1960" at bounding box center [191, 153] width 238 height 9
click at [247, 133] on span "CURP HETL601204MOCRRC06" at bounding box center [259, 132] width 102 height 9
click at [694, 48] on span "Acciones" at bounding box center [689, 44] width 26 height 15
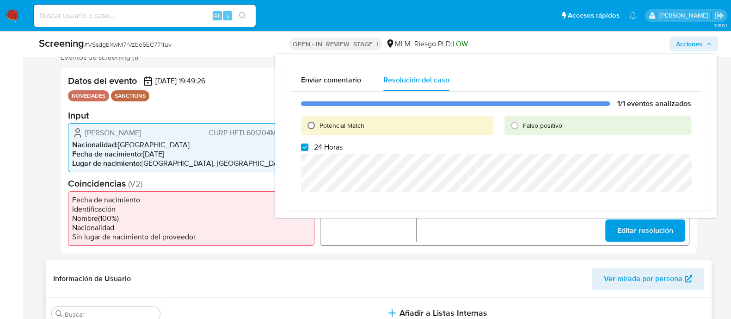
click at [309, 123] on input "Potencial Match" at bounding box center [311, 125] width 15 height 15
radio input "true"
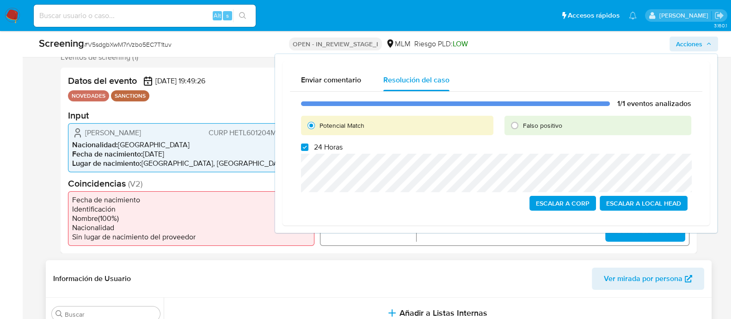
click at [302, 152] on div "1/1 eventos analizados Potencial Match Falso positivo 24 Horas Escalar a Corp E…" at bounding box center [496, 155] width 412 height 126
click at [306, 149] on input "24 Horas" at bounding box center [304, 146] width 7 height 7
checkbox input "false"
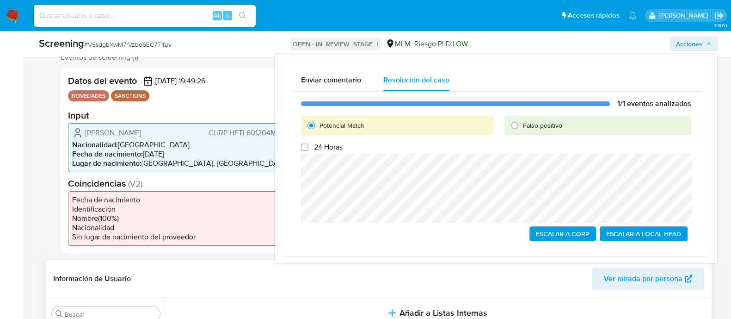
click at [657, 235] on span "Escalar a Local Head" at bounding box center [643, 233] width 75 height 13
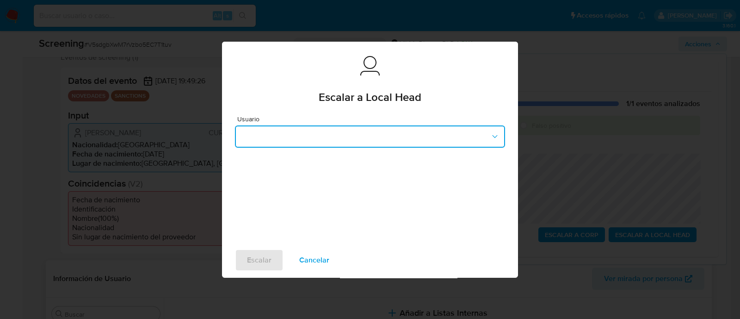
click at [319, 132] on button "button" at bounding box center [370, 136] width 270 height 22
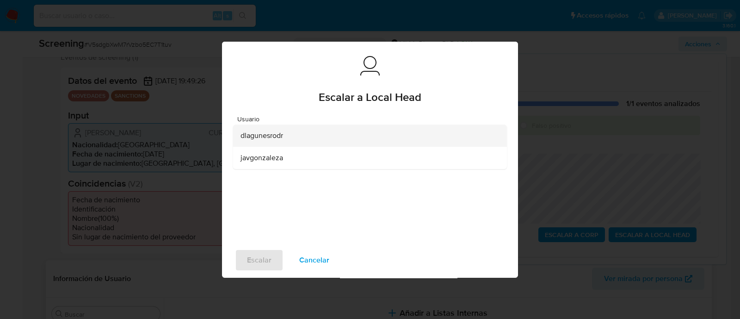
click at [281, 136] on span "dlagunesrodr" at bounding box center [261, 135] width 43 height 9
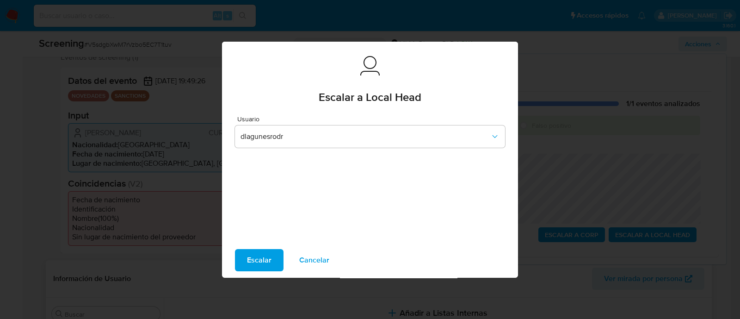
click at [264, 261] on span "Escalar" at bounding box center [259, 260] width 25 height 20
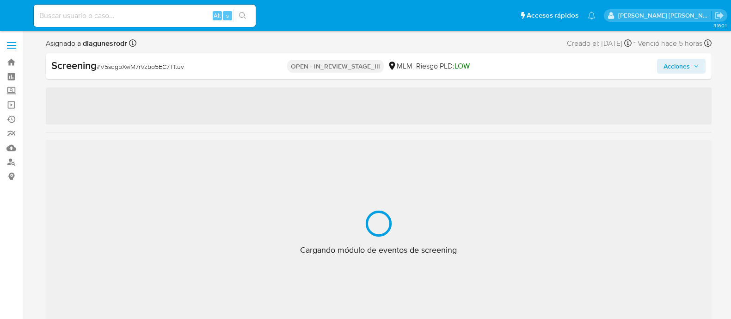
select select "10"
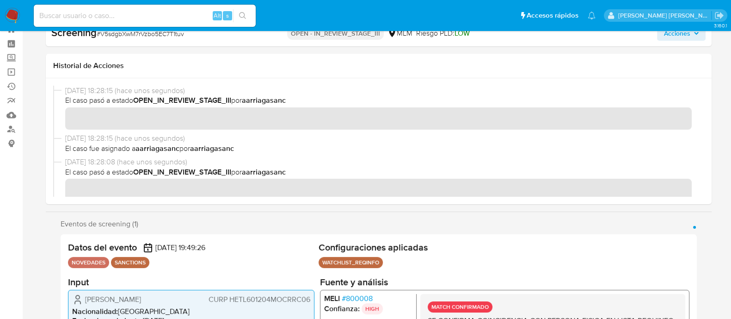
scroll to position [303, 0]
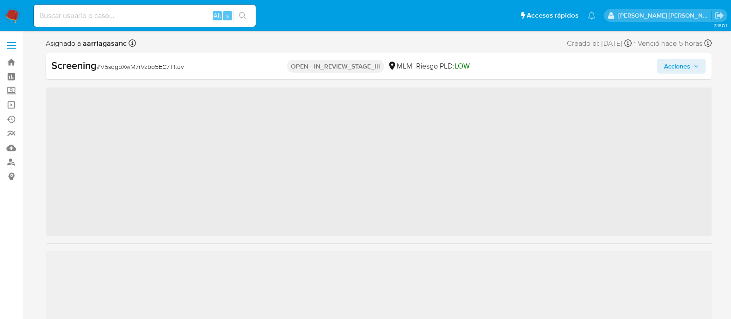
scroll to position [435, 0]
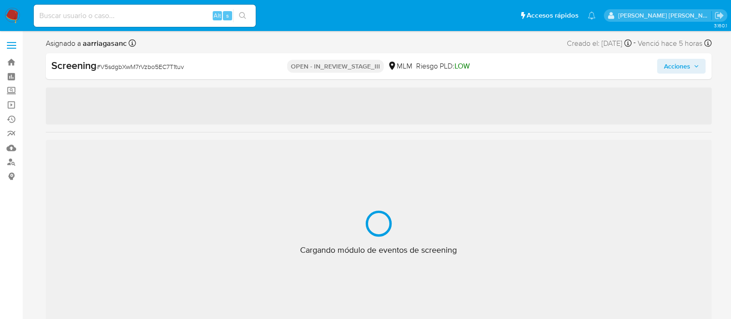
select select "10"
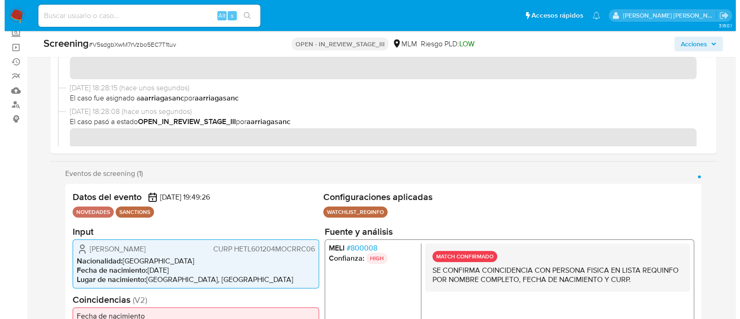
scroll to position [57, 0]
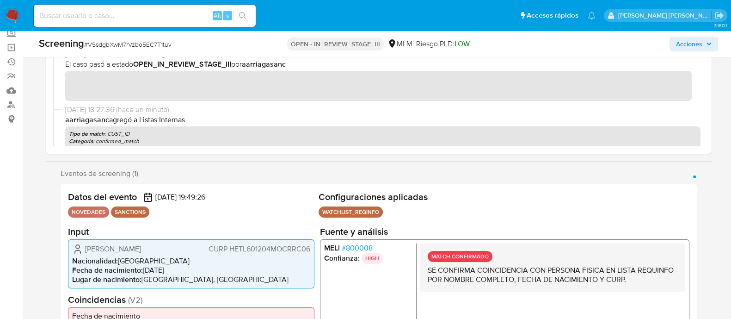
click at [692, 46] on span "Acciones" at bounding box center [689, 44] width 26 height 15
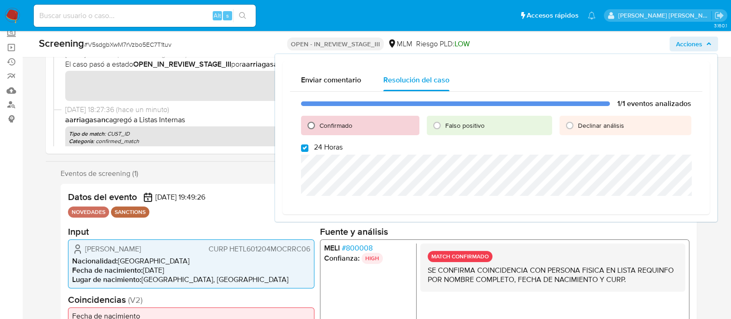
click at [311, 123] on input "Confirmado" at bounding box center [311, 125] width 15 height 15
radio input "true"
click at [307, 147] on input "24 Horas" at bounding box center [304, 147] width 7 height 7
checkbox input "false"
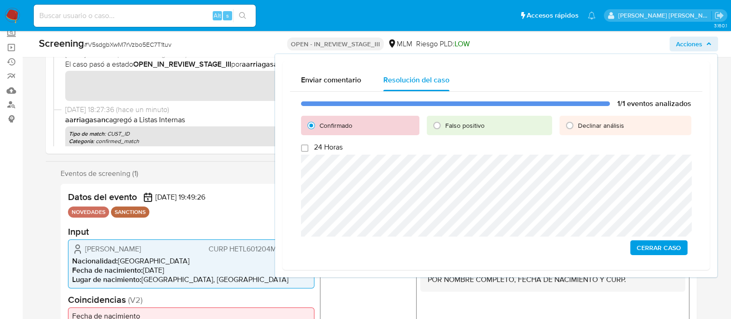
click at [676, 244] on span "Cerrar Caso" at bounding box center [659, 247] width 44 height 13
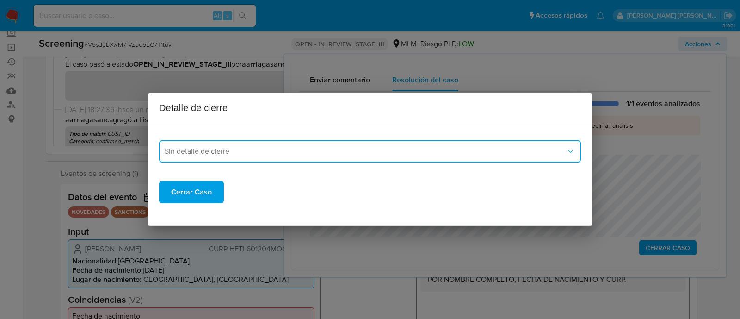
click at [264, 154] on span "Sin detalle de cierre" at bounding box center [365, 151] width 401 height 9
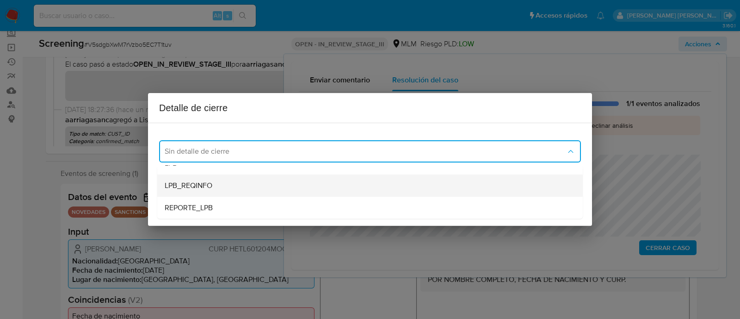
click at [208, 192] on div "LPB_REQINFO" at bounding box center [370, 185] width 411 height 22
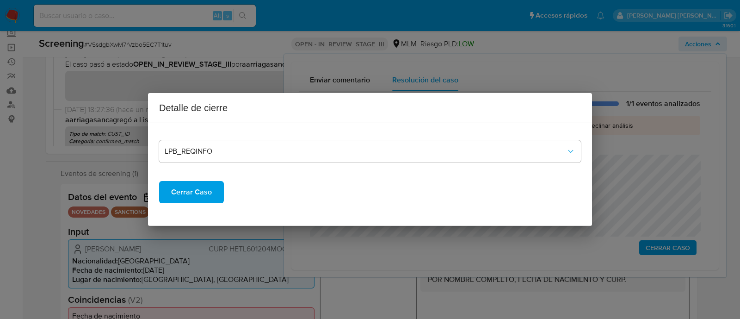
click at [207, 192] on span "Cerrar Caso" at bounding box center [191, 192] width 41 height 20
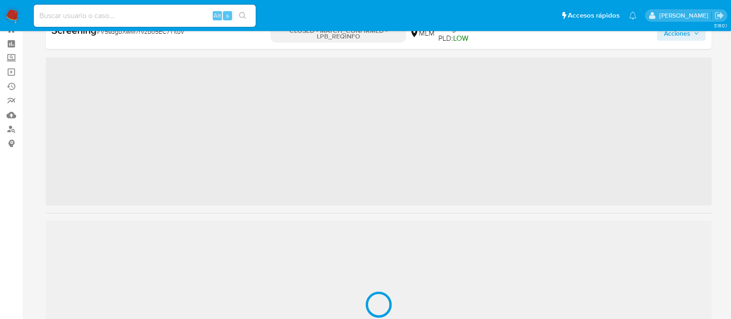
scroll to position [435, 0]
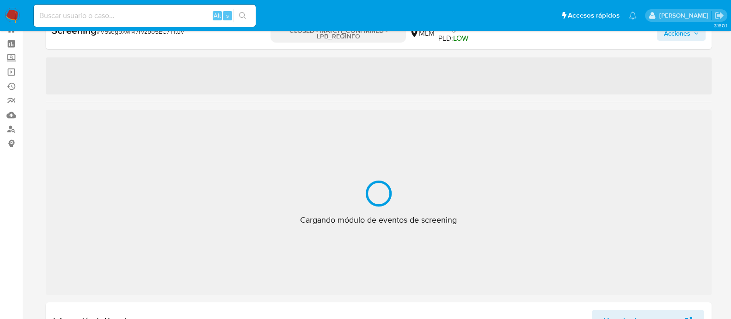
select select "10"
